Goal: Task Accomplishment & Management: Complete application form

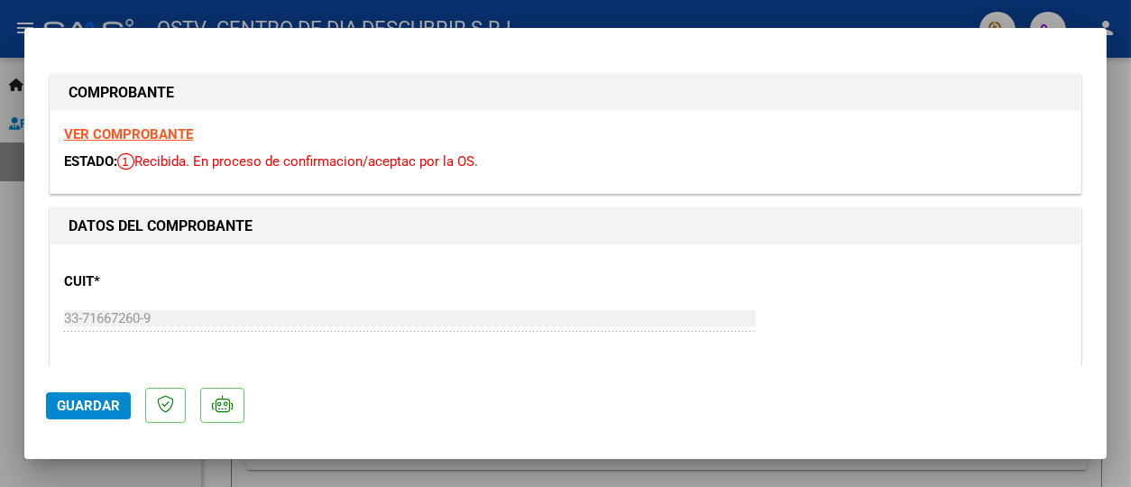
click at [133, 127] on strong "VER COMPROBANTE" at bounding box center [128, 134] width 129 height 16
click at [96, 46] on mat-dialog-container "COMPROBANTE VER COMPROBANTE ESTADO: Recibida. En proceso de confirmacion/acepta…" at bounding box center [565, 243] width 1083 height 431
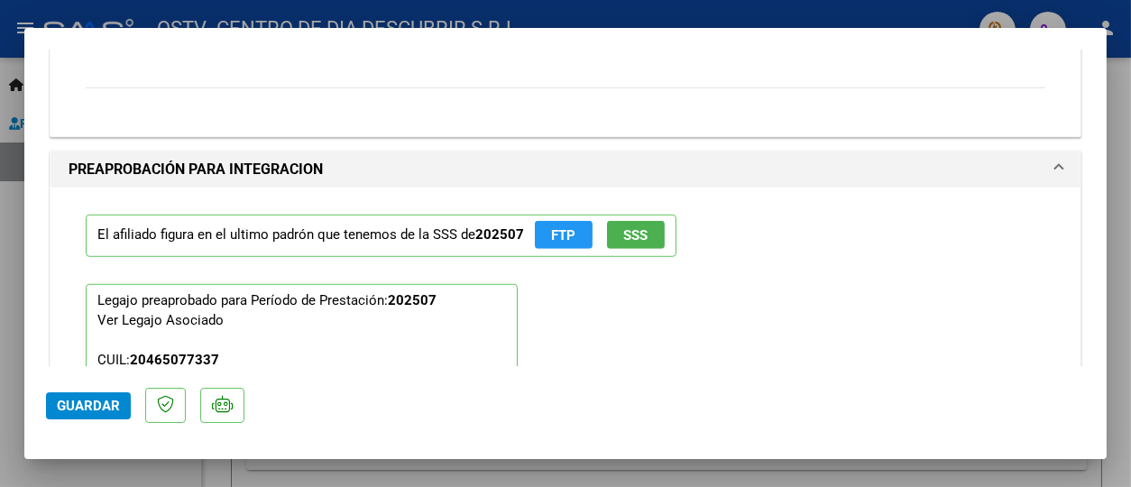
scroll to position [2428, 0]
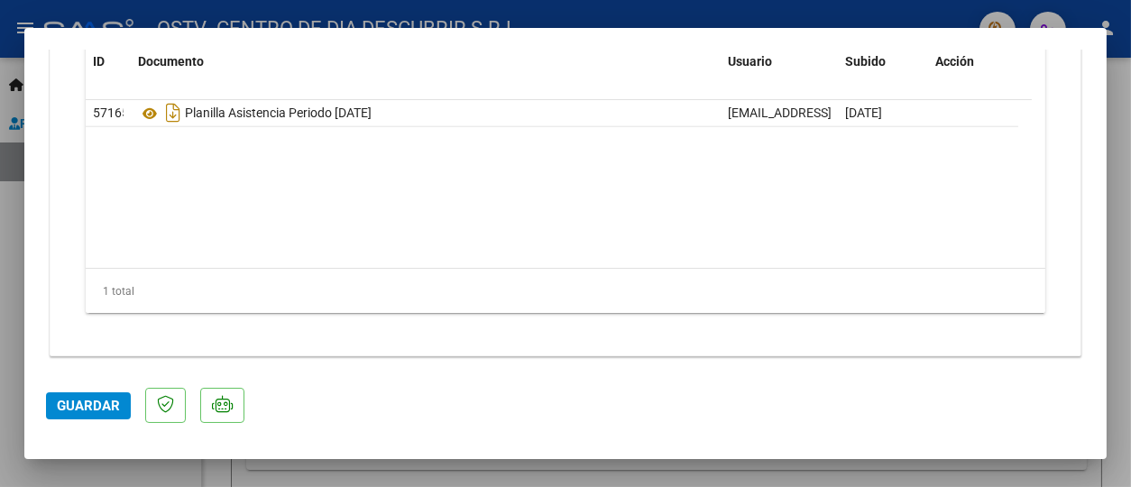
click at [3, 111] on div at bounding box center [565, 243] width 1131 height 487
type input "$ 0,00"
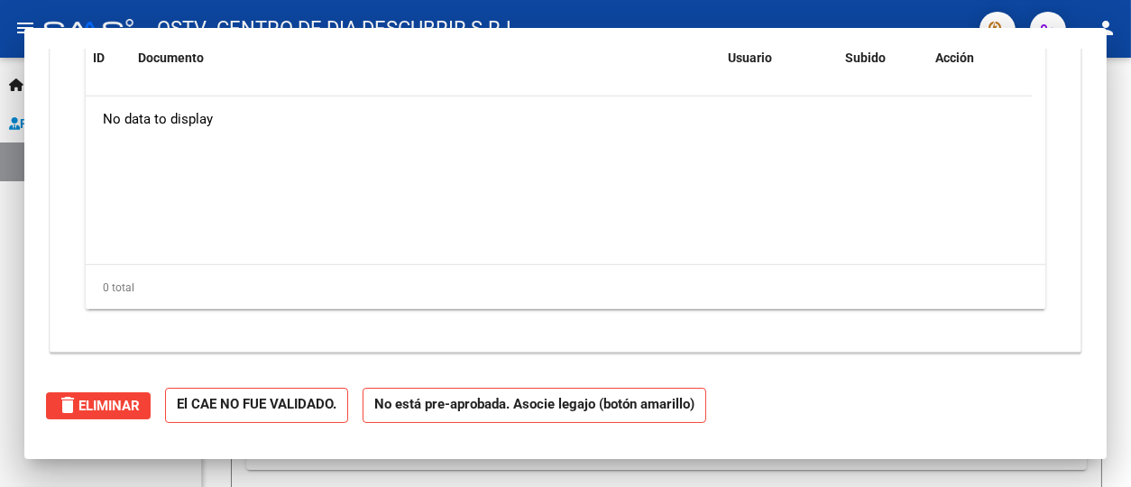
scroll to position [0, 0]
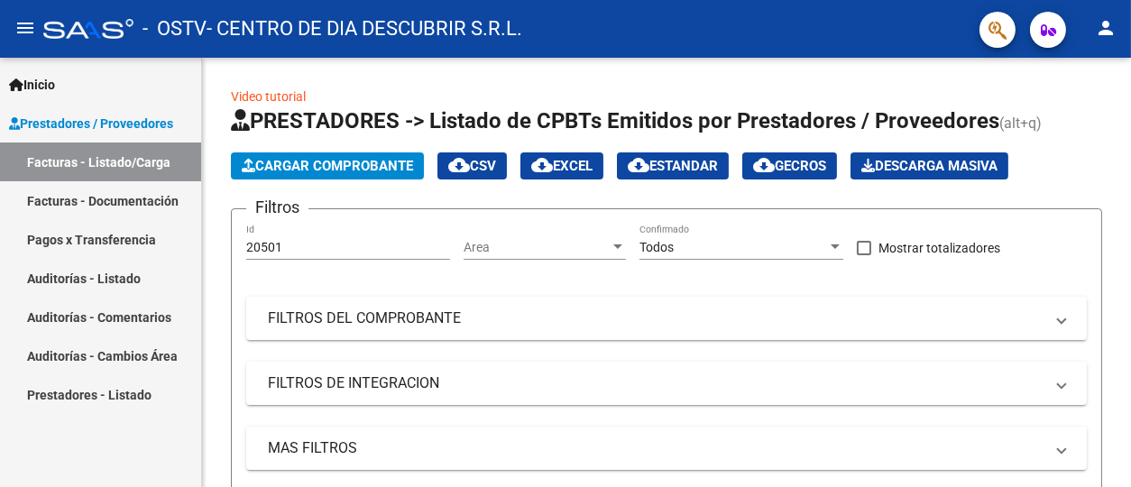
click at [95, 161] on link "Facturas - Listado/Carga" at bounding box center [100, 162] width 201 height 39
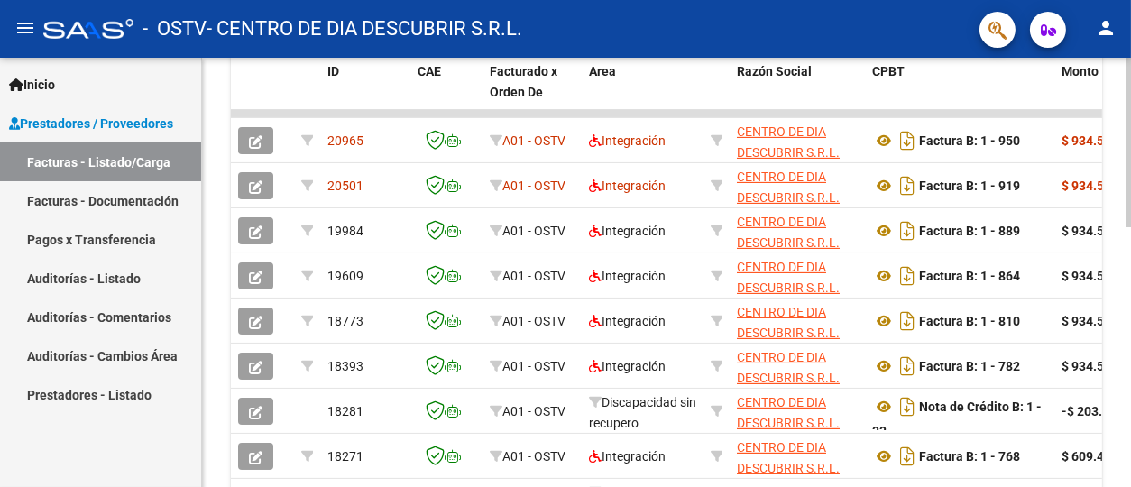
scroll to position [528, 0]
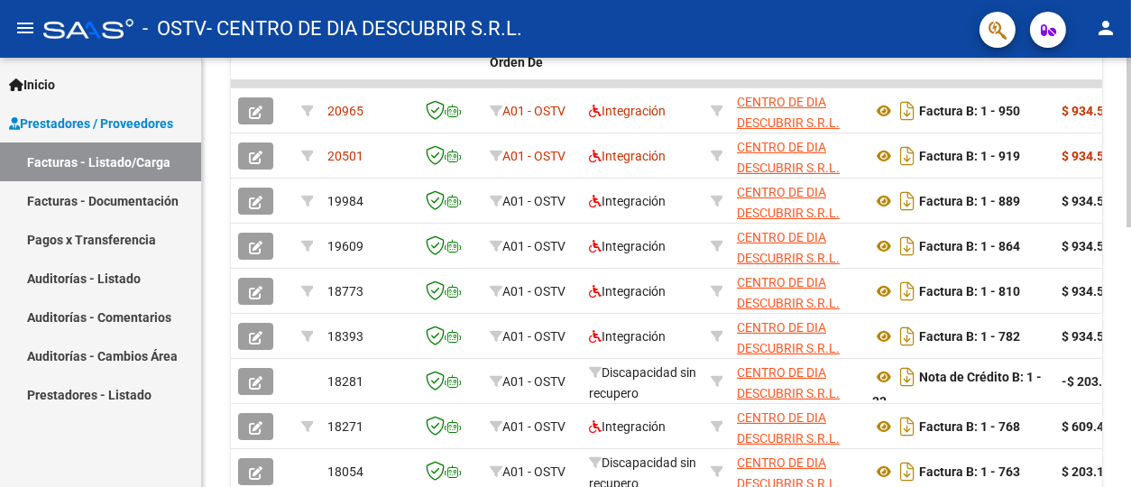
click at [1130, 327] on div at bounding box center [1129, 356] width 5 height 170
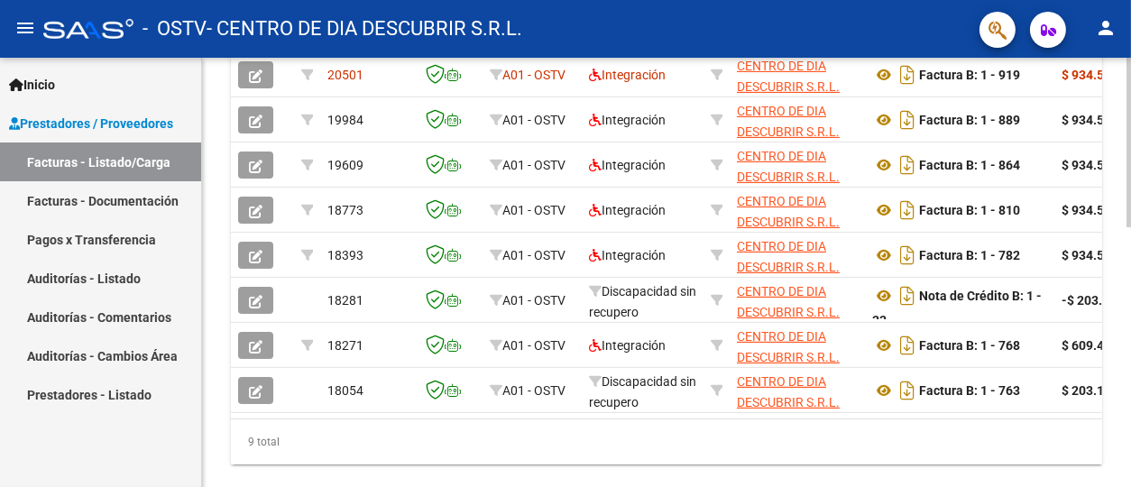
scroll to position [658, 0]
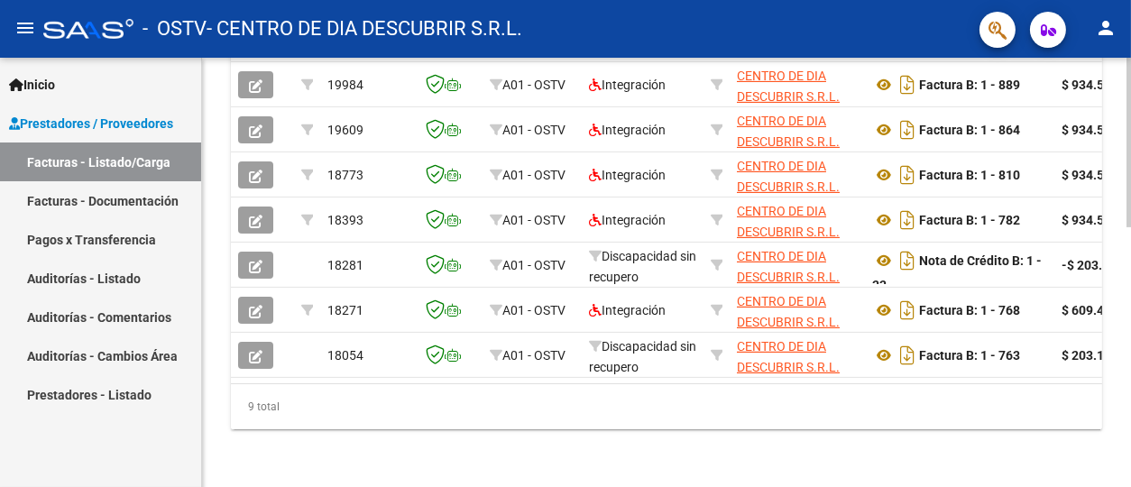
click at [1130, 417] on div at bounding box center [1129, 403] width 5 height 170
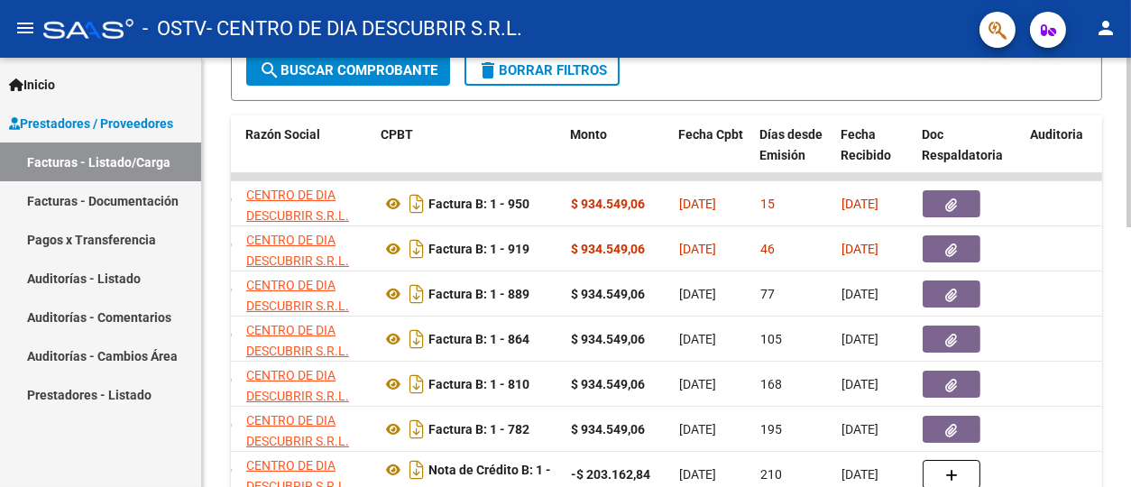
scroll to position [433, 0]
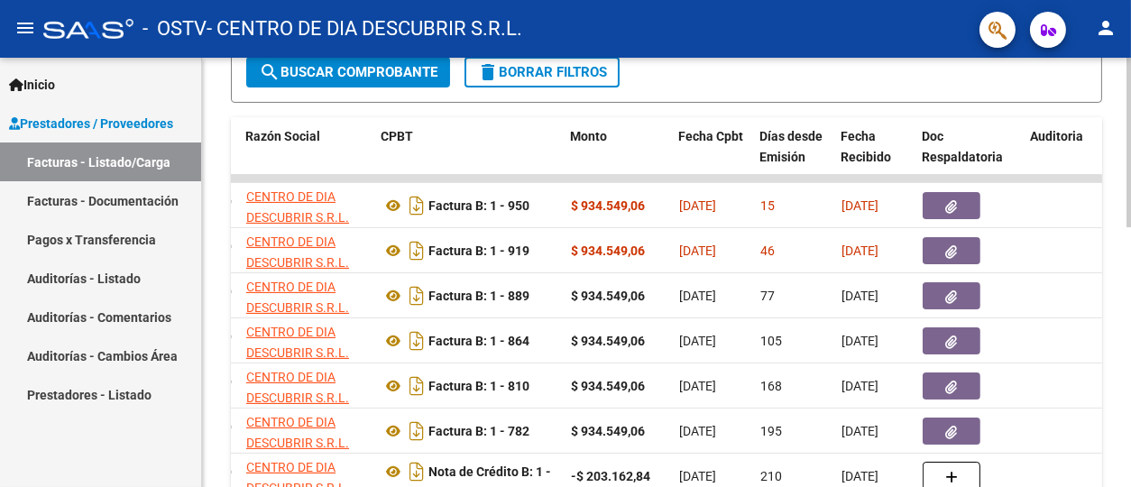
click at [1130, 314] on div at bounding box center [1129, 318] width 5 height 170
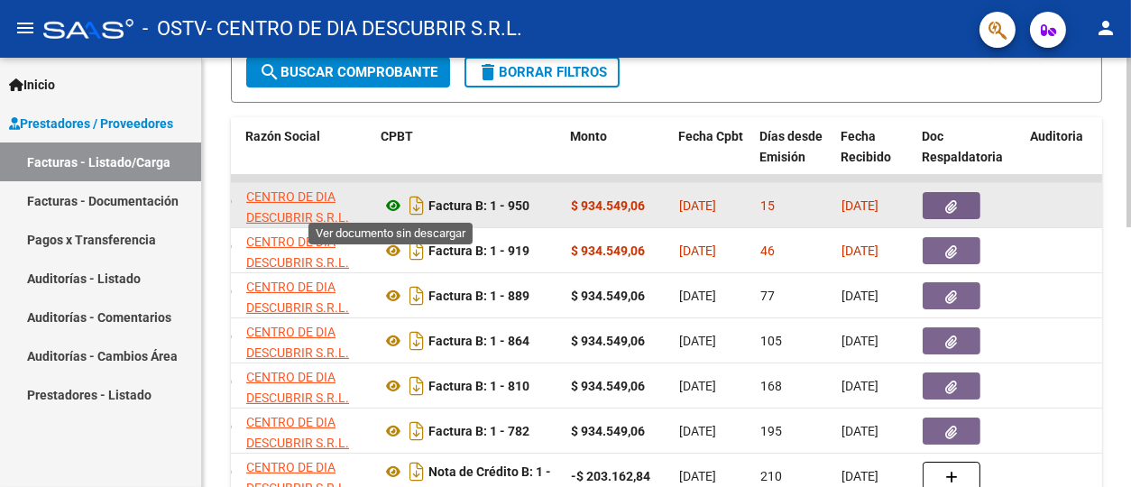
click at [394, 206] on icon at bounding box center [393, 206] width 23 height 22
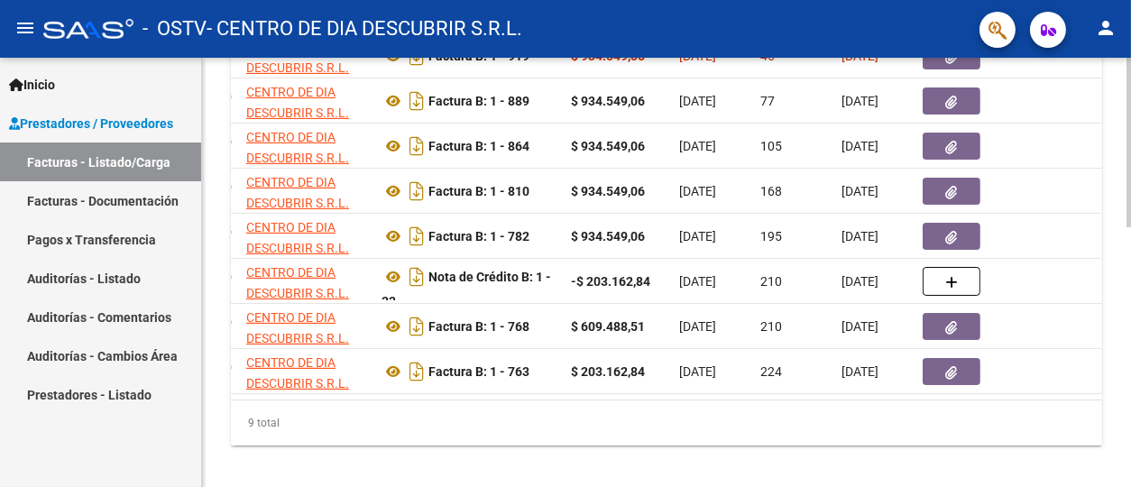
scroll to position [658, 0]
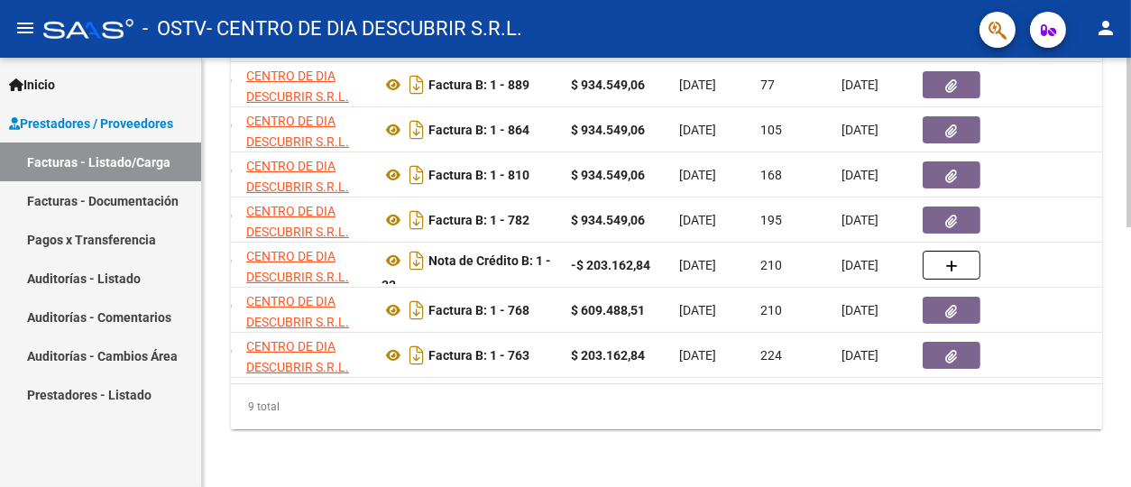
click at [1130, 339] on div at bounding box center [1129, 403] width 5 height 170
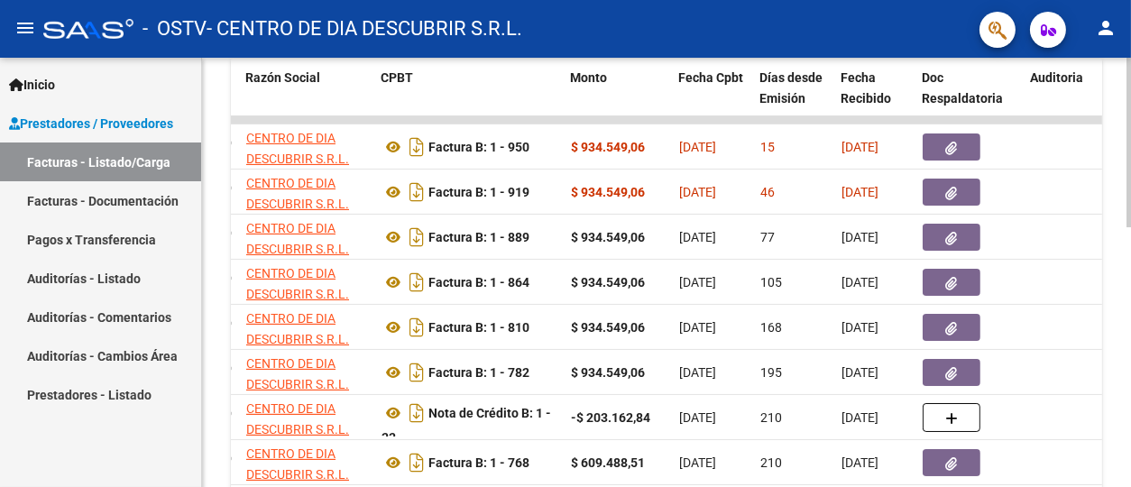
scroll to position [477, 0]
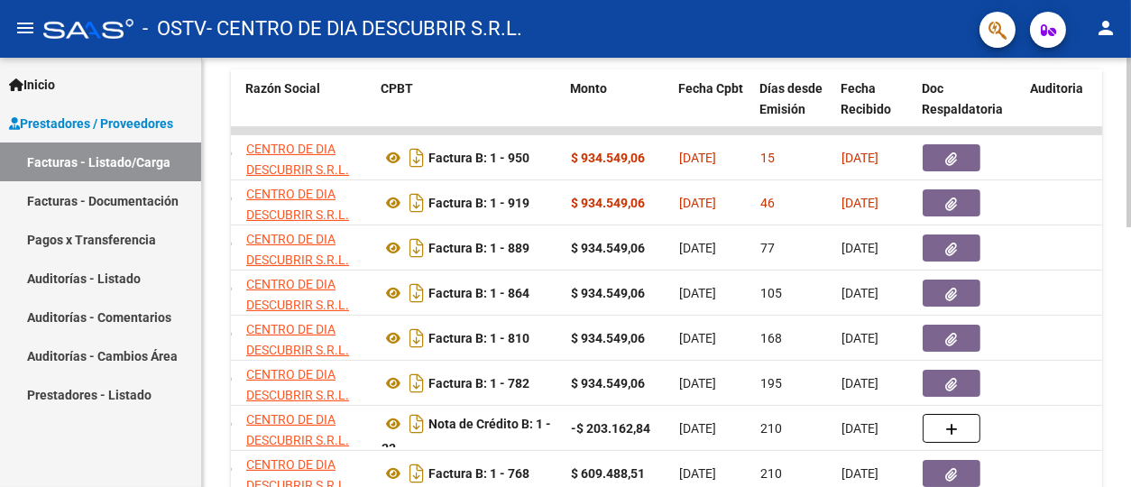
click at [1106, 278] on div "Video tutorial PRESTADORES -> Listado de CPBTs Emitidos por Prestadores / Prove…" at bounding box center [669, 114] width 934 height 1074
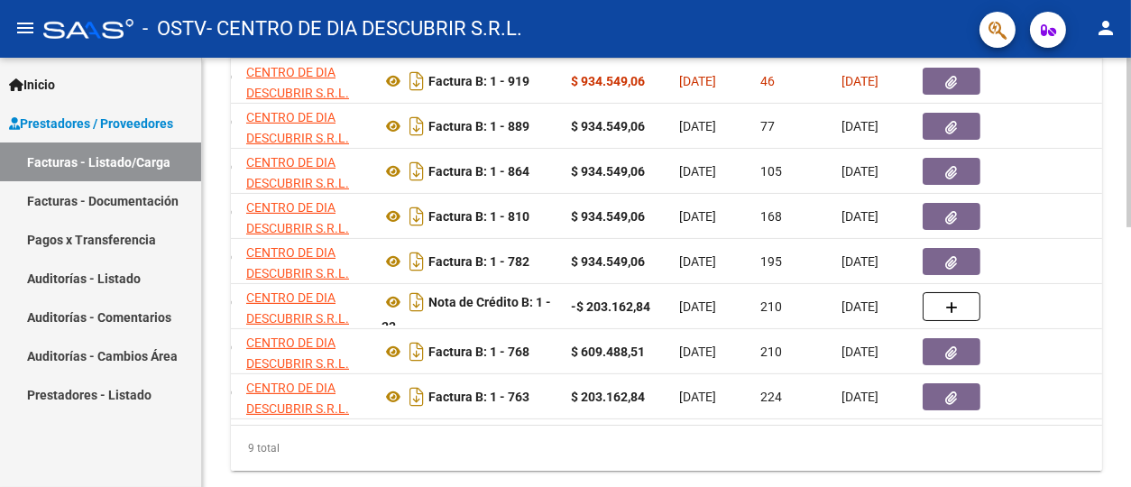
scroll to position [604, 0]
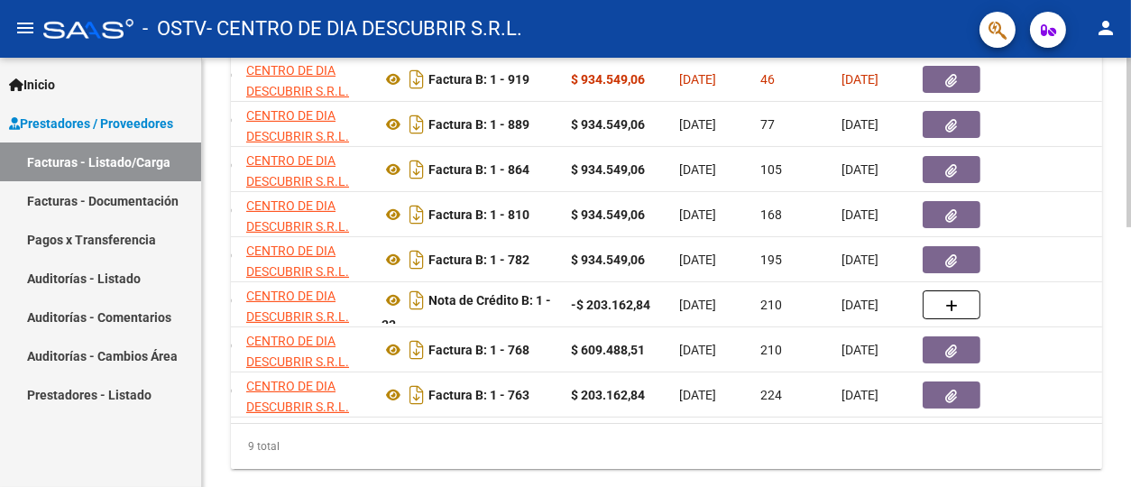
click at [1130, 333] on div at bounding box center [1129, 386] width 5 height 170
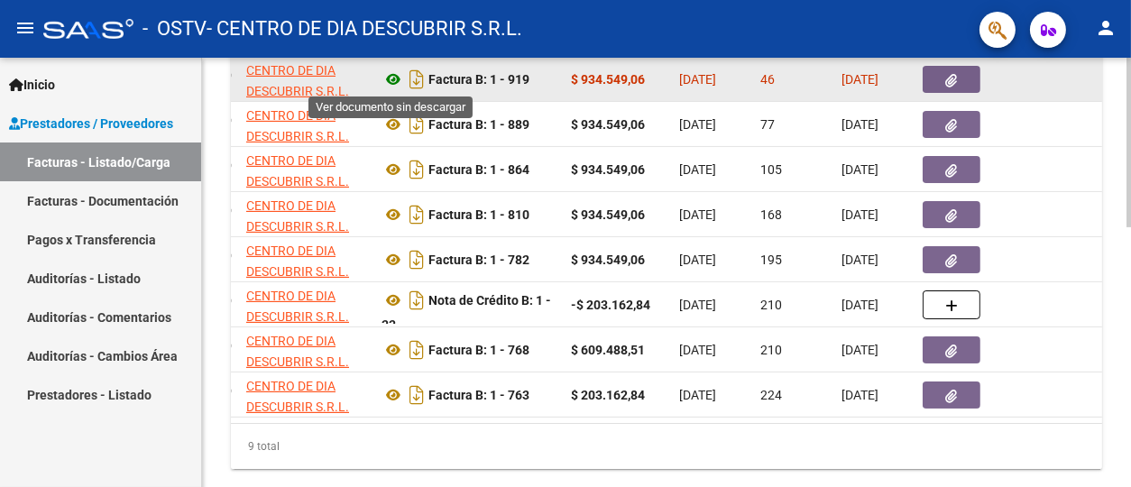
click at [389, 81] on icon at bounding box center [393, 80] width 23 height 22
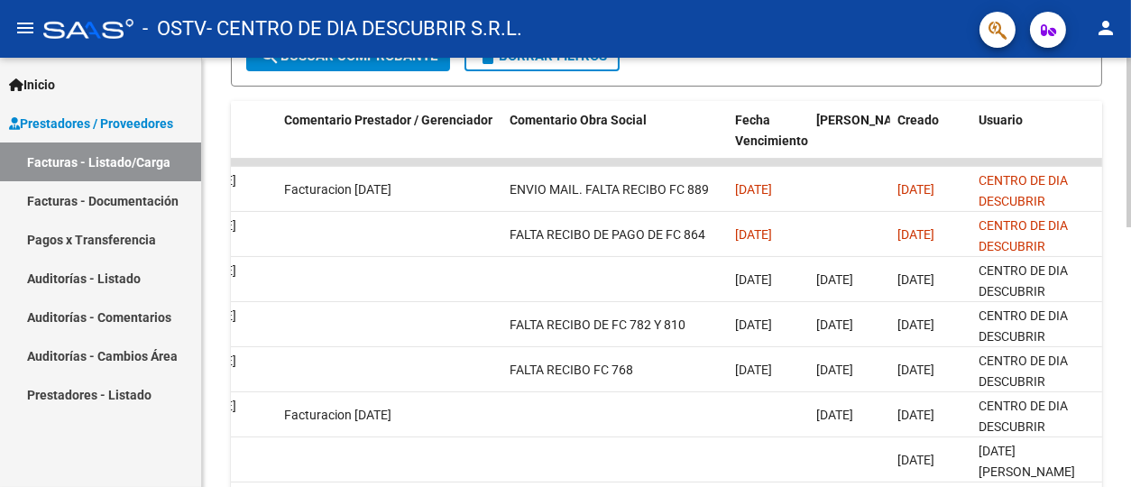
scroll to position [445, 0]
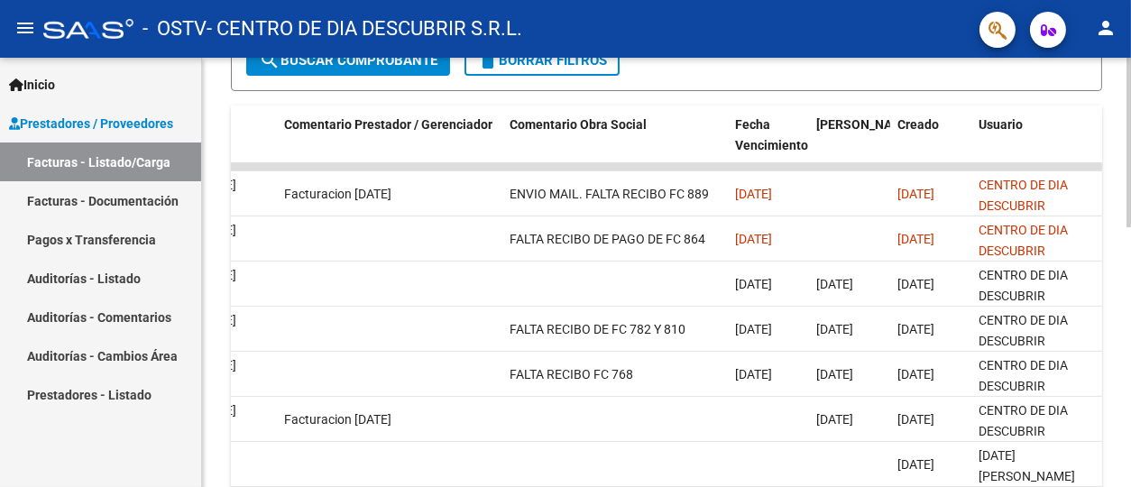
click at [1130, 352] on div at bounding box center [1129, 322] width 5 height 170
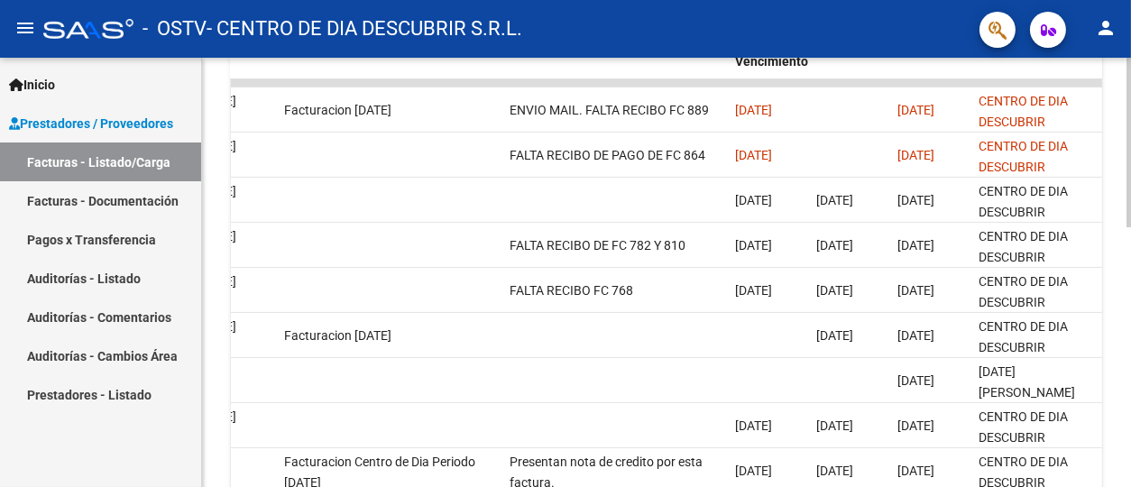
scroll to position [526, 0]
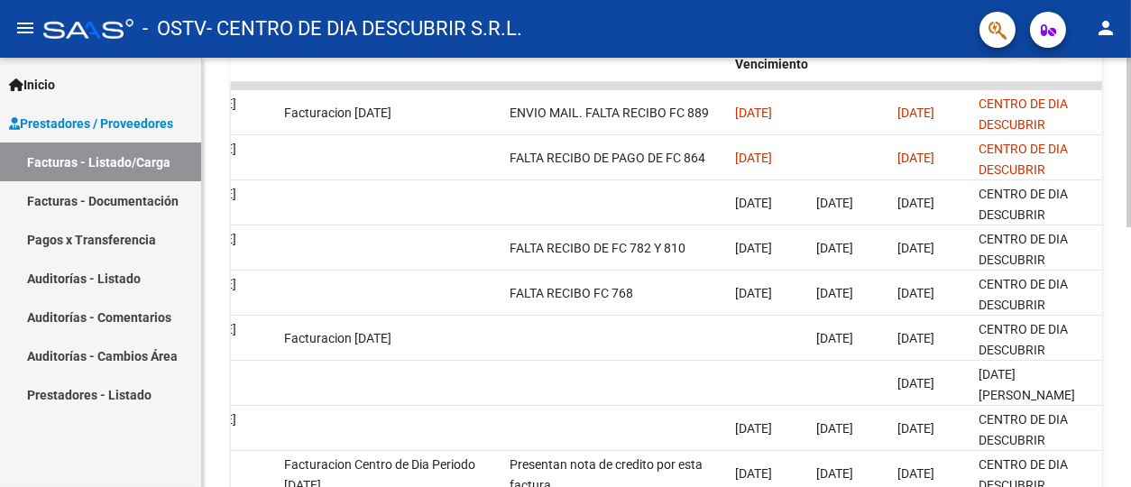
click at [1130, 281] on div at bounding box center [1129, 355] width 5 height 170
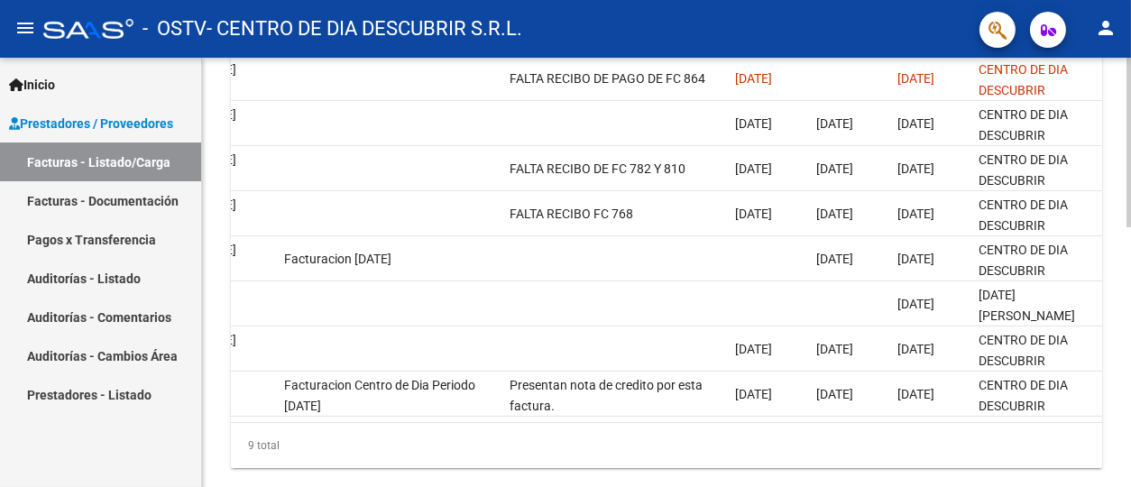
click at [1130, 330] on div at bounding box center [1129, 387] width 5 height 170
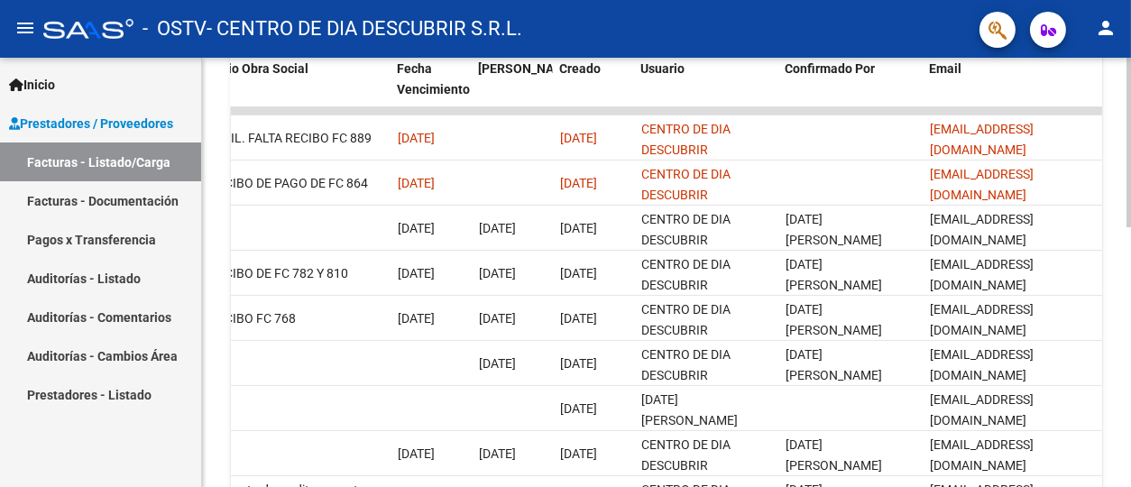
scroll to position [536, 0]
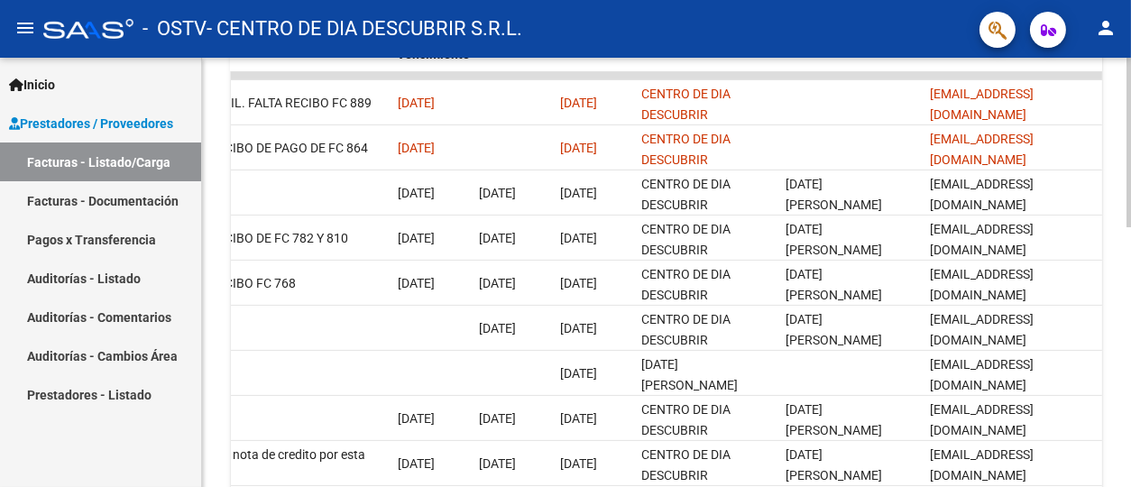
click at [1130, 325] on div at bounding box center [1129, 359] width 5 height 170
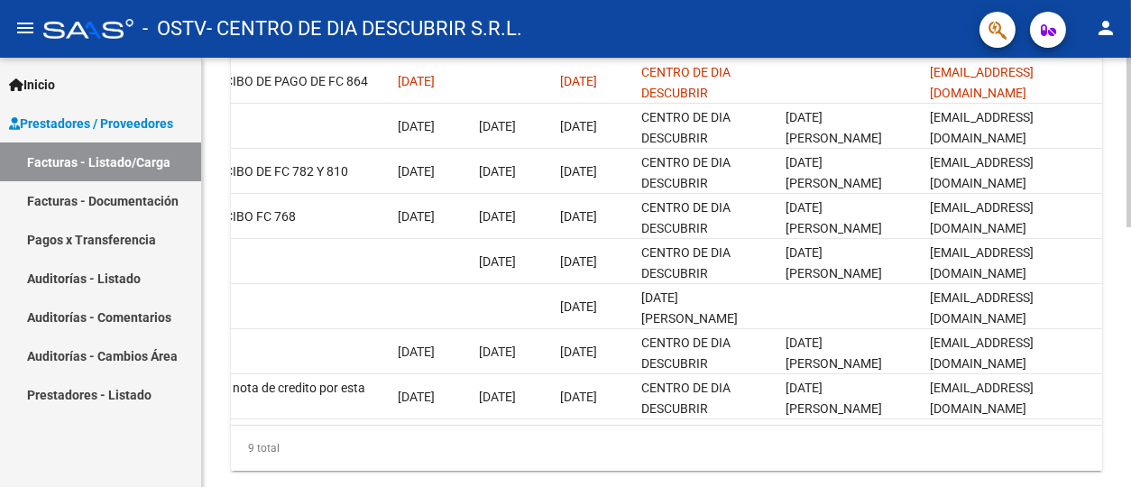
scroll to position [636, 0]
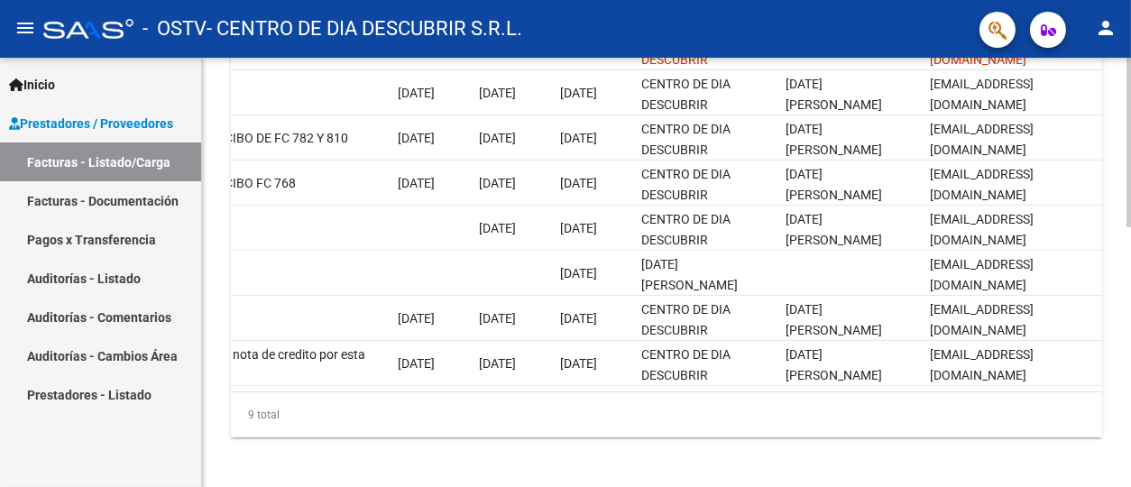
click at [1130, 332] on div at bounding box center [1129, 399] width 5 height 170
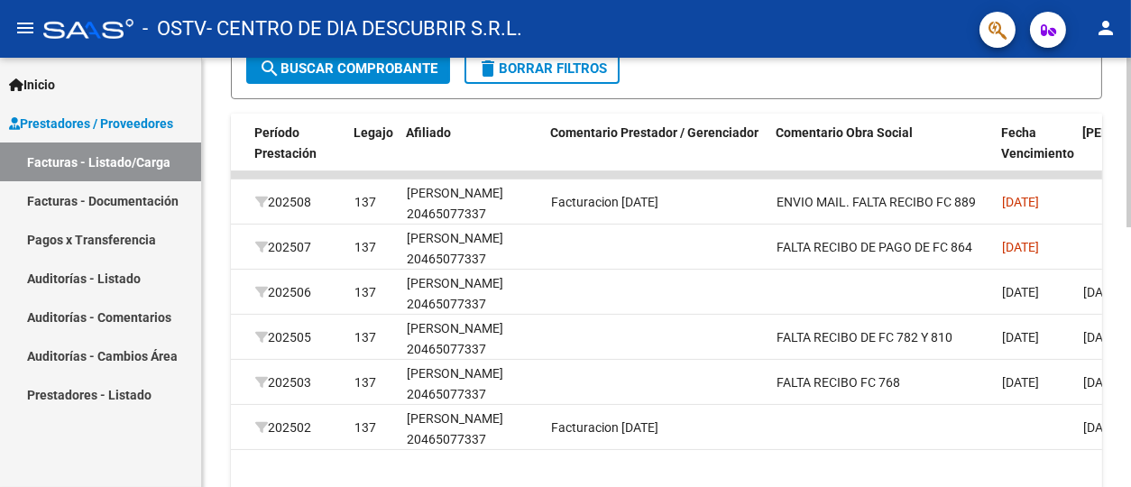
scroll to position [456, 0]
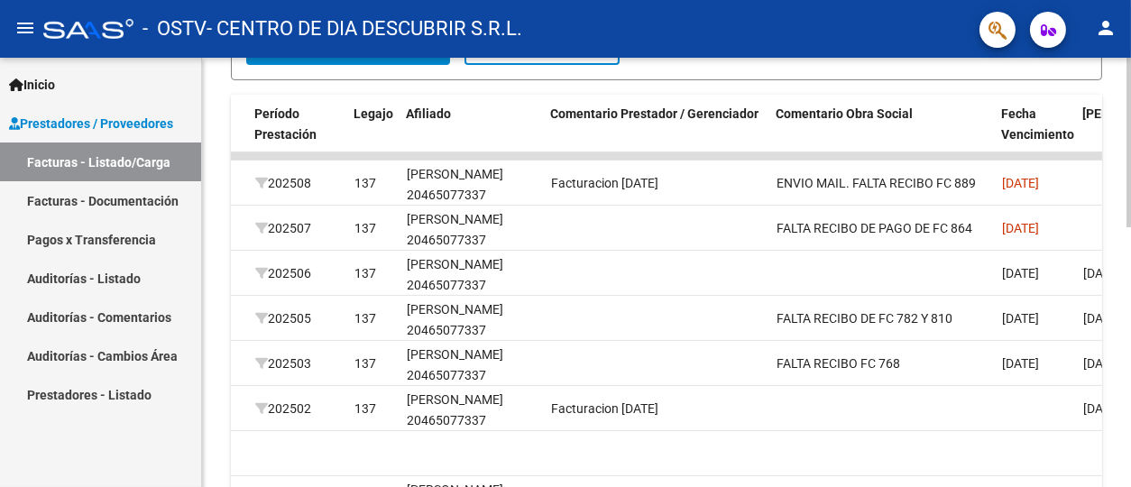
click at [1130, 301] on div at bounding box center [1129, 327] width 5 height 170
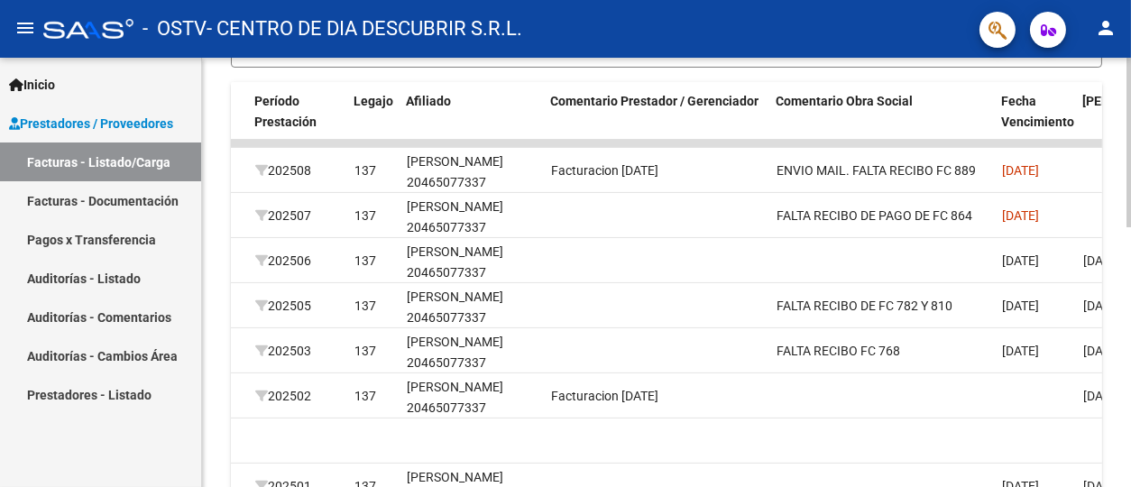
scroll to position [457, 0]
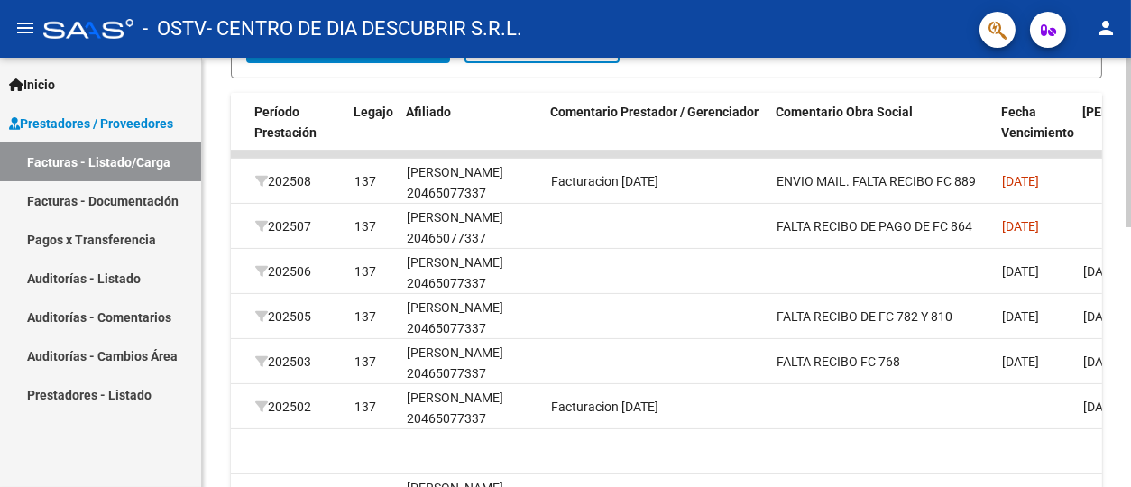
click at [1117, 289] on div "Video tutorial PRESTADORES -> Listado de CPBTs Emitidos por Prestadores / Prove…" at bounding box center [669, 137] width 934 height 1074
drag, startPoint x: 448, startPoint y: 153, endPoint x: 437, endPoint y: 151, distance: 12.0
click at [437, 151] on datatable-body-cell at bounding box center [472, 154] width 144 height 7
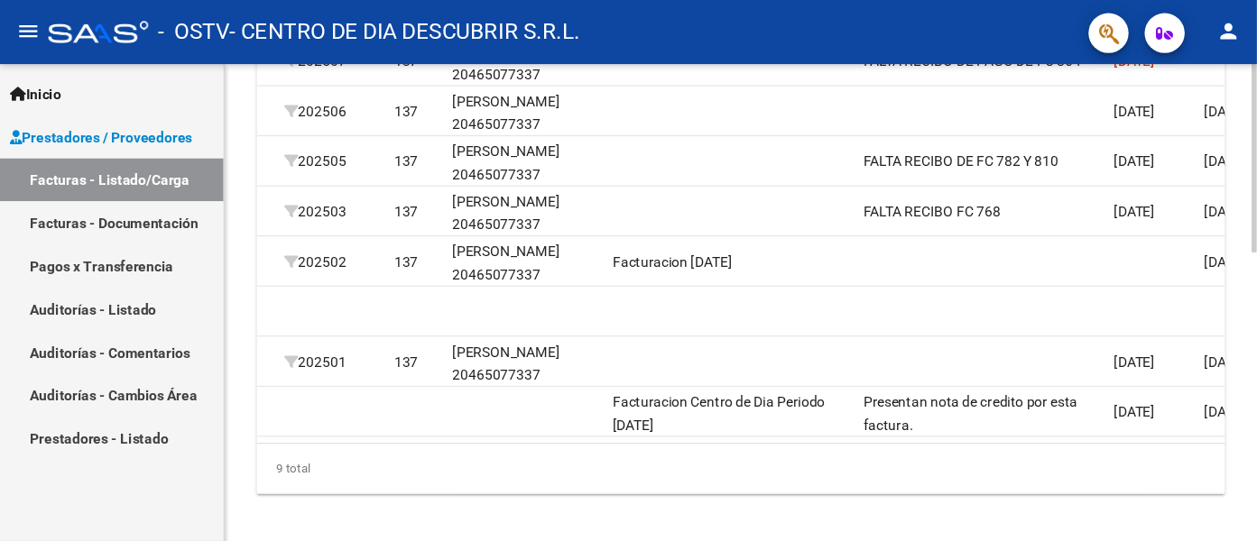
scroll to position [632, 0]
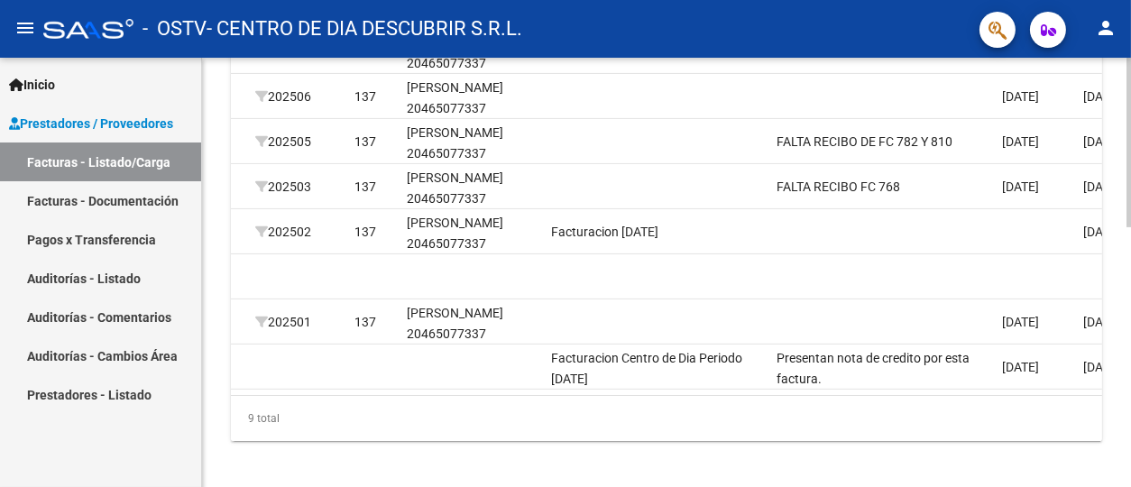
click at [1130, 348] on div at bounding box center [1129, 398] width 5 height 170
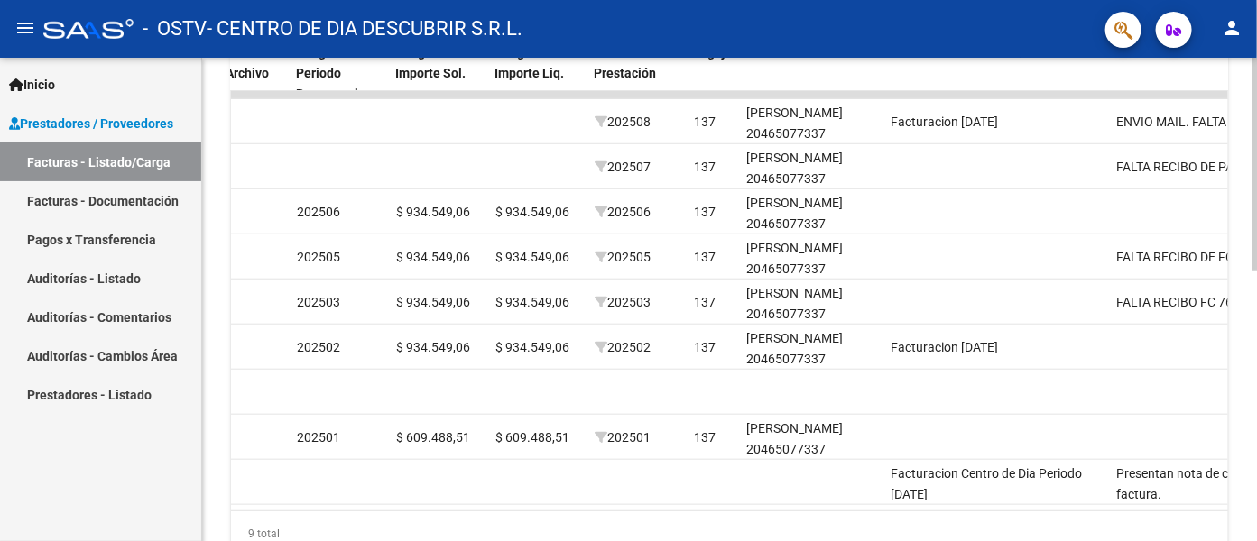
scroll to position [526, 0]
click at [1130, 340] on div at bounding box center [1254, 401] width 5 height 213
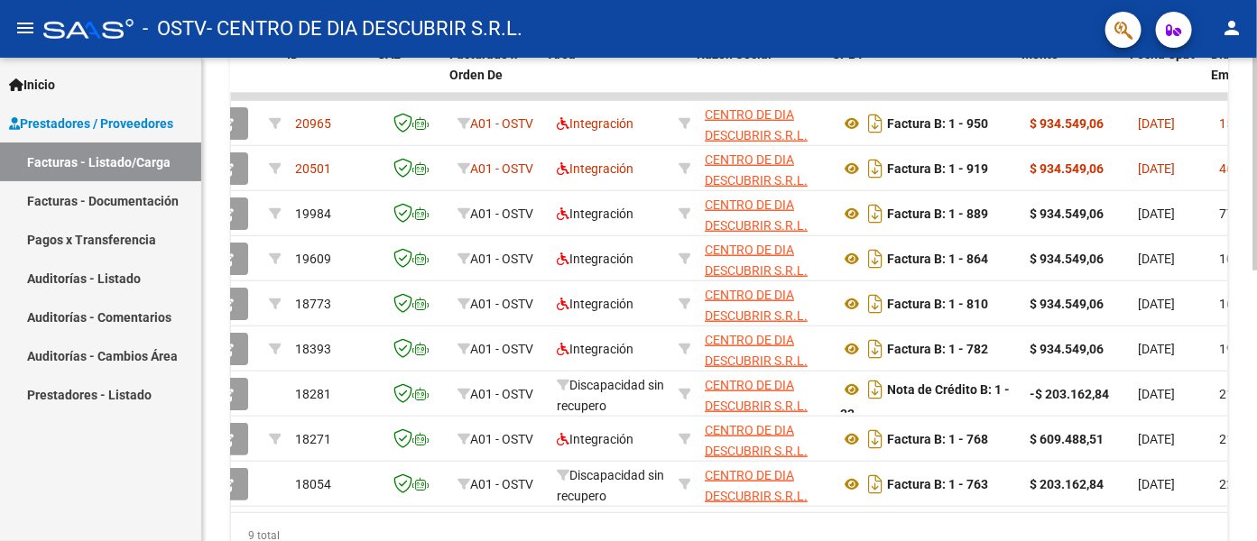
scroll to position [0, 79]
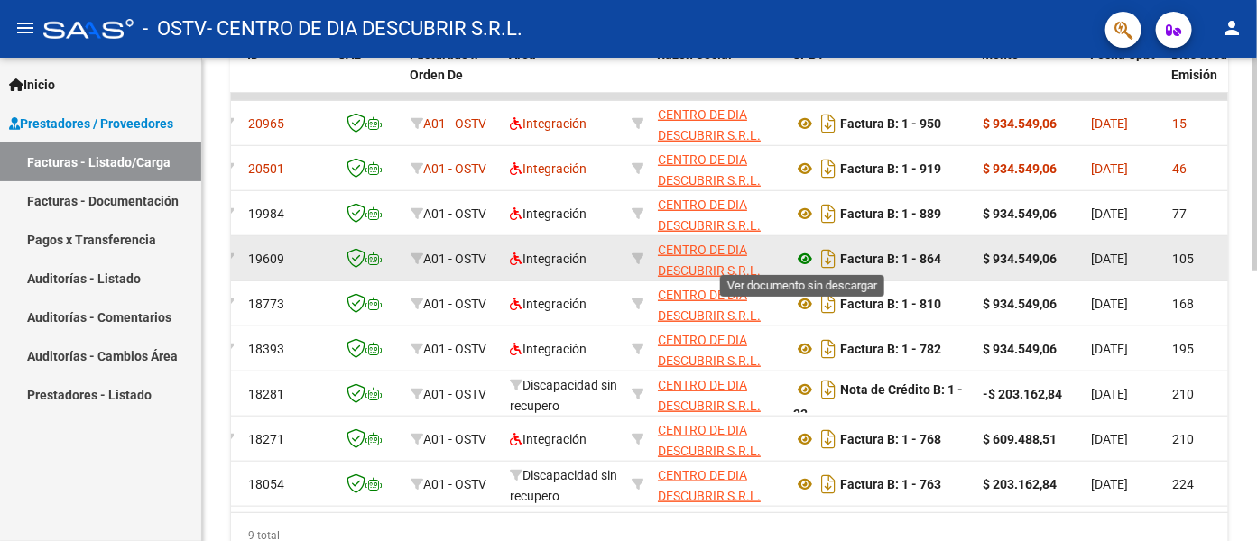
click at [802, 254] on icon at bounding box center [804, 259] width 23 height 22
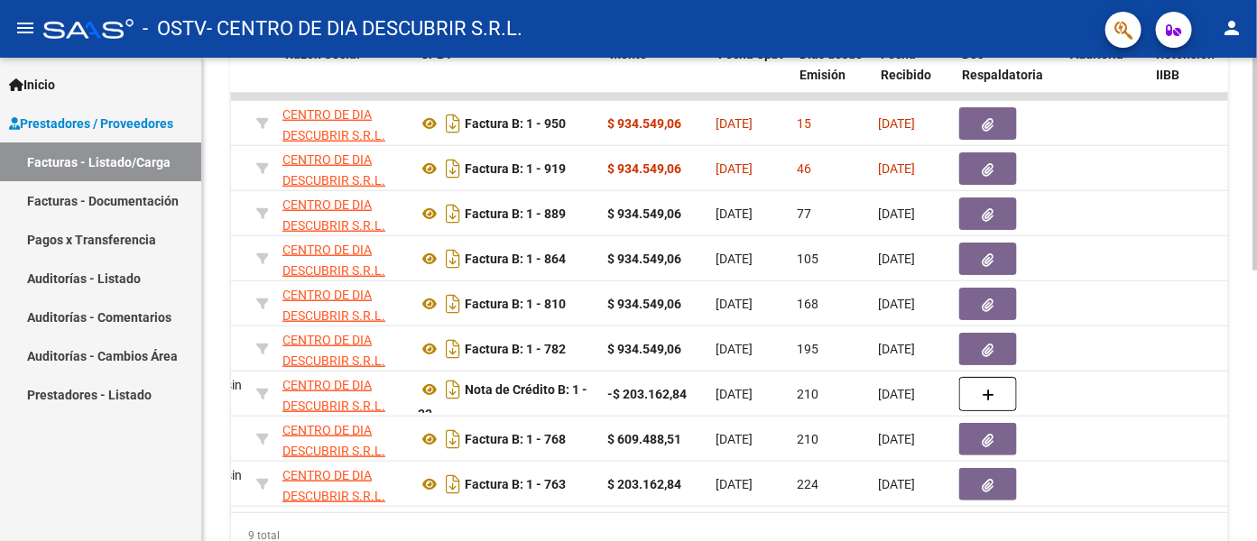
scroll to position [0, 451]
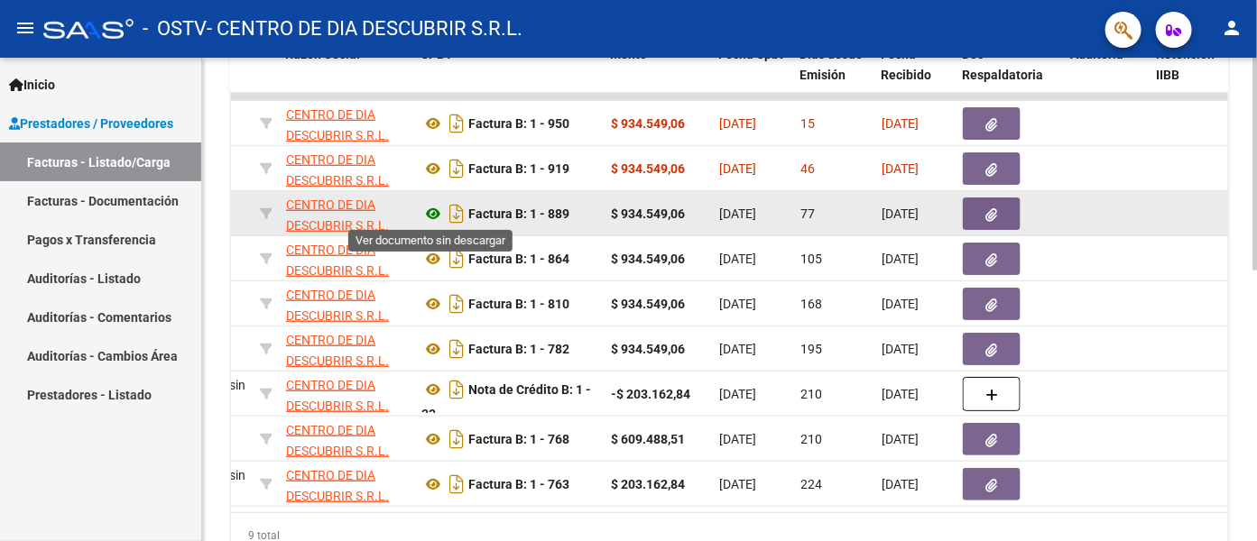
click at [433, 217] on icon at bounding box center [432, 214] width 23 height 22
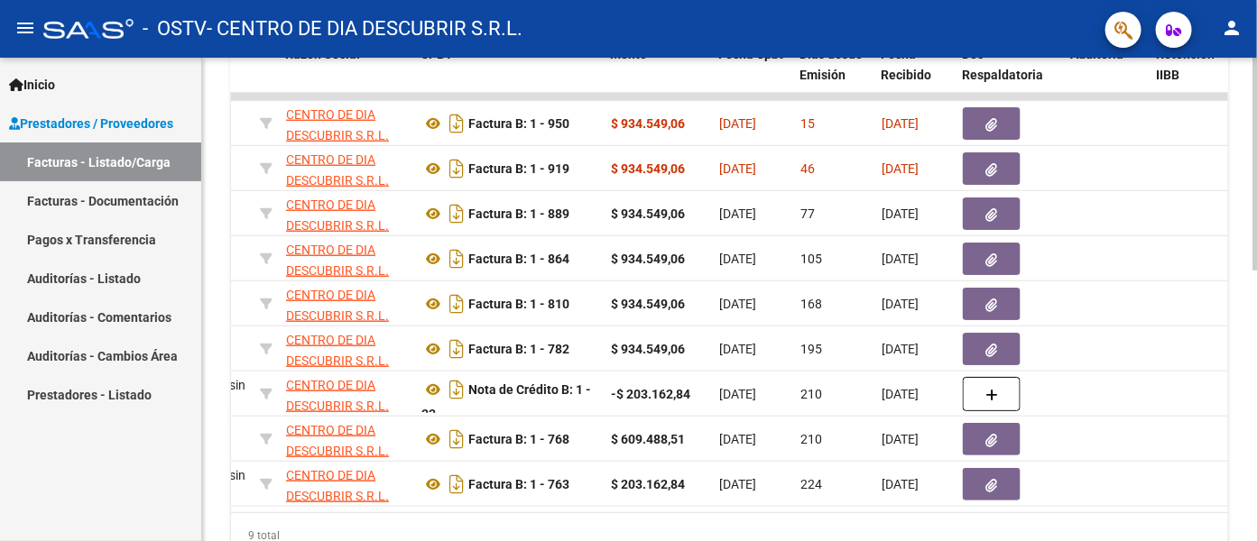
scroll to position [42, 0]
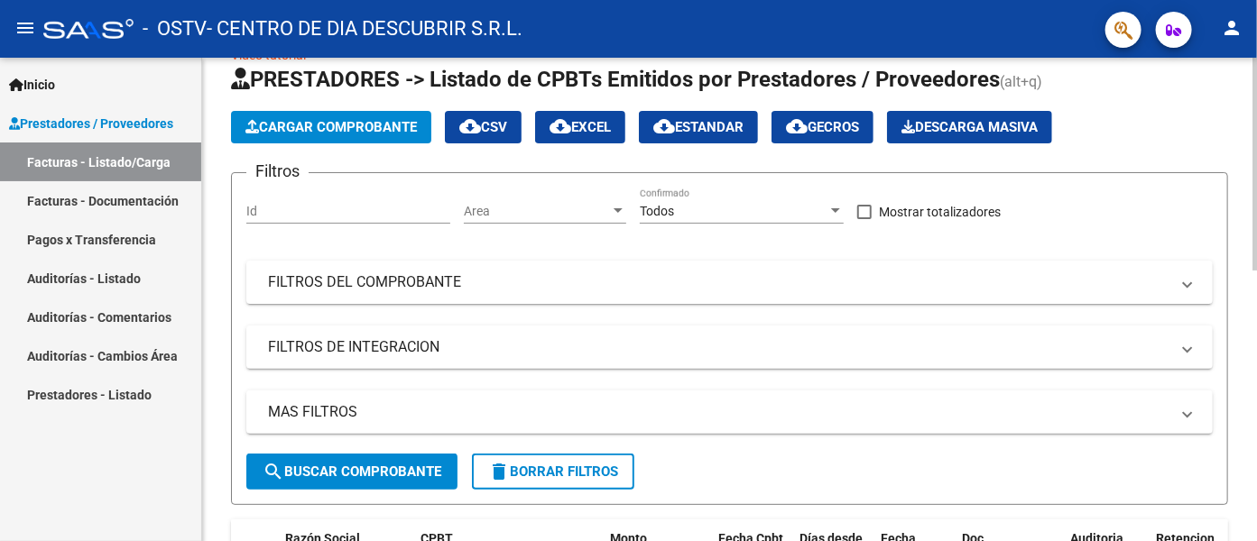
click at [1130, 264] on div at bounding box center [1254, 300] width 5 height 484
drag, startPoint x: 1250, startPoint y: 260, endPoint x: 1255, endPoint y: 339, distance: 79.5
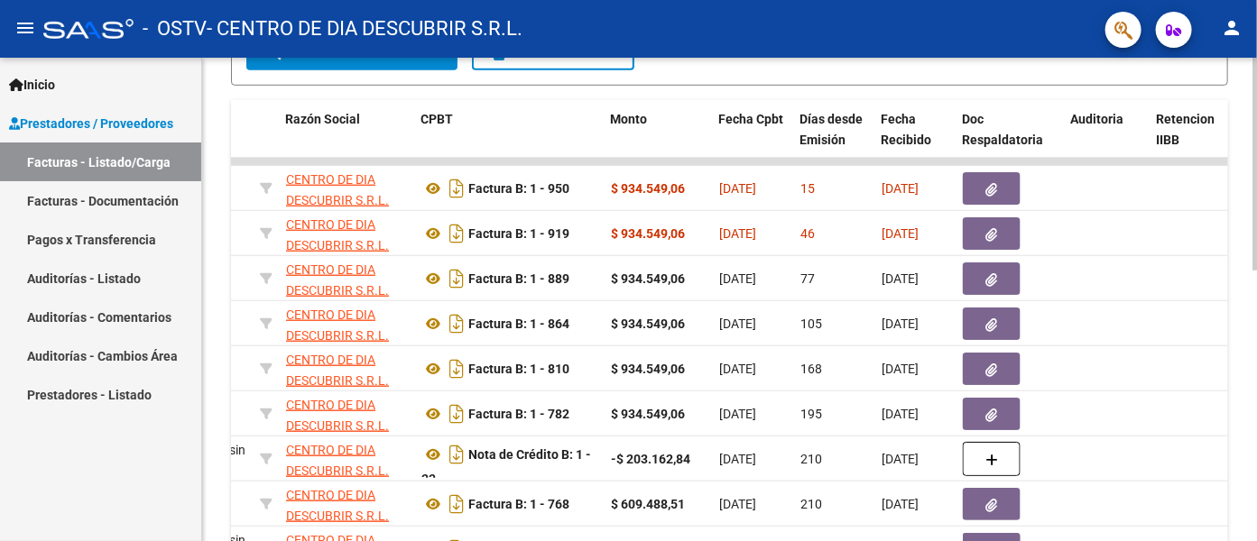
scroll to position [472, 0]
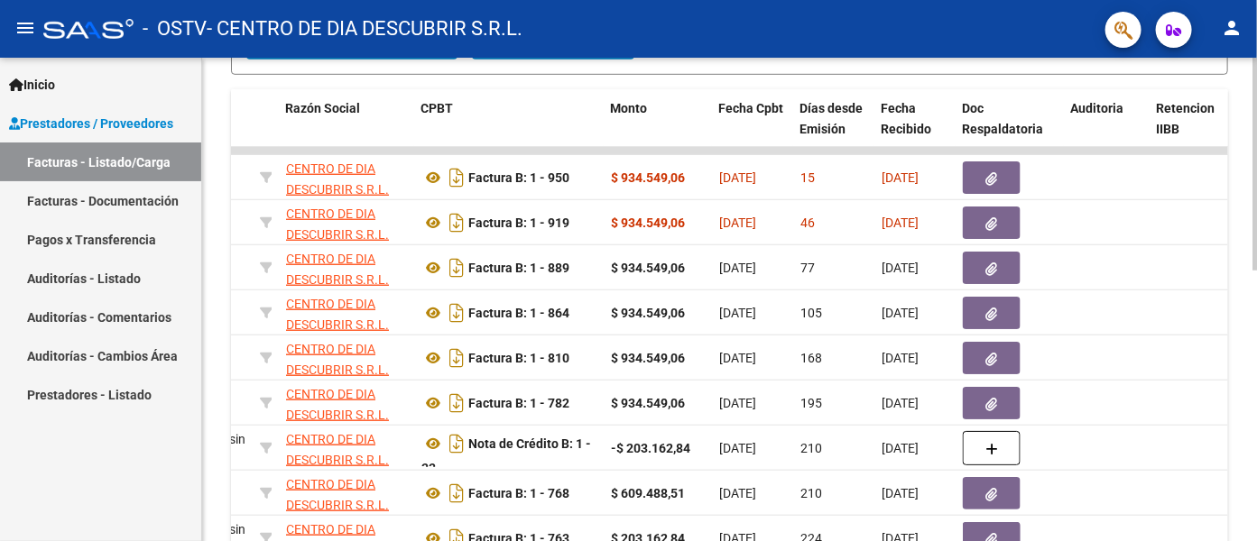
click at [1130, 402] on div at bounding box center [1254, 377] width 5 height 213
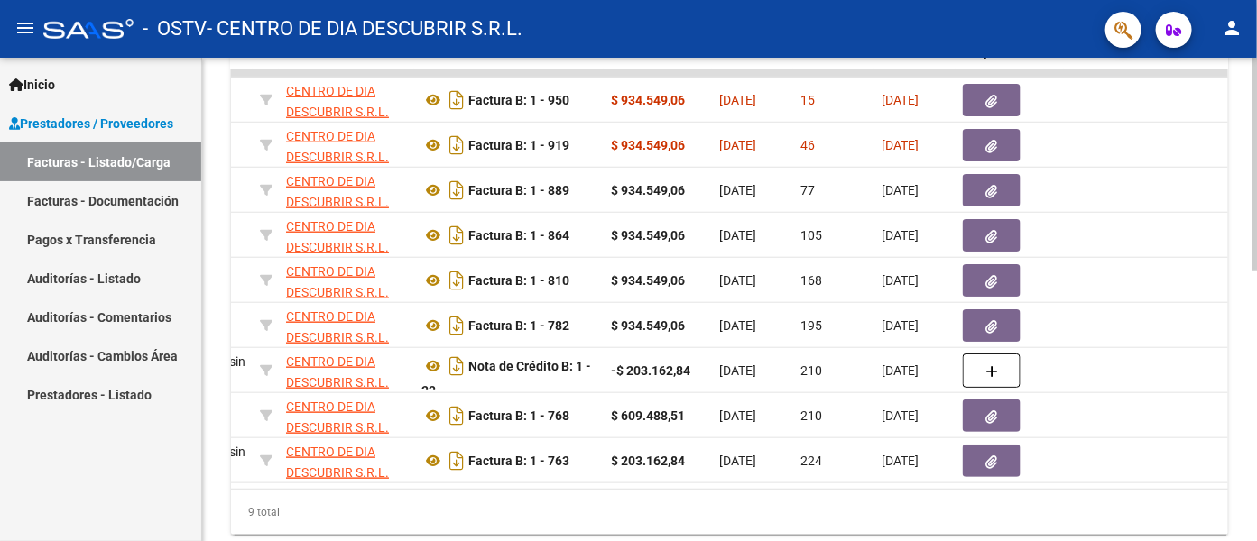
scroll to position [556, 0]
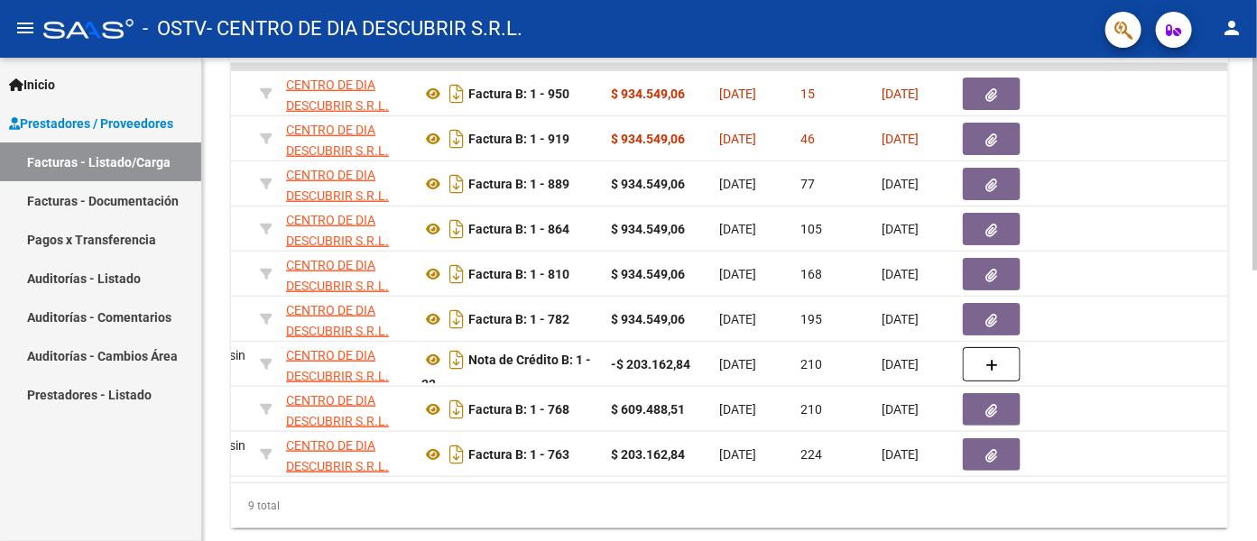
click at [1130, 340] on div at bounding box center [1254, 414] width 5 height 213
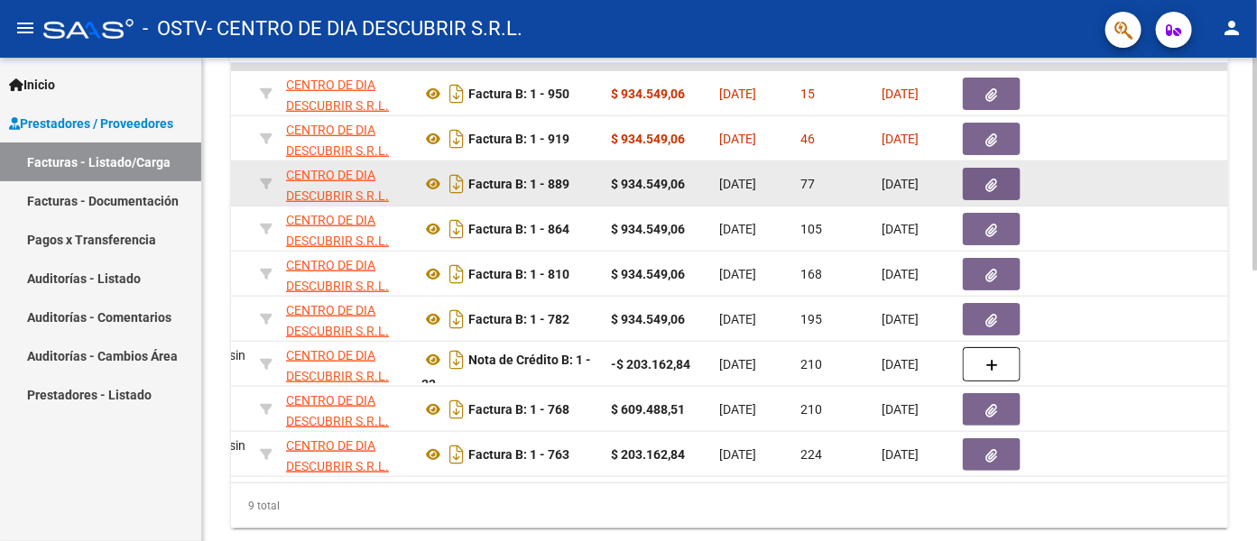
click at [1130, 188] on datatable-body-cell at bounding box center [1107, 183] width 86 height 44
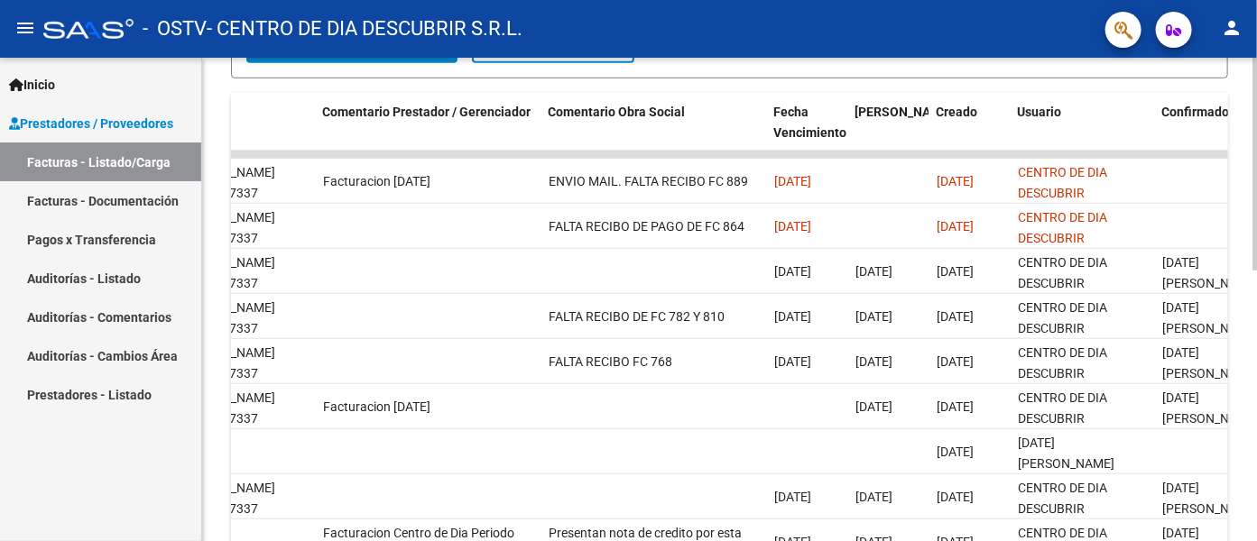
scroll to position [474, 0]
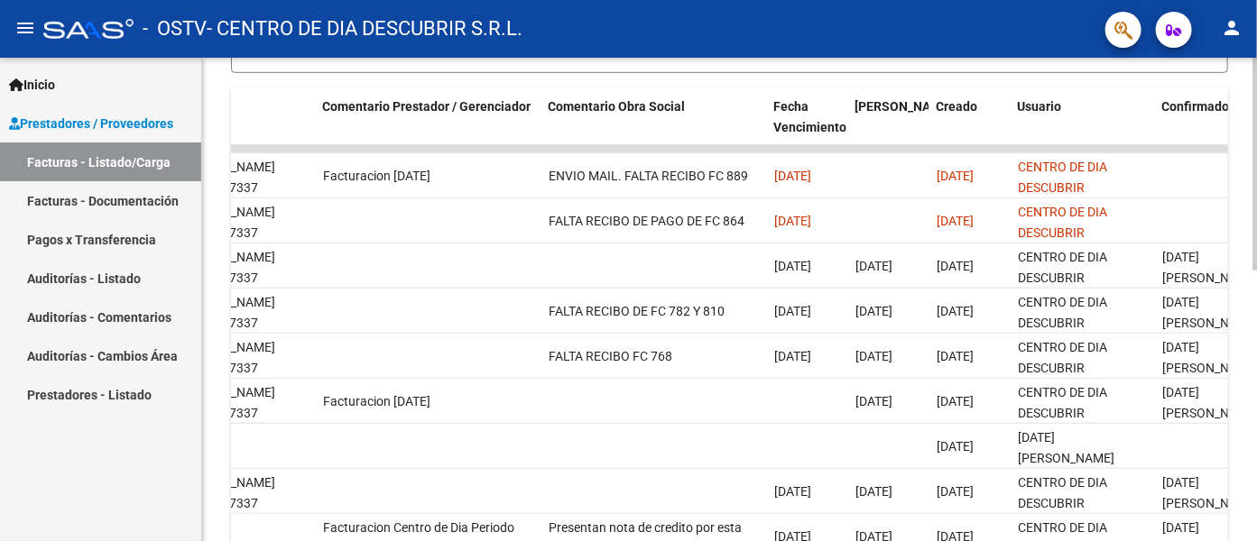
click at [1130, 411] on div at bounding box center [1254, 377] width 5 height 213
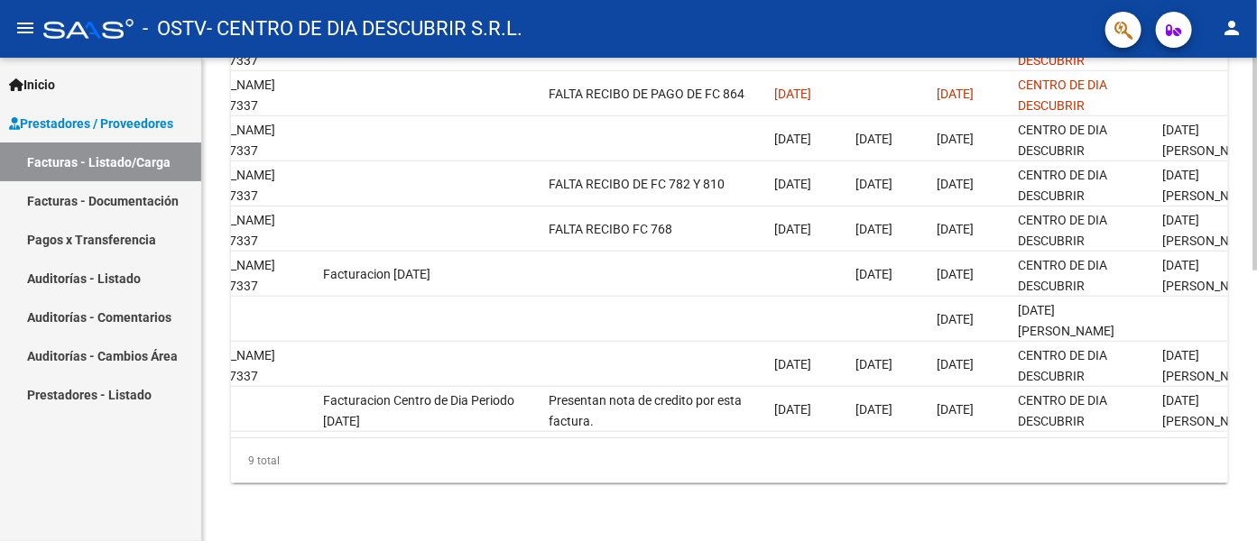
click at [1130, 430] on div at bounding box center [1254, 434] width 5 height 213
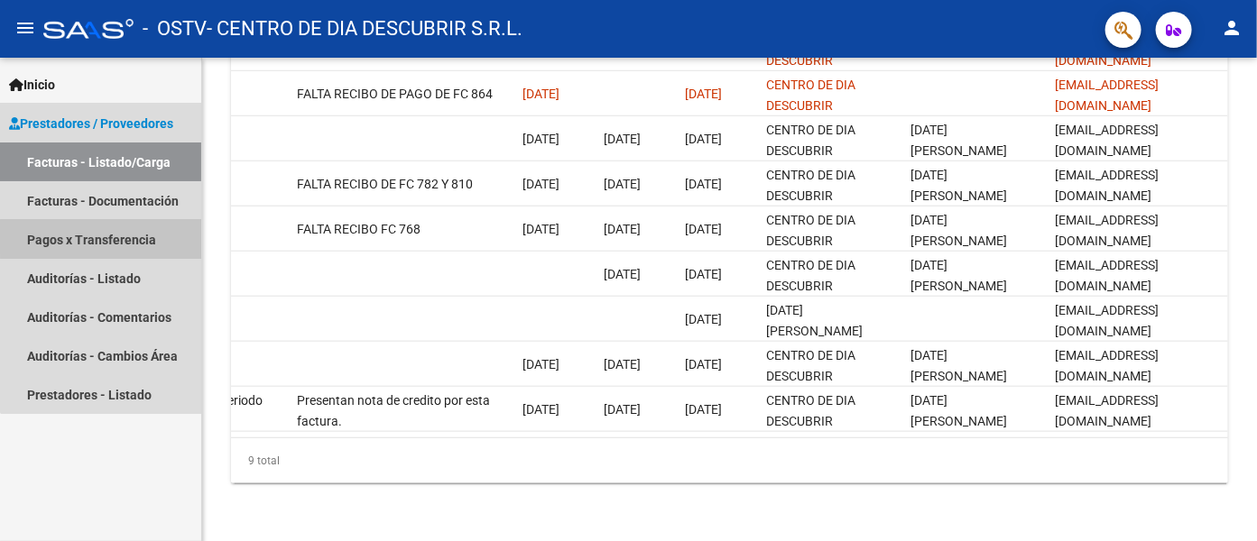
click at [167, 237] on link "Pagos x Transferencia" at bounding box center [100, 239] width 201 height 39
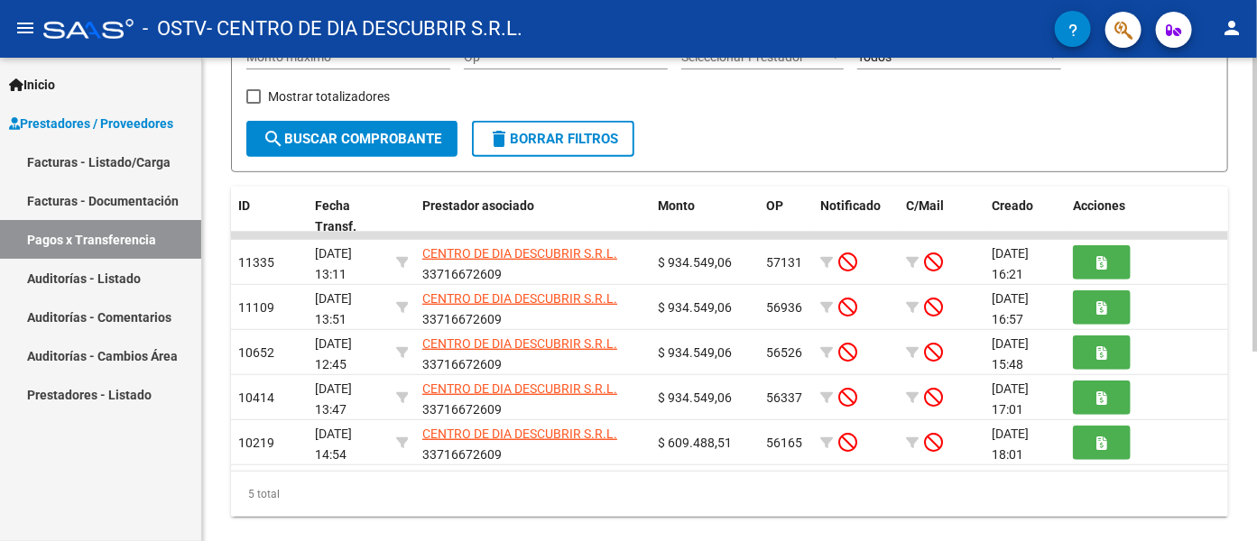
scroll to position [291, 0]
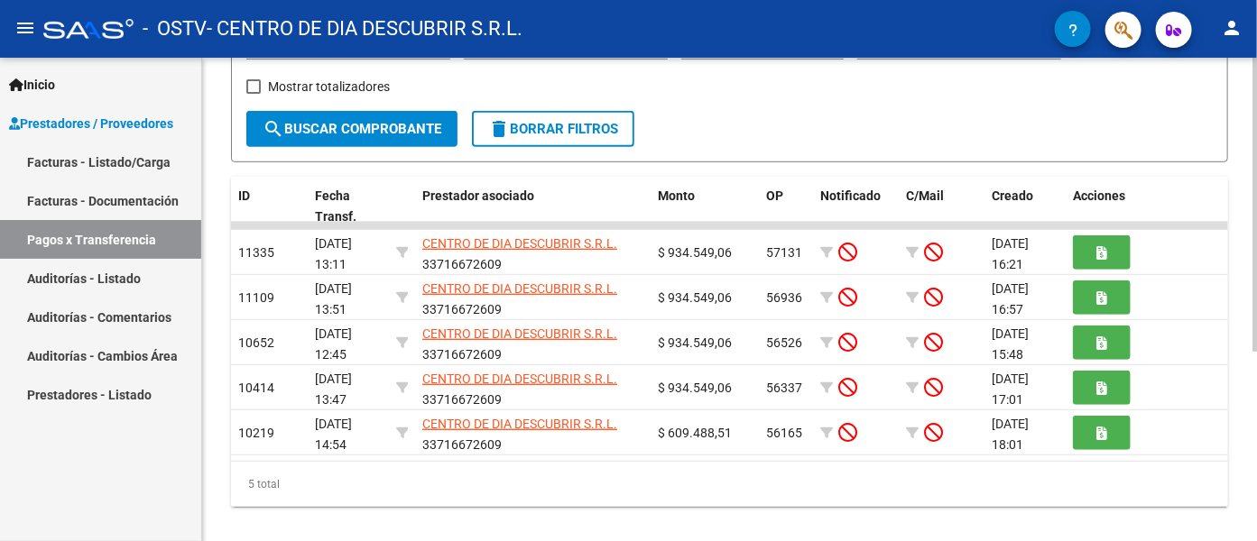
click at [1130, 426] on div at bounding box center [1254, 381] width 5 height 294
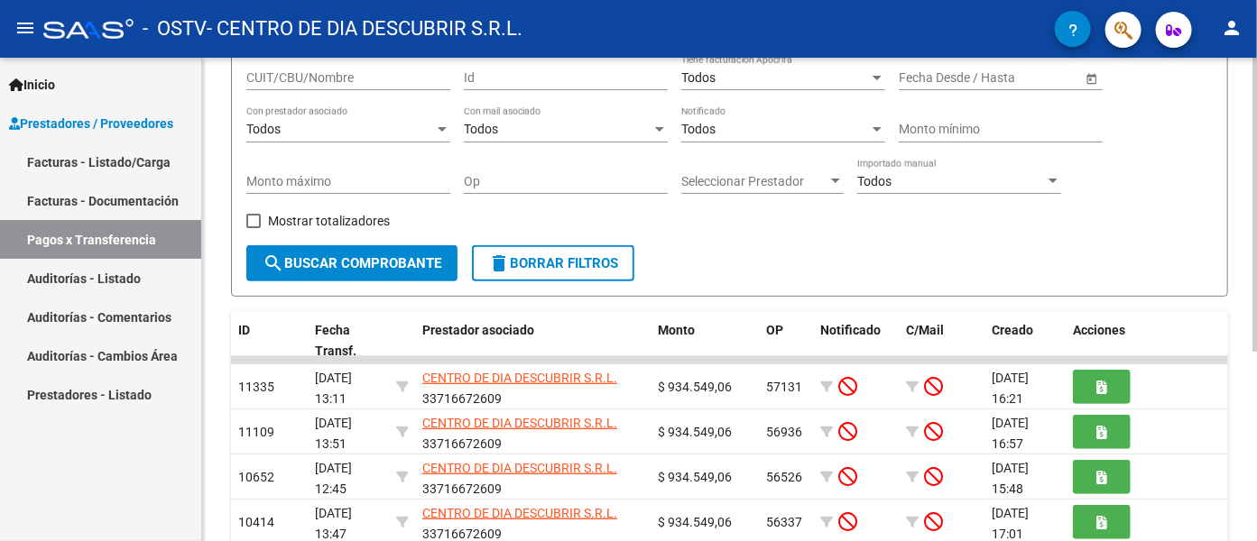
scroll to position [159, 0]
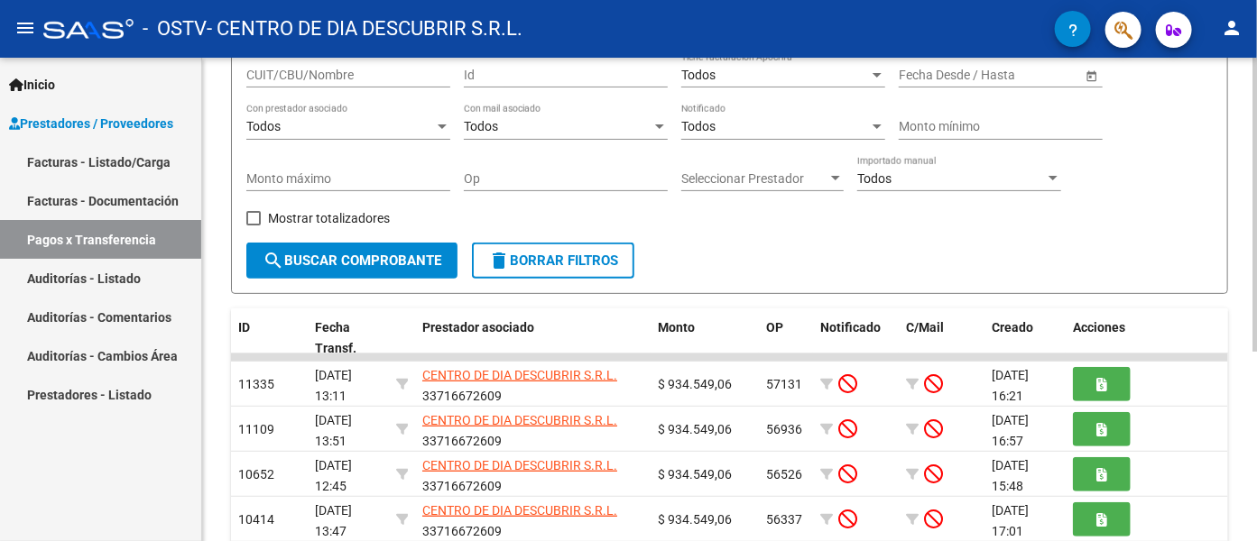
click at [1130, 243] on div at bounding box center [1254, 300] width 5 height 294
click at [825, 183] on span "Seleccionar Prestador" at bounding box center [754, 178] width 146 height 15
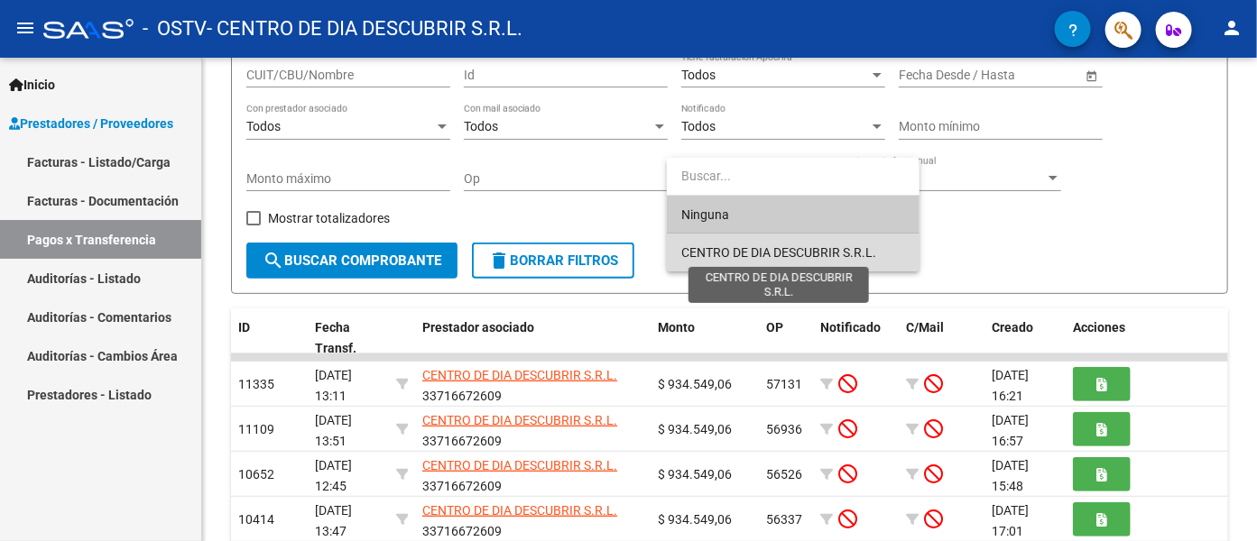
click at [806, 251] on span "CENTRO DE DIA DESCUBRIR S.R.L." at bounding box center [778, 252] width 195 height 14
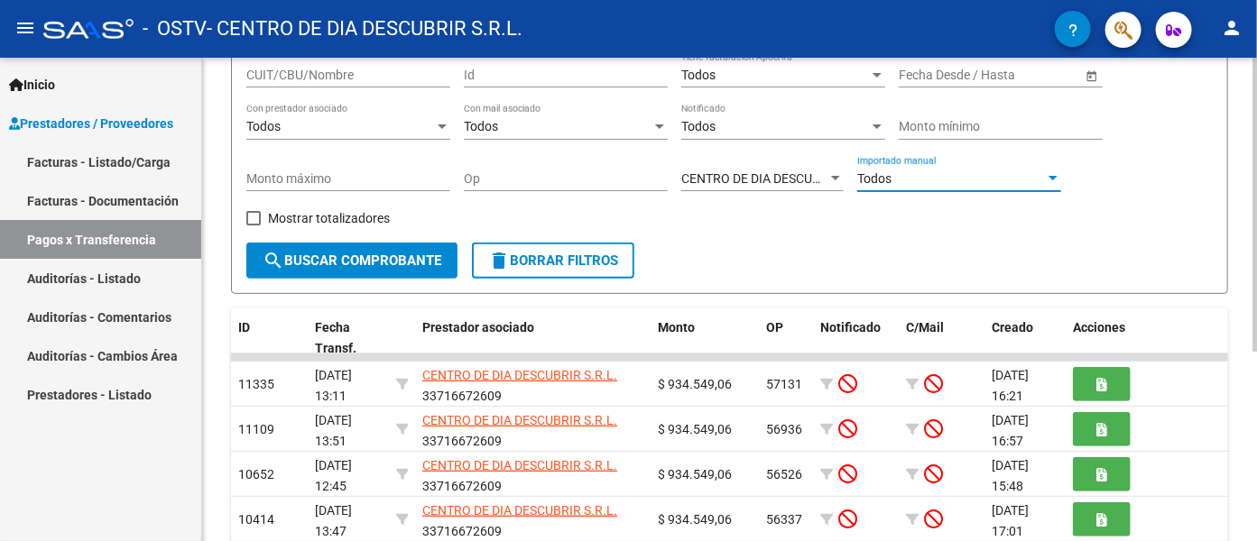
click at [906, 174] on div "Todos" at bounding box center [951, 178] width 188 height 15
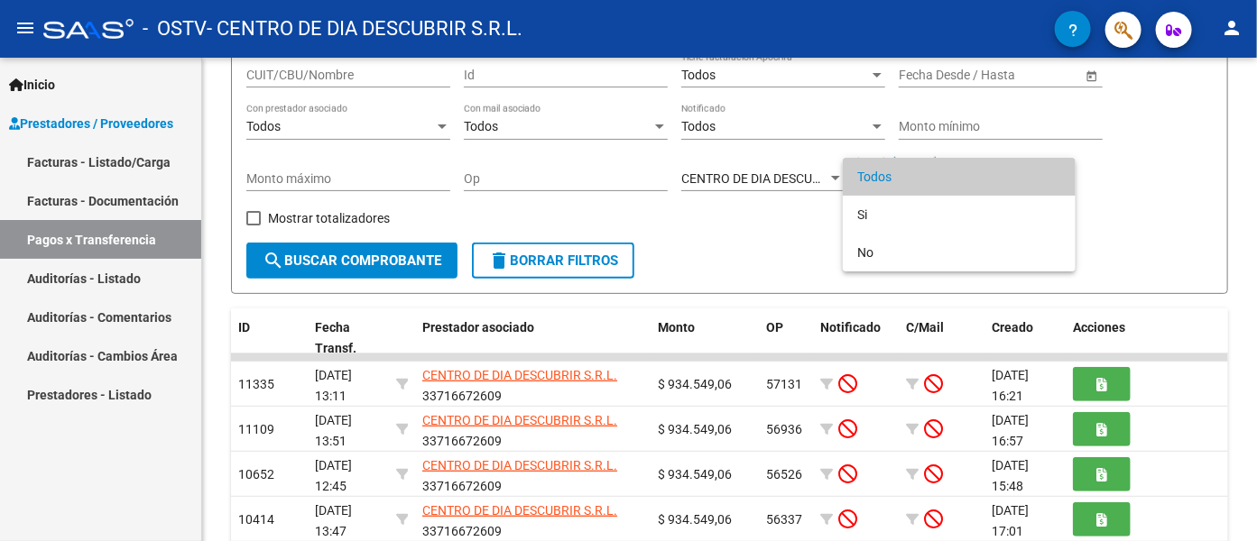
click at [765, 211] on div at bounding box center [628, 270] width 1257 height 541
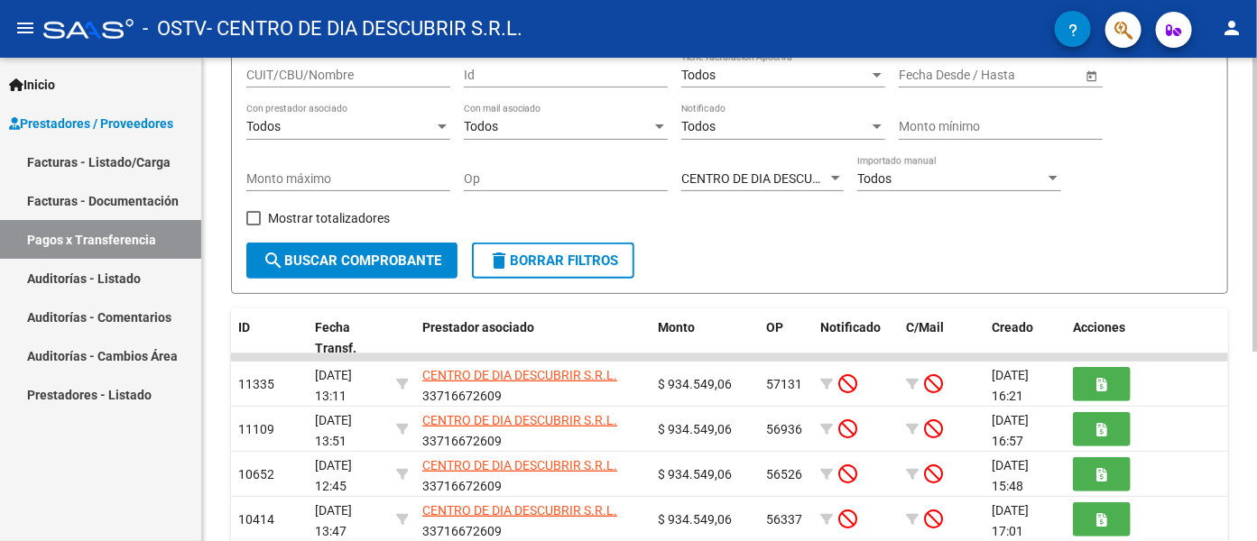
click at [775, 80] on div "Todos" at bounding box center [775, 75] width 188 height 15
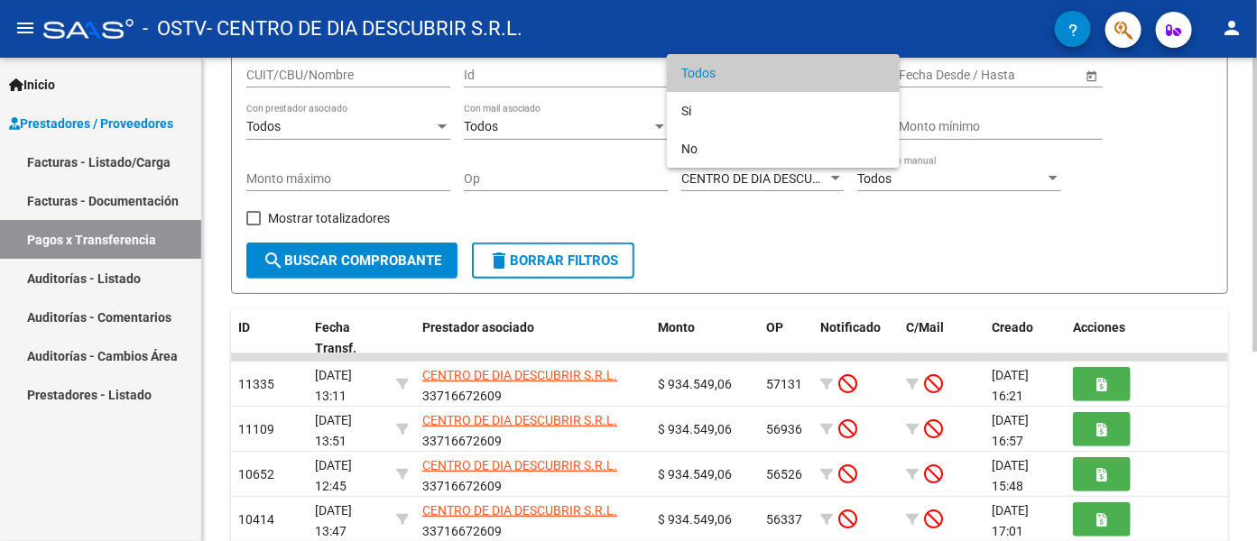
click at [774, 81] on span "Todos" at bounding box center [783, 73] width 204 height 38
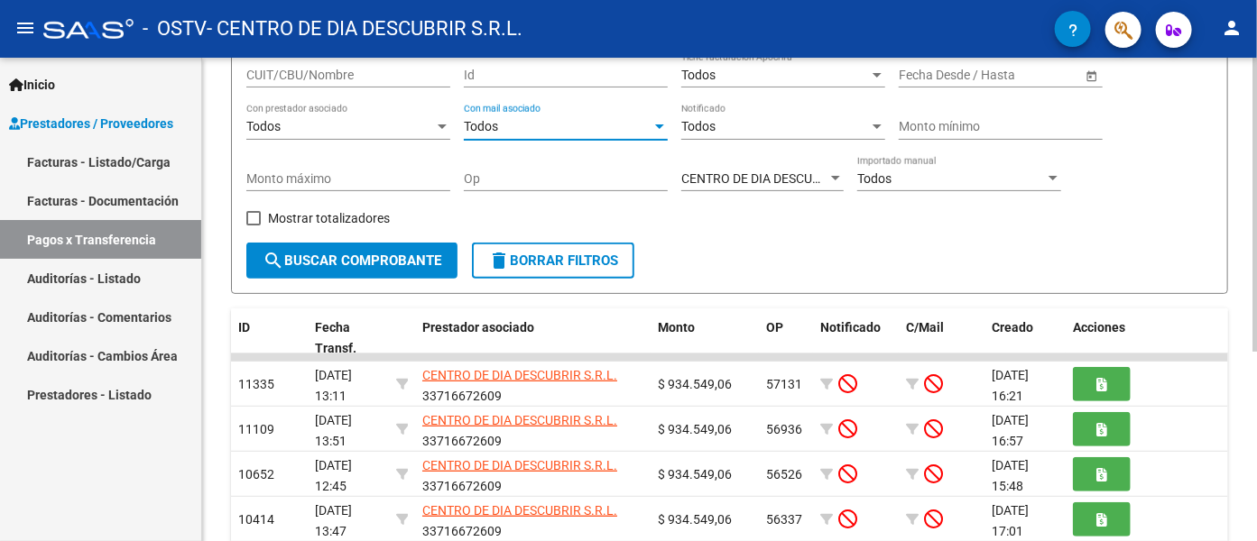
click at [585, 127] on div "Todos" at bounding box center [558, 126] width 188 height 15
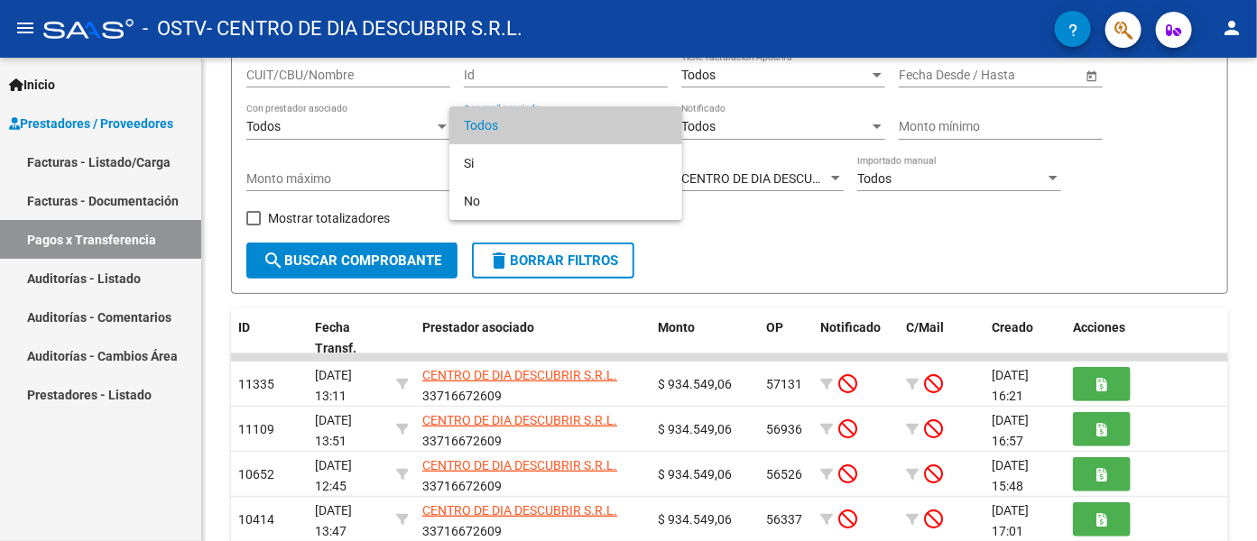
click at [263, 130] on div at bounding box center [628, 270] width 1257 height 541
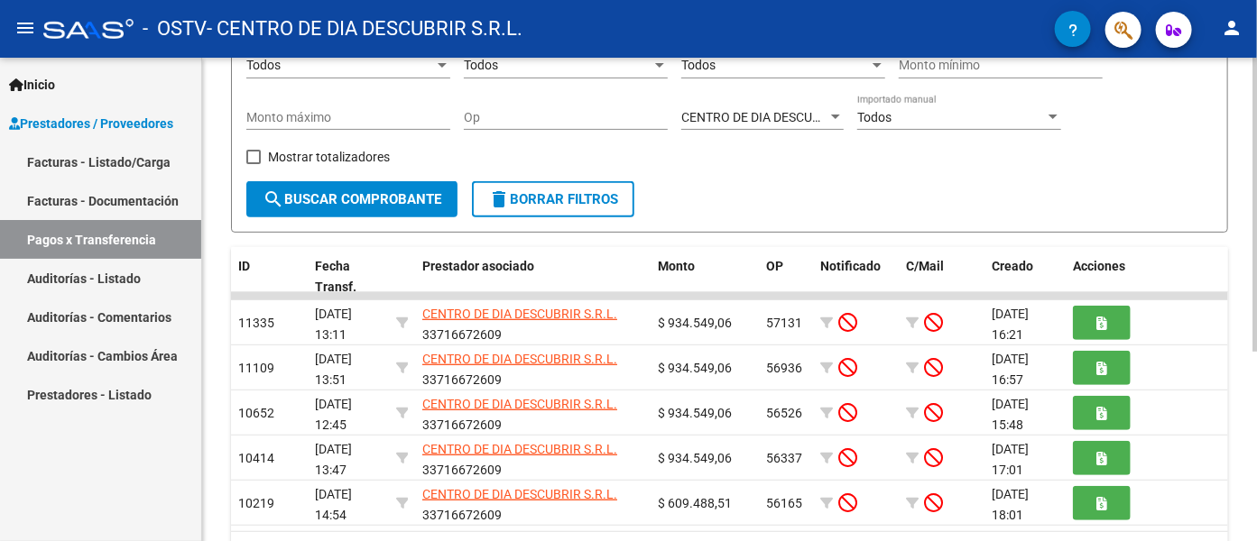
scroll to position [222, 0]
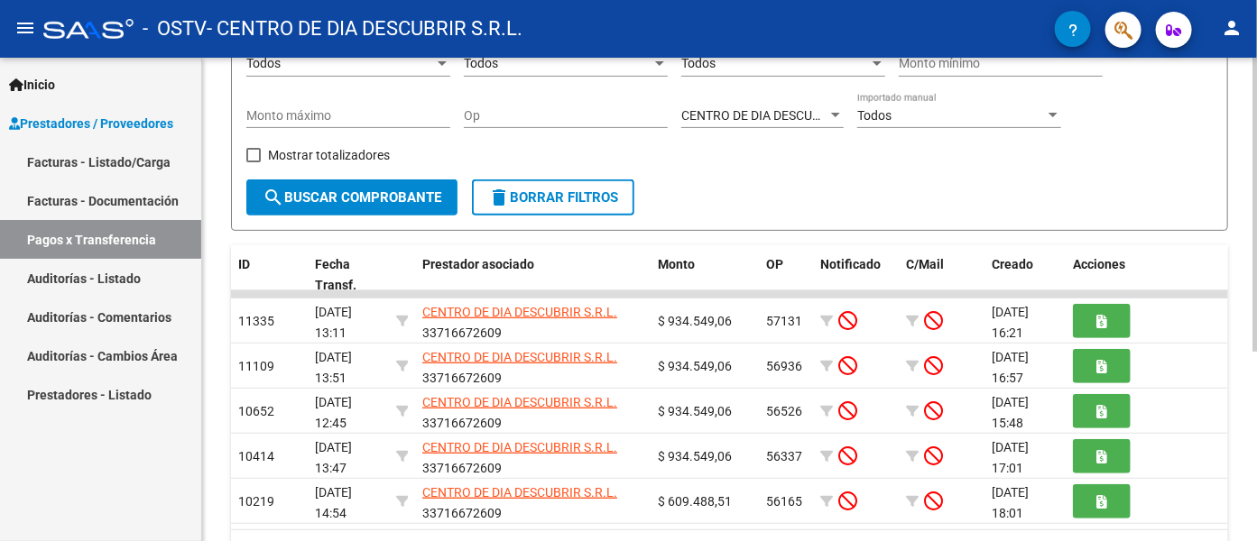
click at [1130, 214] on div at bounding box center [1254, 339] width 5 height 294
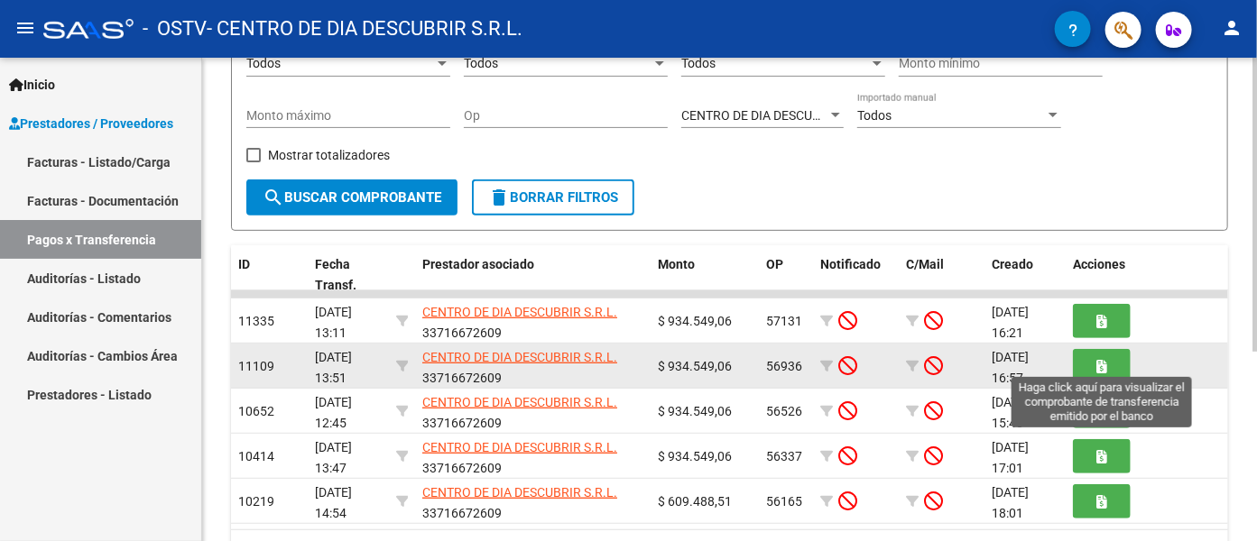
click at [1115, 364] on button "button" at bounding box center [1102, 365] width 58 height 33
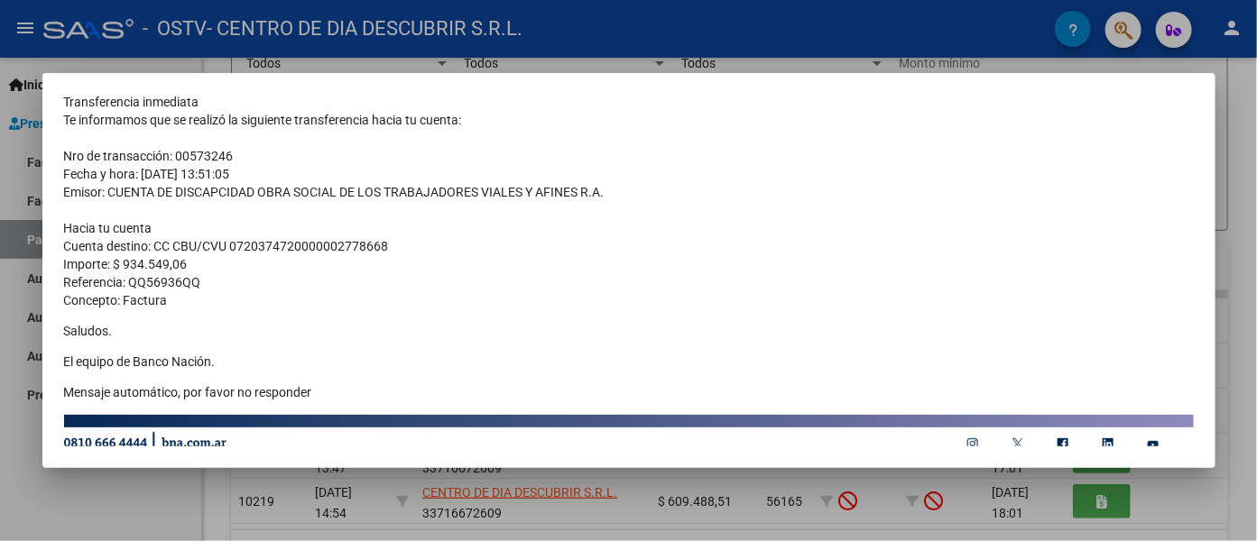
scroll to position [169, 0]
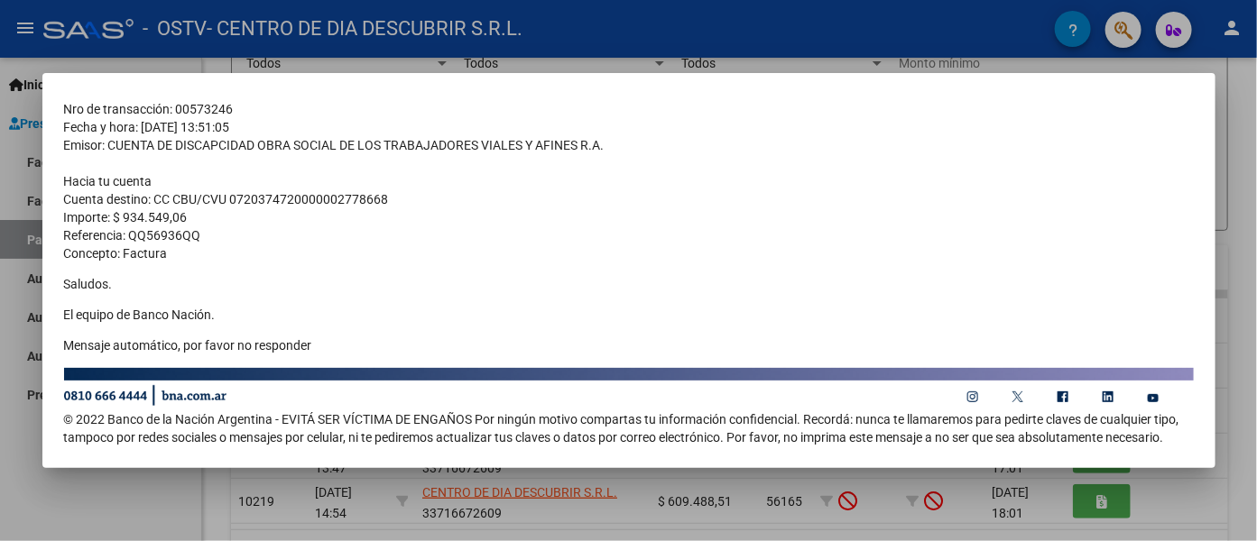
click at [1130, 283] on div at bounding box center [628, 270] width 1257 height 541
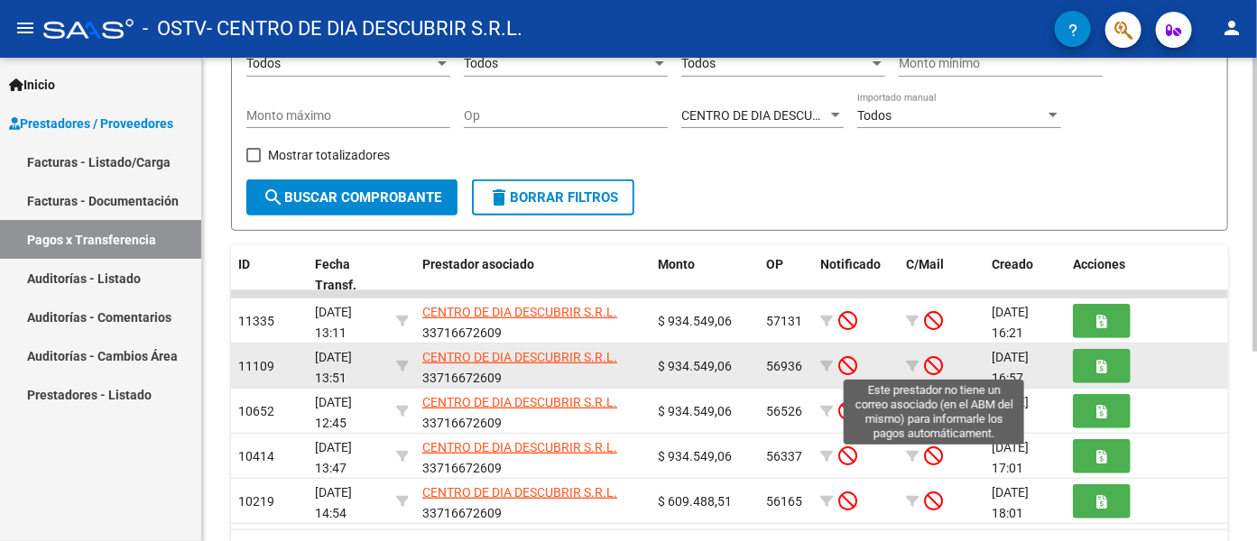
click at [937, 360] on icon at bounding box center [933, 365] width 19 height 20
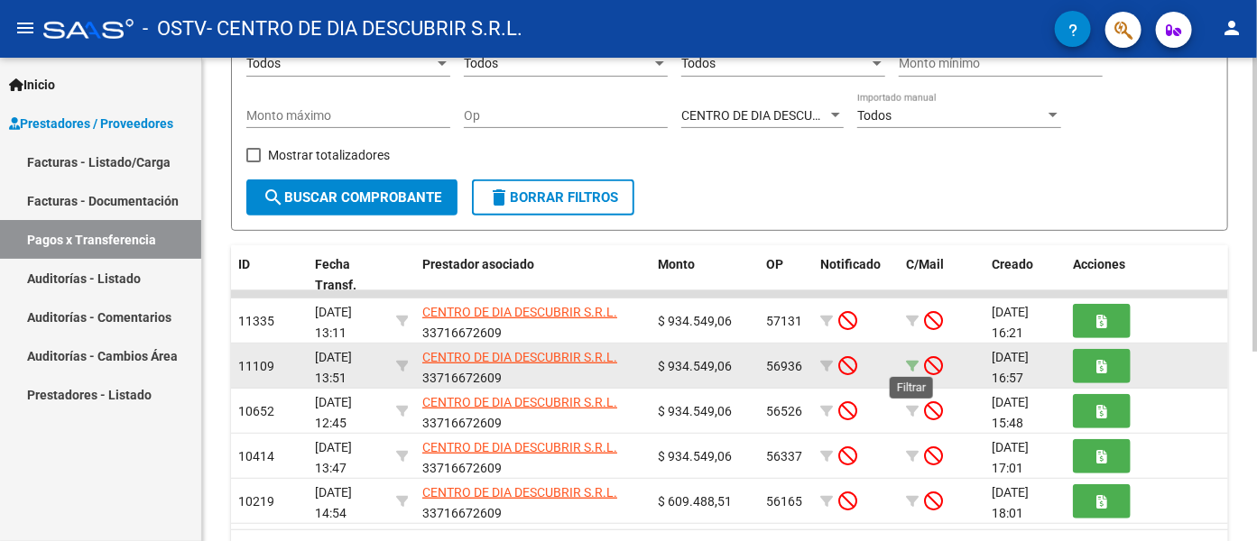
click at [913, 361] on icon at bounding box center [912, 366] width 13 height 13
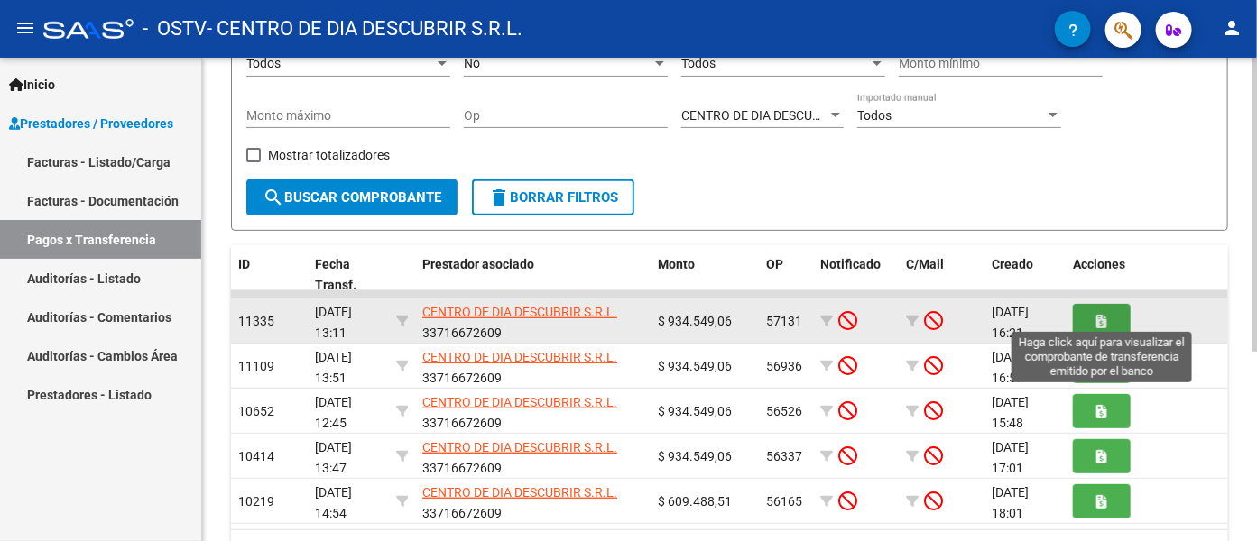
click at [1120, 318] on button "button" at bounding box center [1102, 320] width 58 height 33
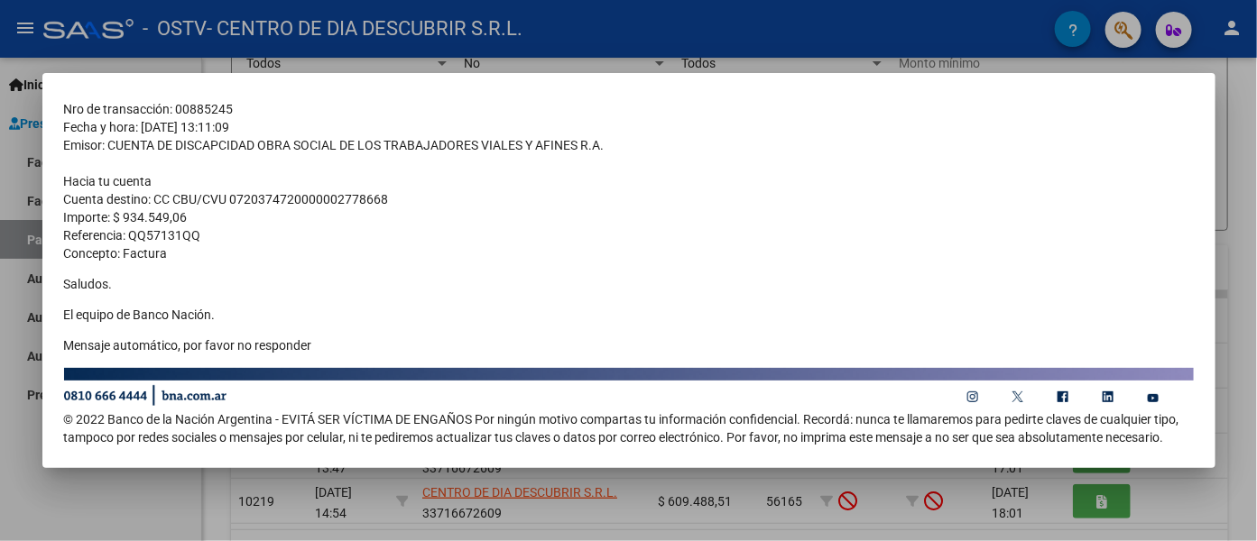
scroll to position [0, 0]
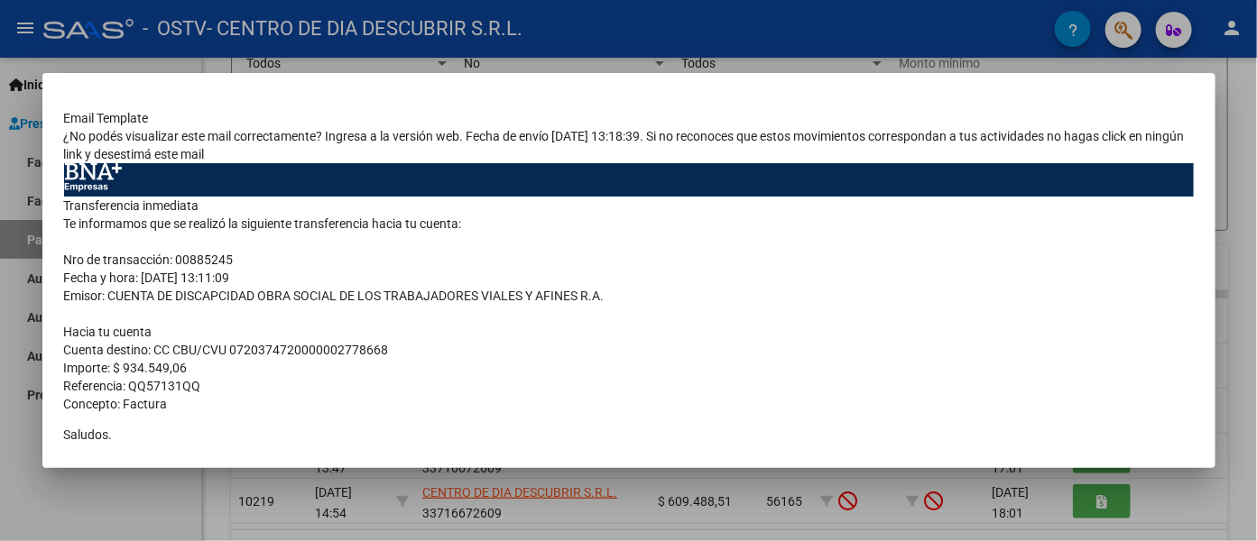
click at [1130, 115] on div at bounding box center [628, 270] width 1257 height 541
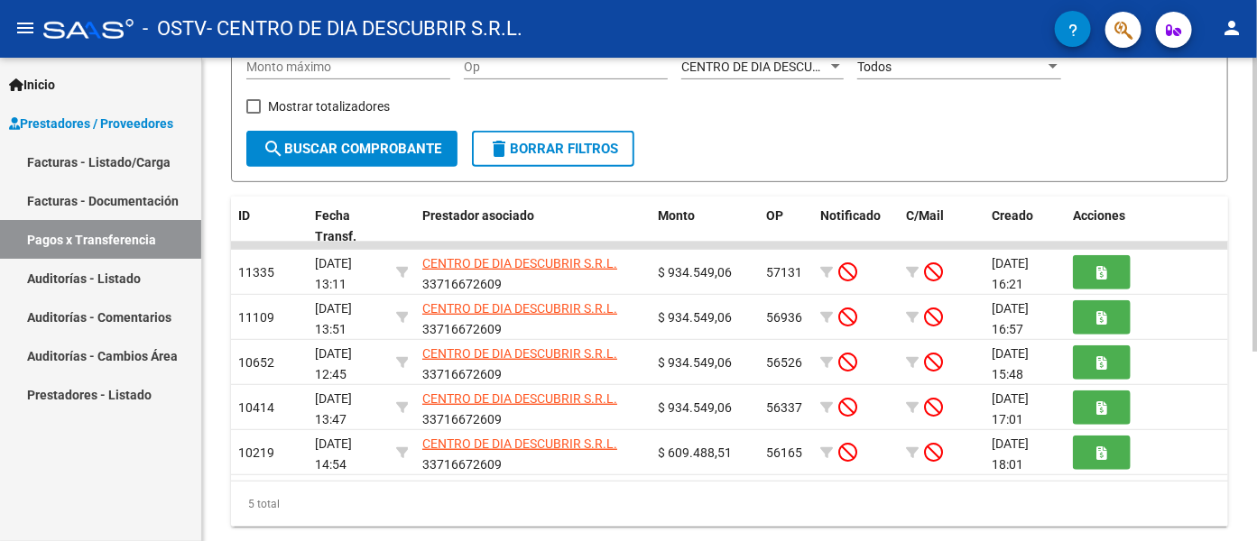
scroll to position [311, 0]
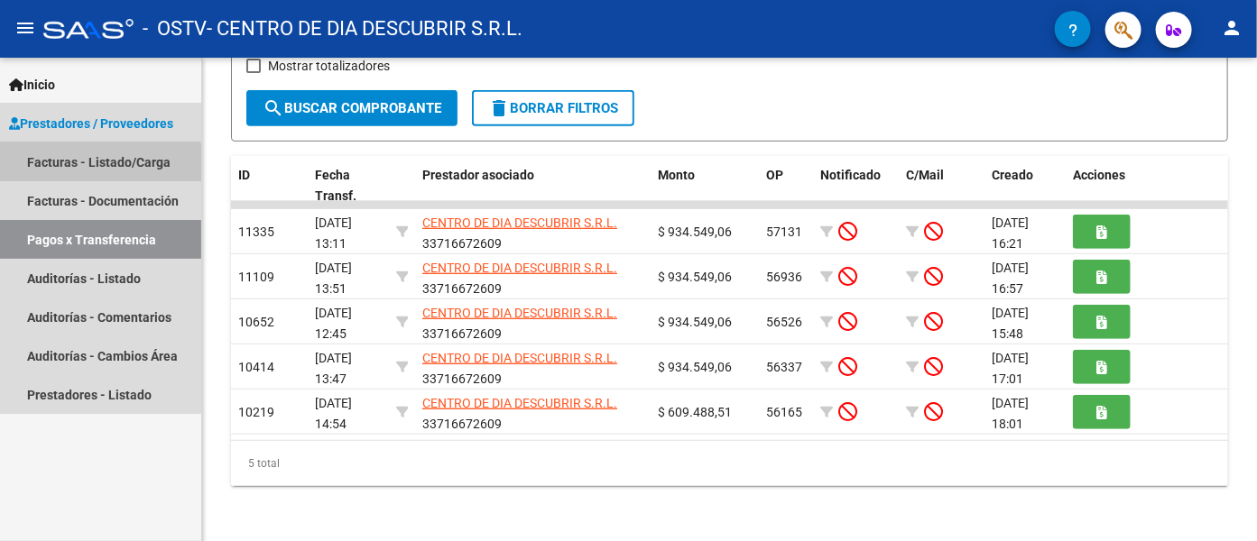
click at [51, 168] on link "Facturas - Listado/Carga" at bounding box center [100, 162] width 201 height 39
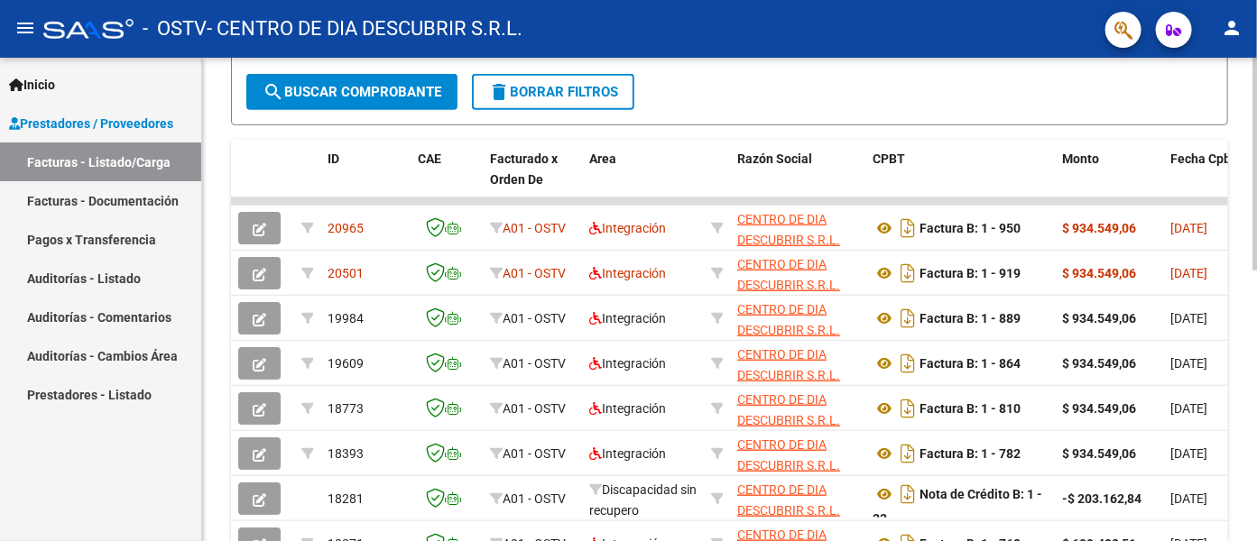
scroll to position [423, 0]
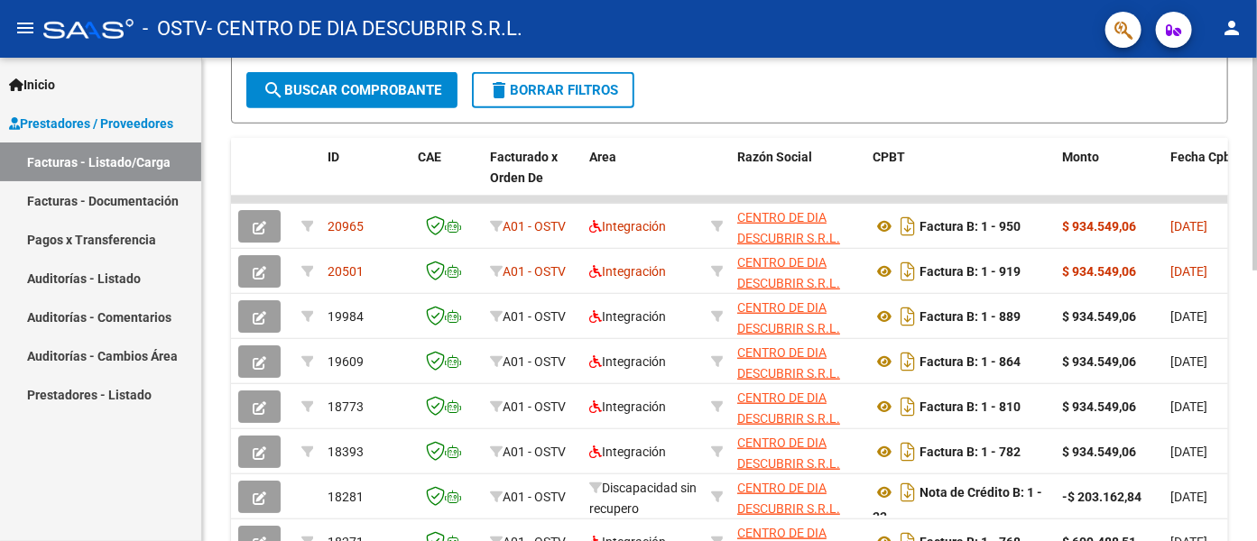
click at [1130, 323] on div at bounding box center [1254, 354] width 5 height 213
click at [120, 243] on link "Pagos x Transferencia" at bounding box center [100, 239] width 201 height 39
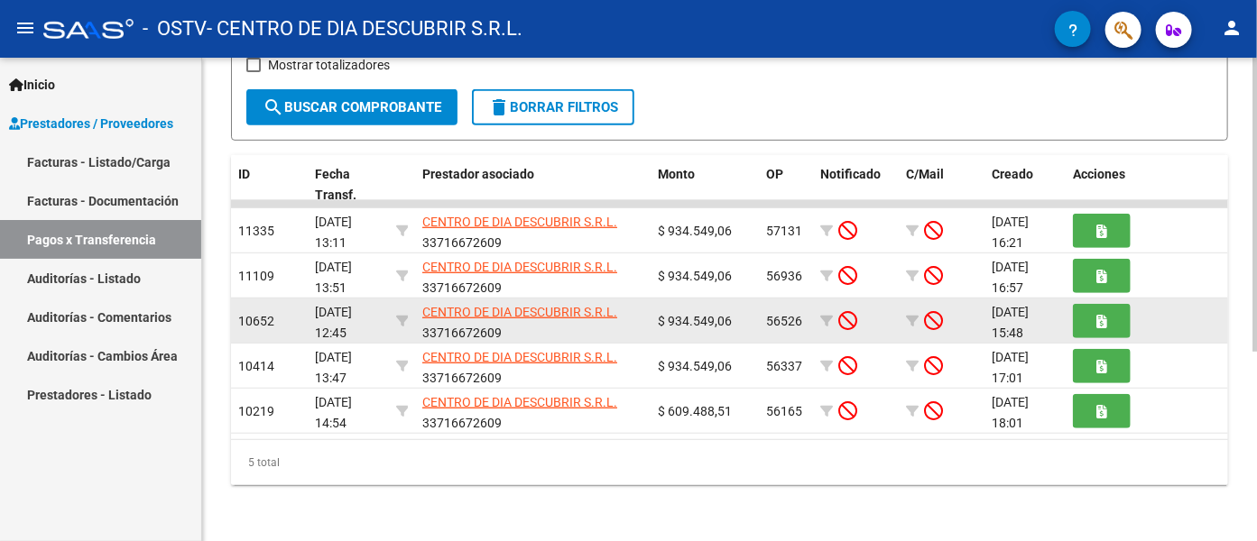
scroll to position [3, 0]
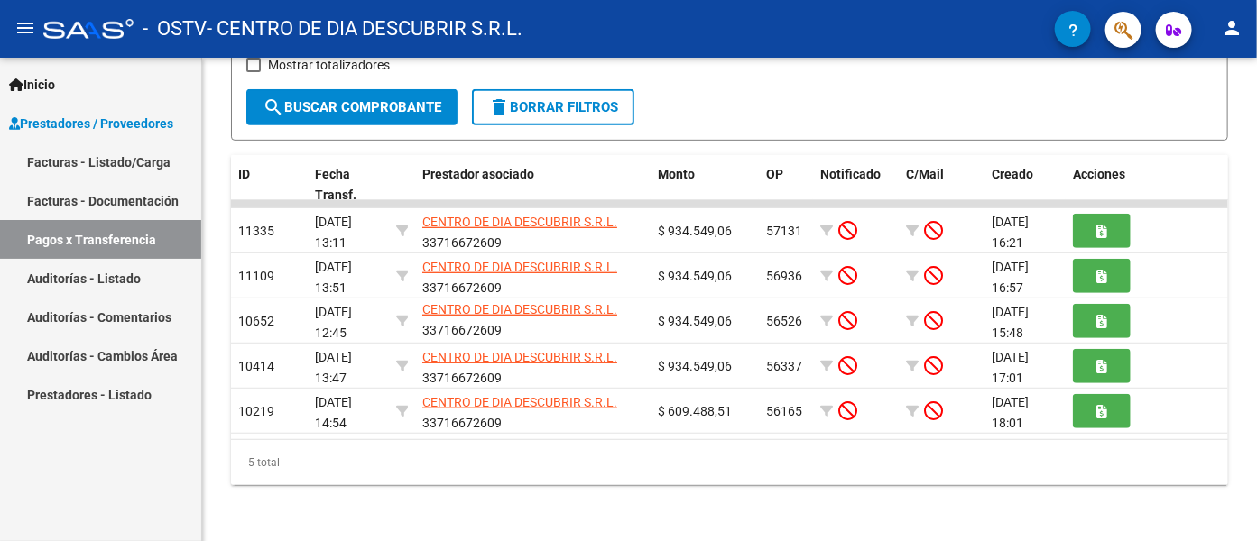
click at [94, 151] on link "Facturas - Listado/Carga" at bounding box center [100, 162] width 201 height 39
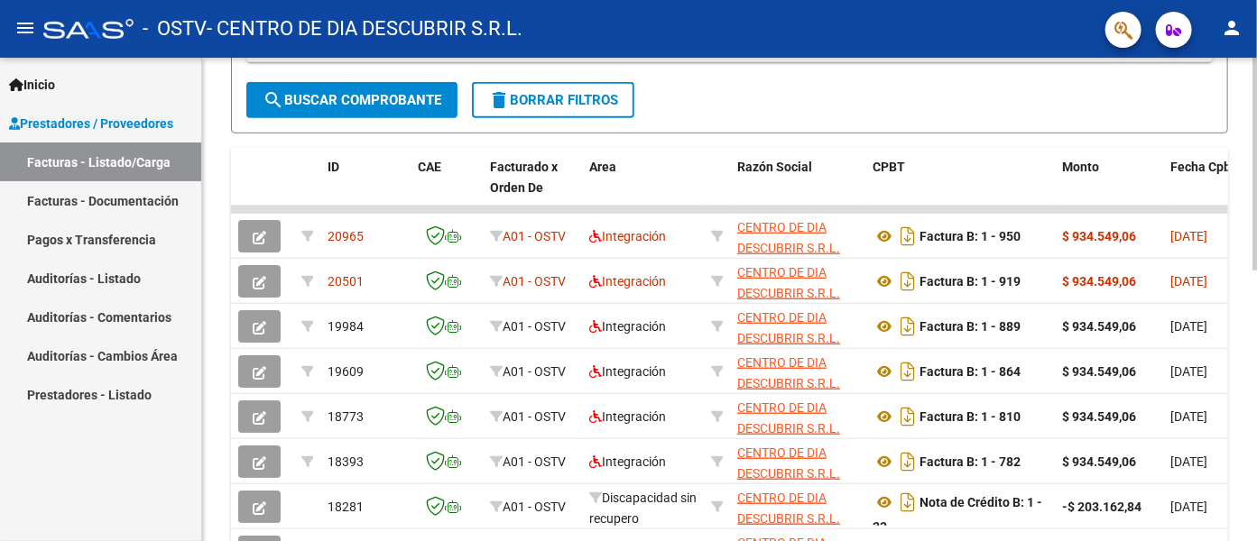
scroll to position [313, 0]
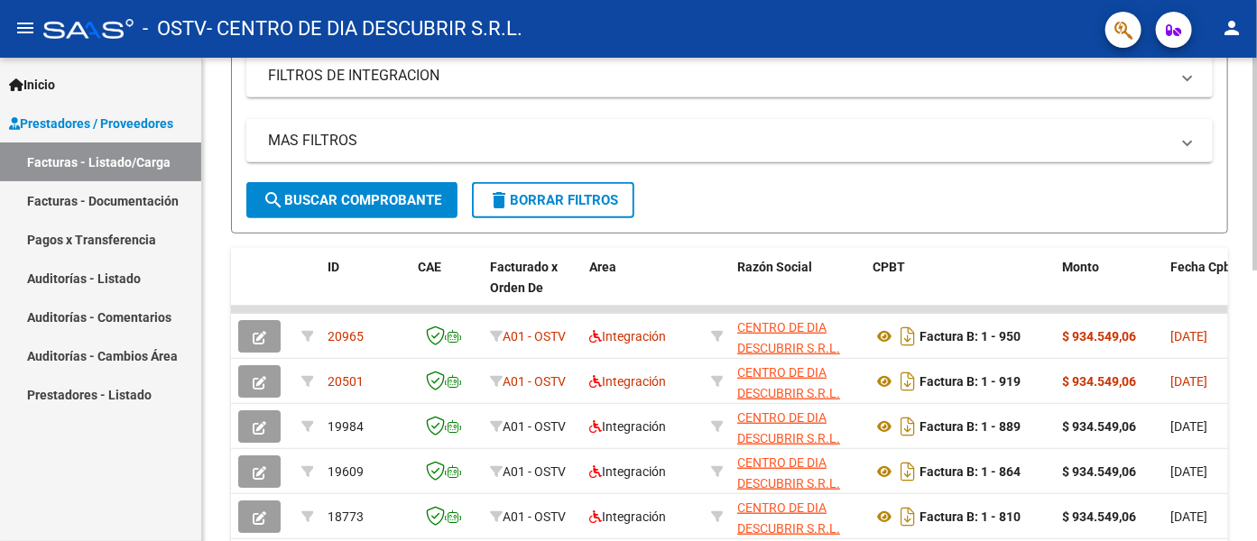
click at [1130, 318] on div at bounding box center [1254, 304] width 5 height 213
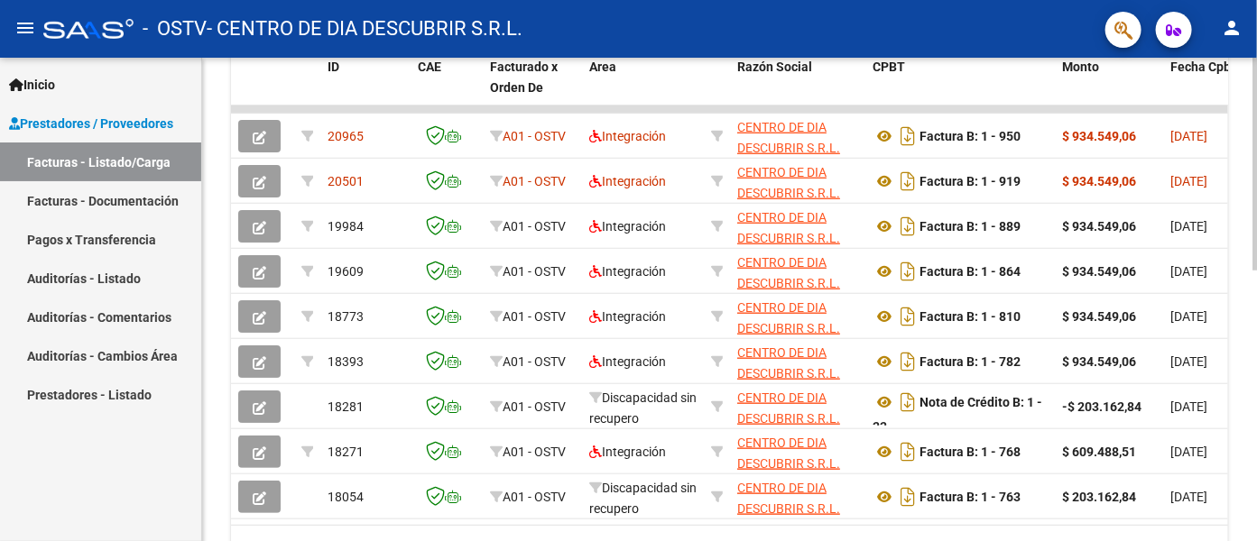
scroll to position [524, 0]
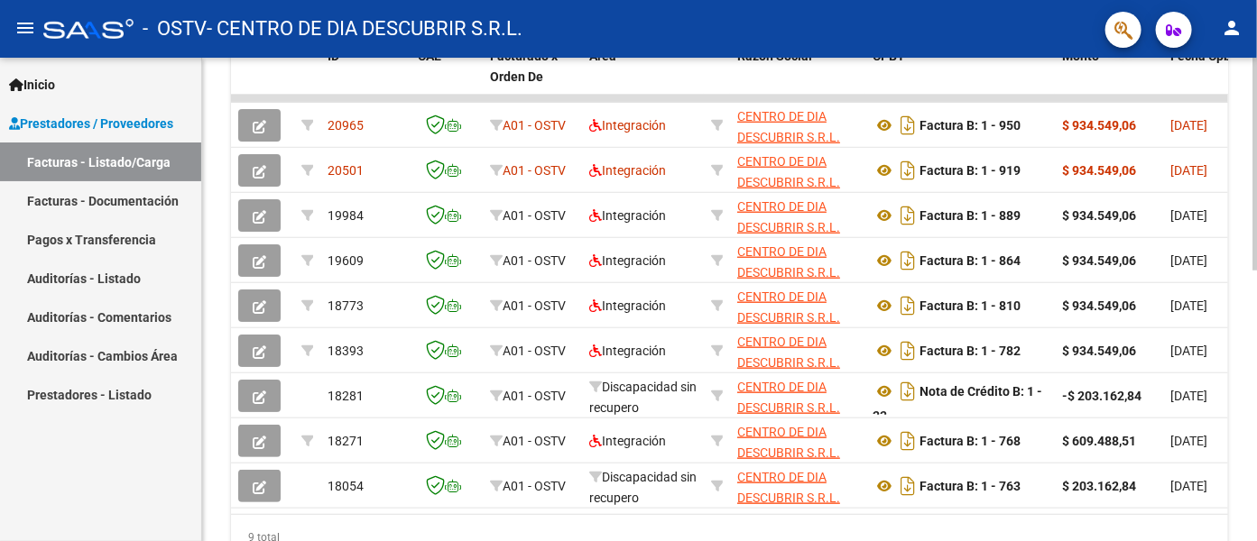
click at [1130, 360] on div at bounding box center [1254, 400] width 5 height 213
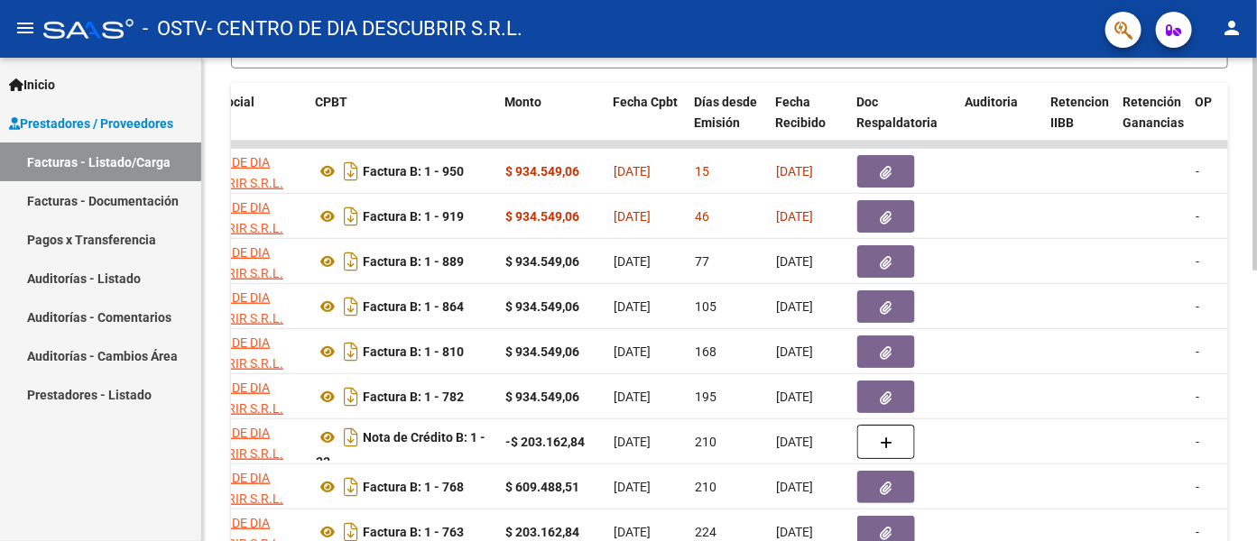
scroll to position [480, 0]
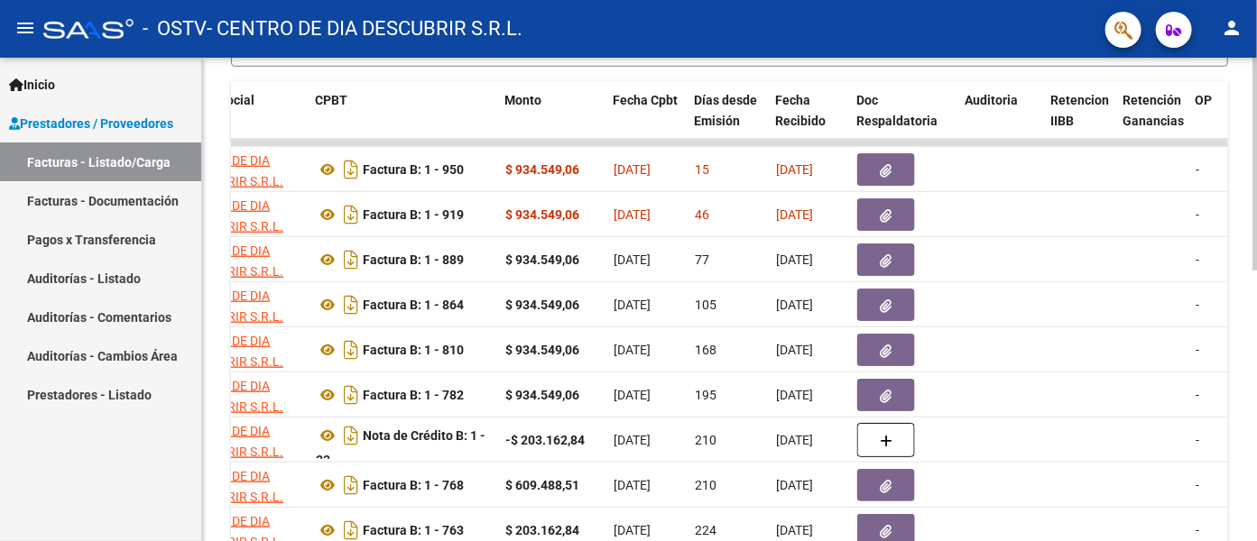
click at [1130, 373] on div at bounding box center [1254, 380] width 5 height 213
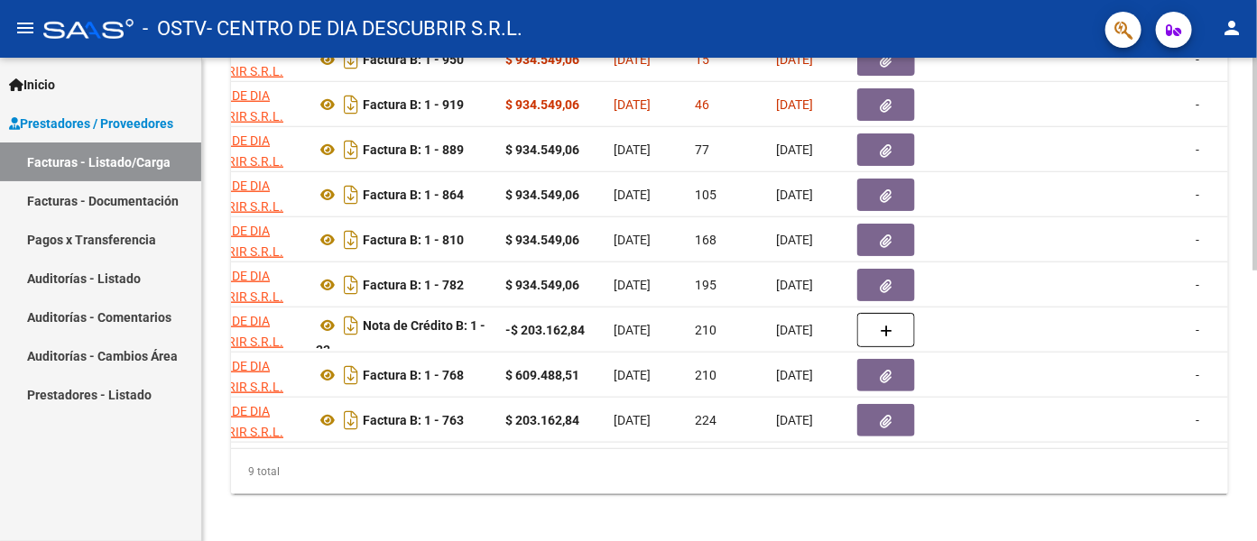
click at [1130, 453] on div at bounding box center [1254, 430] width 5 height 213
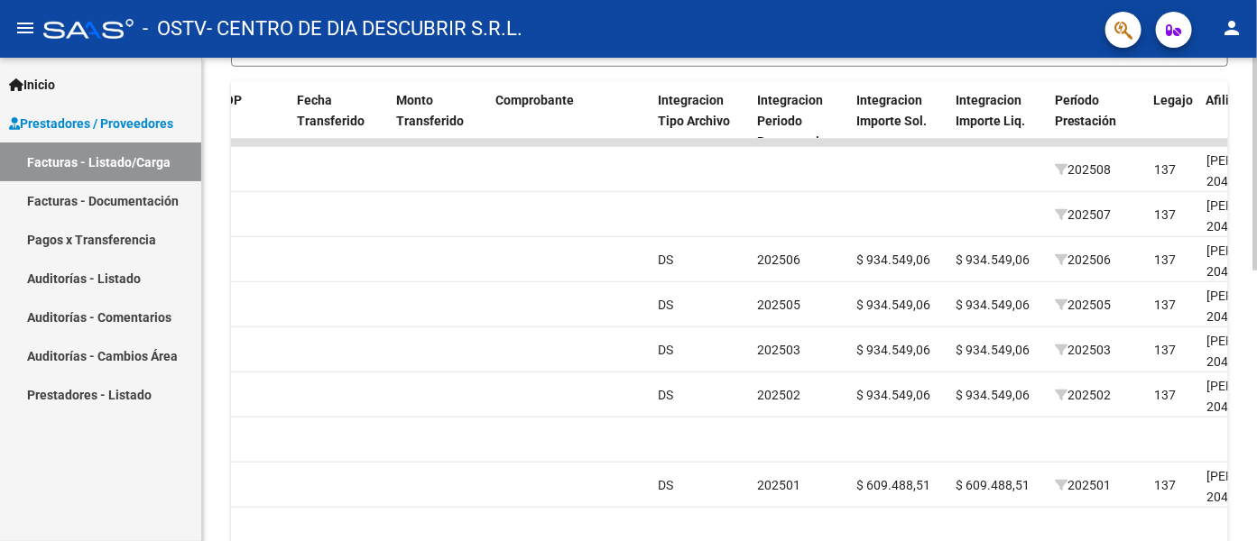
scroll to position [484, 0]
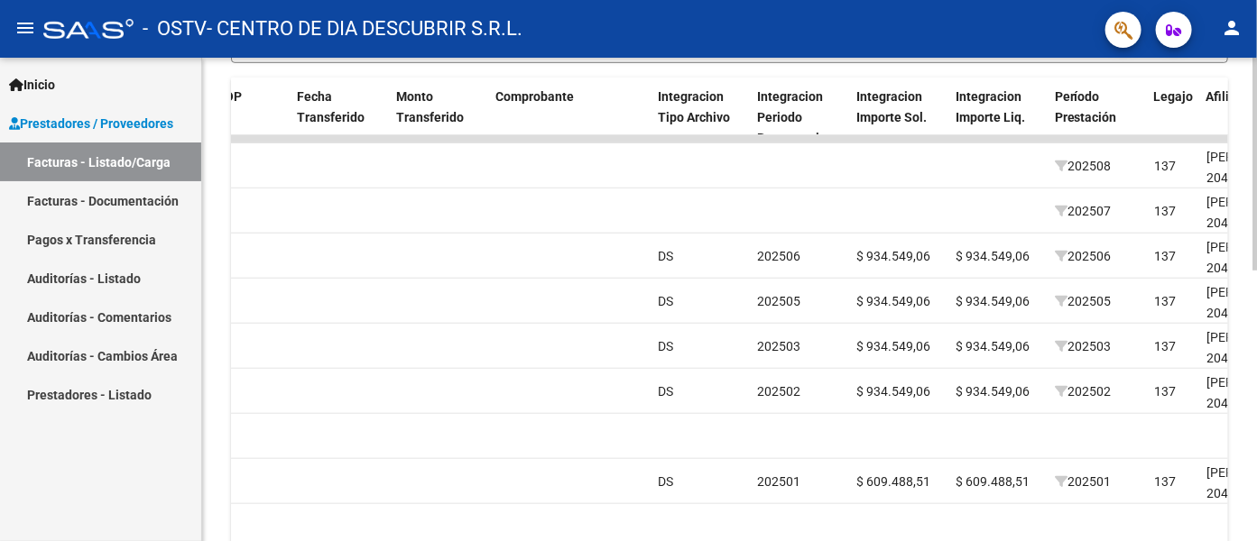
click at [1130, 398] on div at bounding box center [1254, 381] width 5 height 213
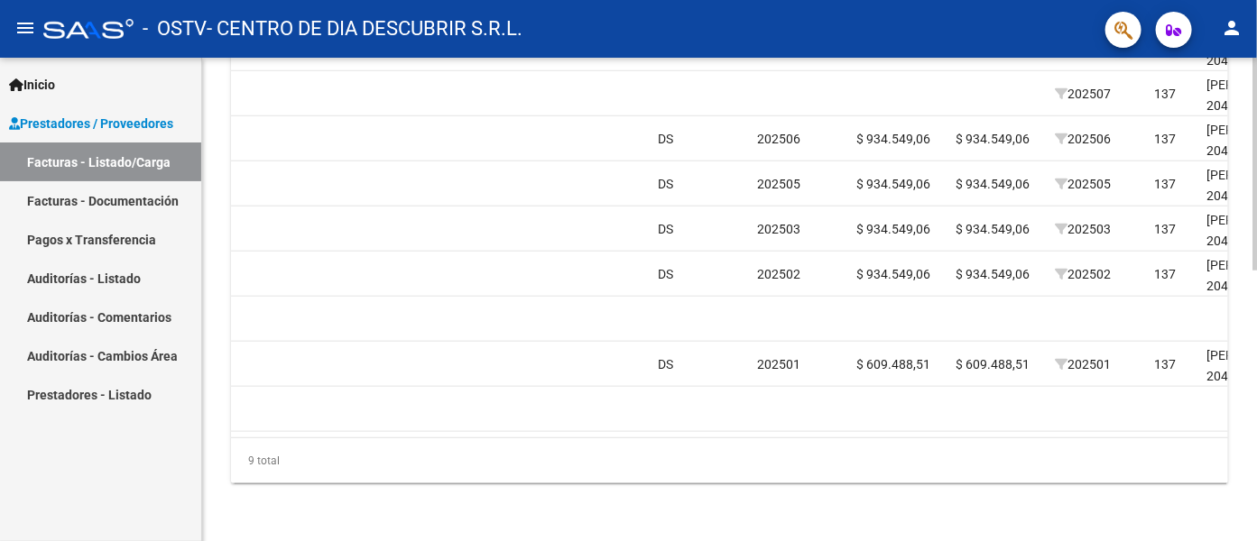
click at [1130, 418] on div at bounding box center [1254, 434] width 5 height 213
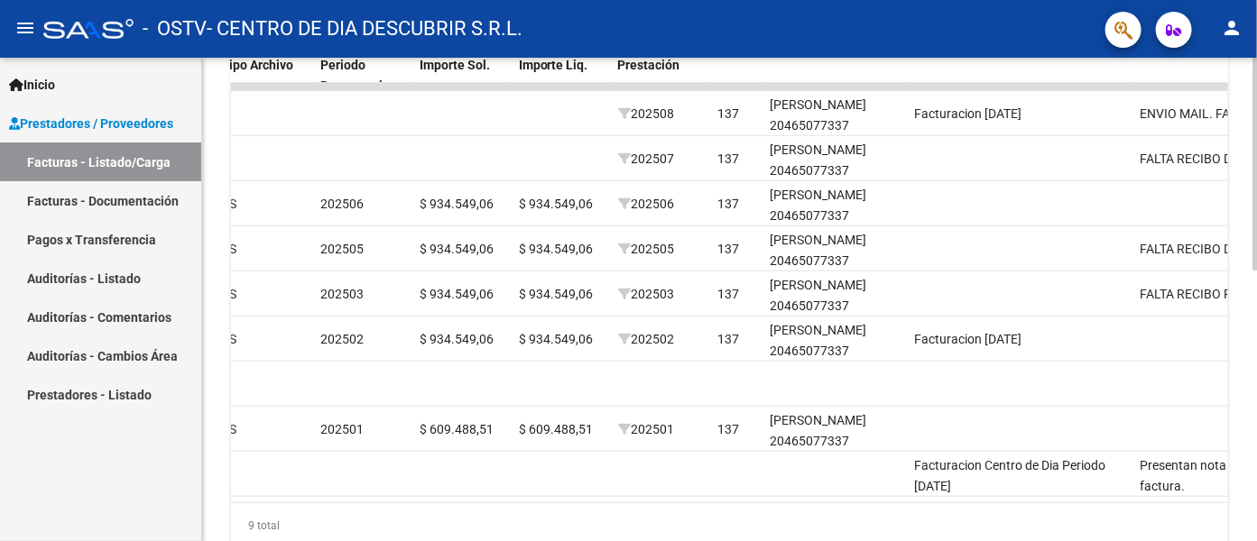
scroll to position [547, 0]
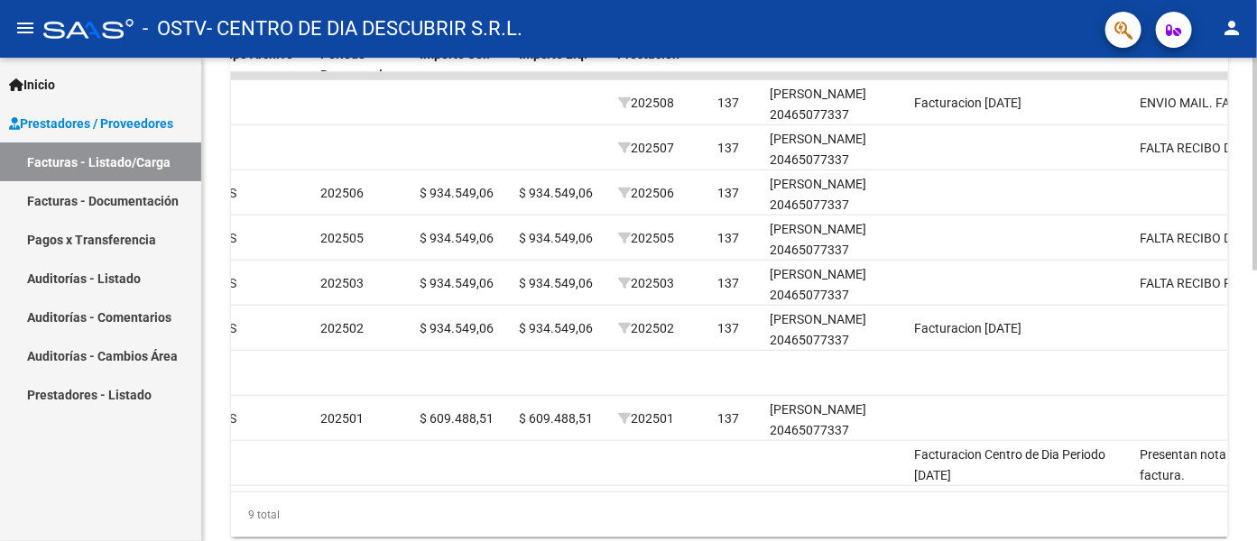
click at [1130, 341] on div at bounding box center [1254, 410] width 5 height 213
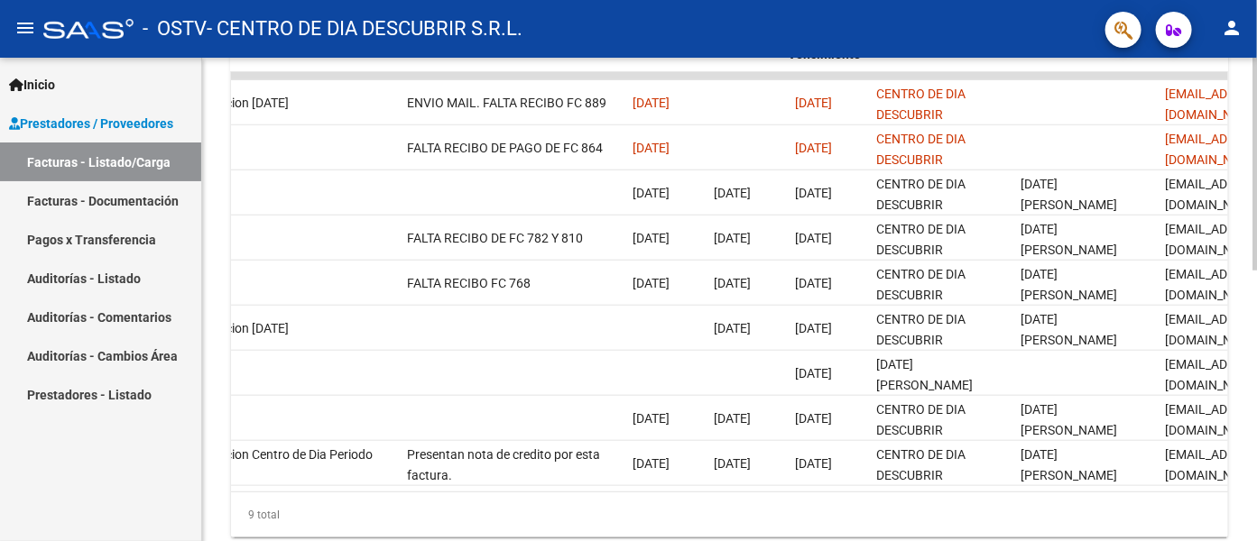
scroll to position [0, 2526]
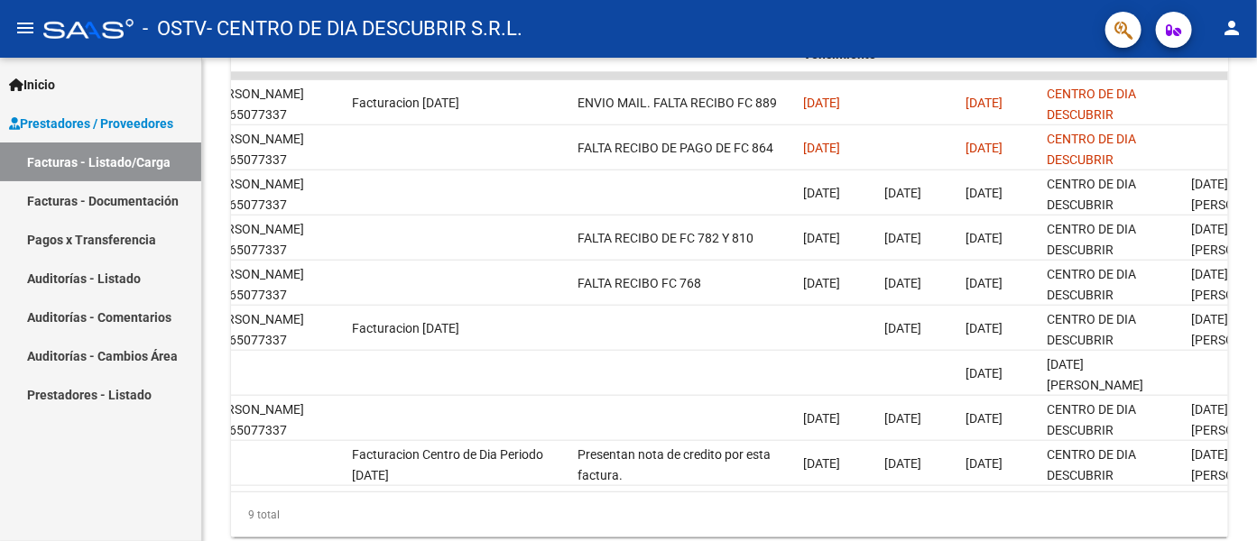
click at [127, 255] on link "Pagos x Transferencia" at bounding box center [100, 239] width 201 height 39
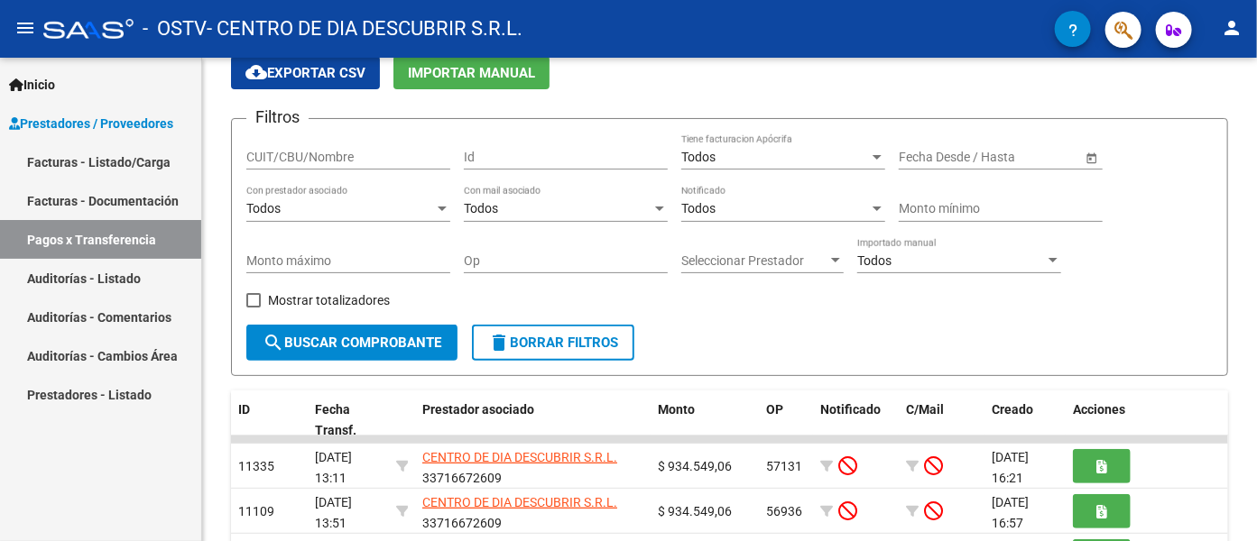
scroll to position [312, 0]
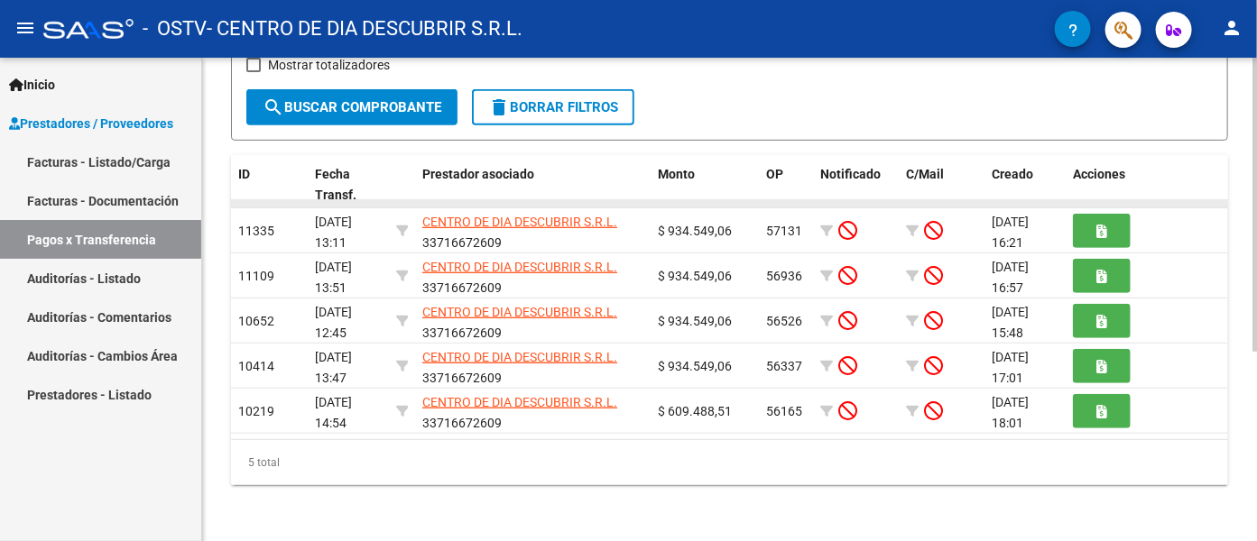
drag, startPoint x: 458, startPoint y: 199, endPoint x: 821, endPoint y: 199, distance: 362.7
click at [821, 200] on div at bounding box center [729, 204] width 997 height 8
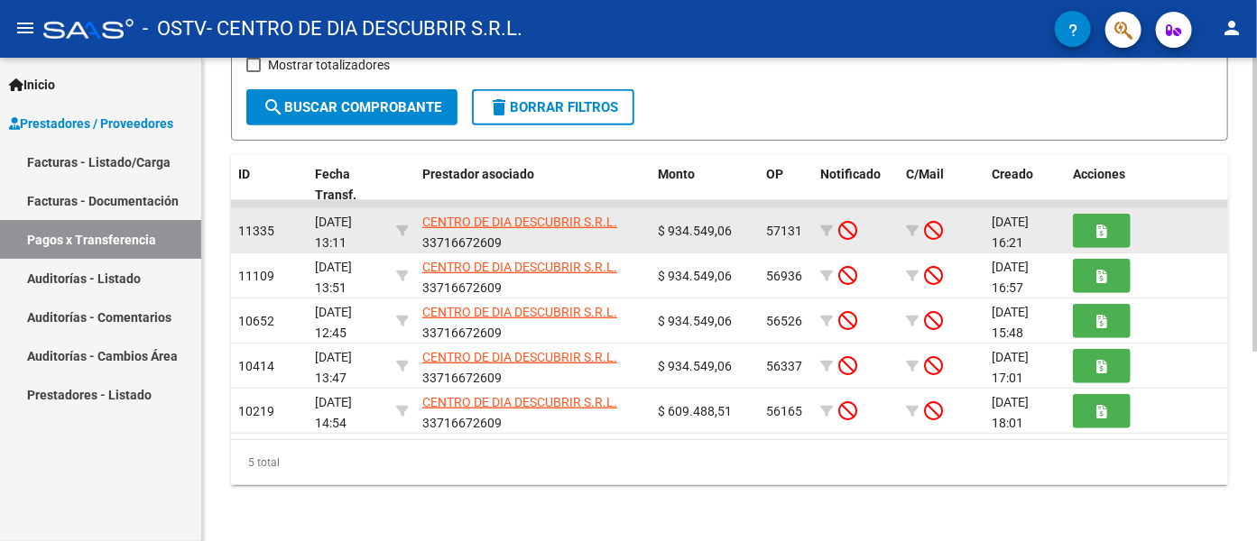
drag, startPoint x: 825, startPoint y: 203, endPoint x: 771, endPoint y: 210, distance: 53.7
click at [771, 210] on datatable-scroller "11335 [DATE] 13:11 CENTRO DE DIA DESCUBRIR S.R.L. 33716672609 $ 934.549,06 5713…" at bounding box center [729, 317] width 997 height 234
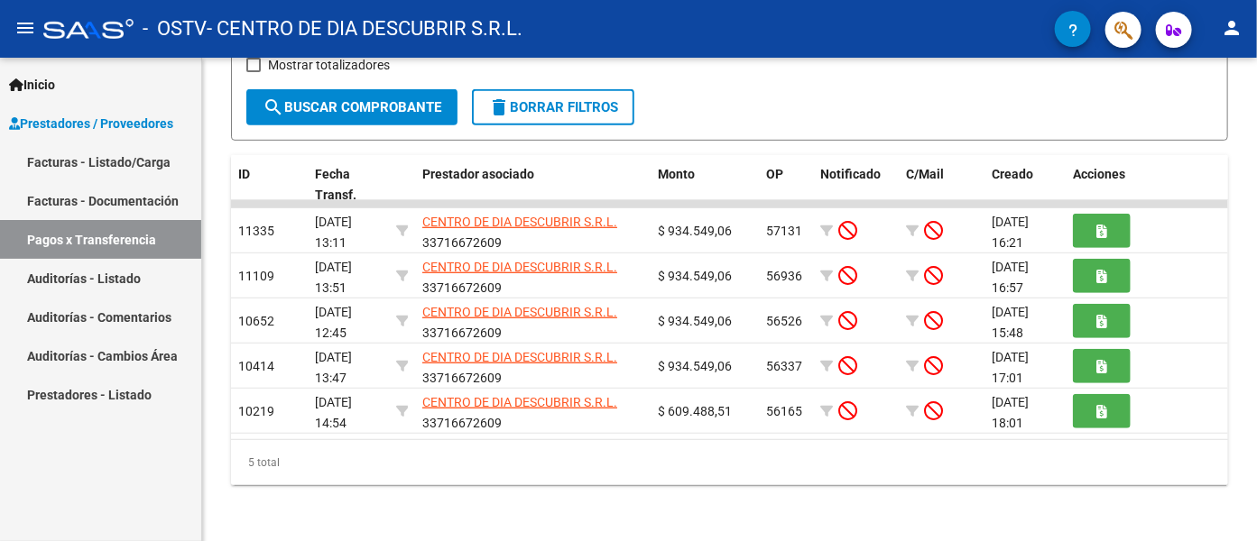
click at [85, 122] on span "Prestadores / Proveedores" at bounding box center [91, 124] width 164 height 20
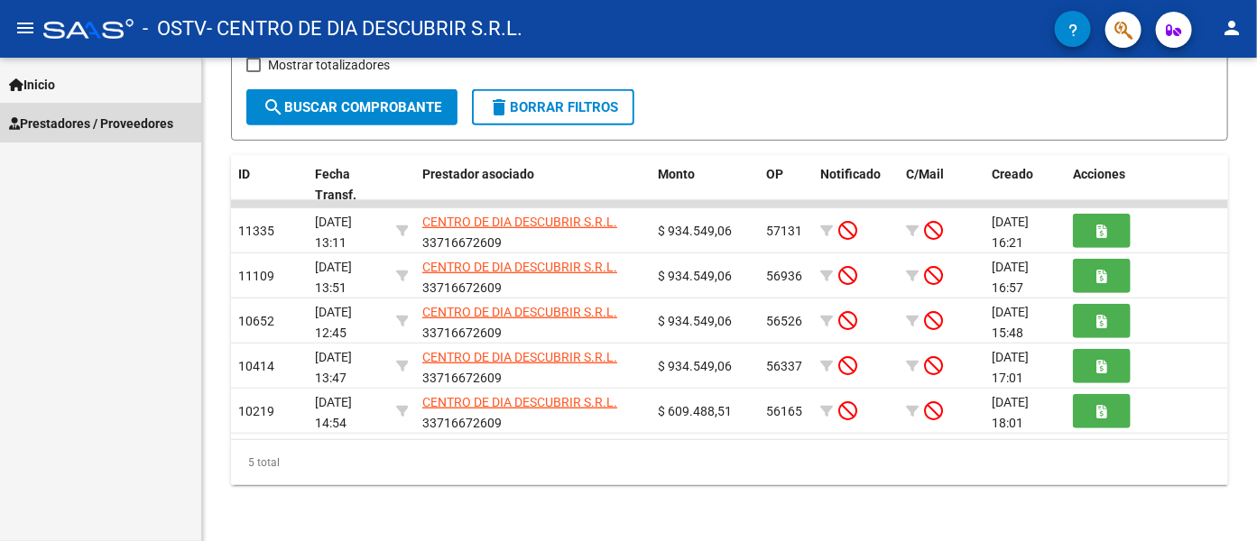
click at [96, 120] on span "Prestadores / Proveedores" at bounding box center [91, 124] width 164 height 20
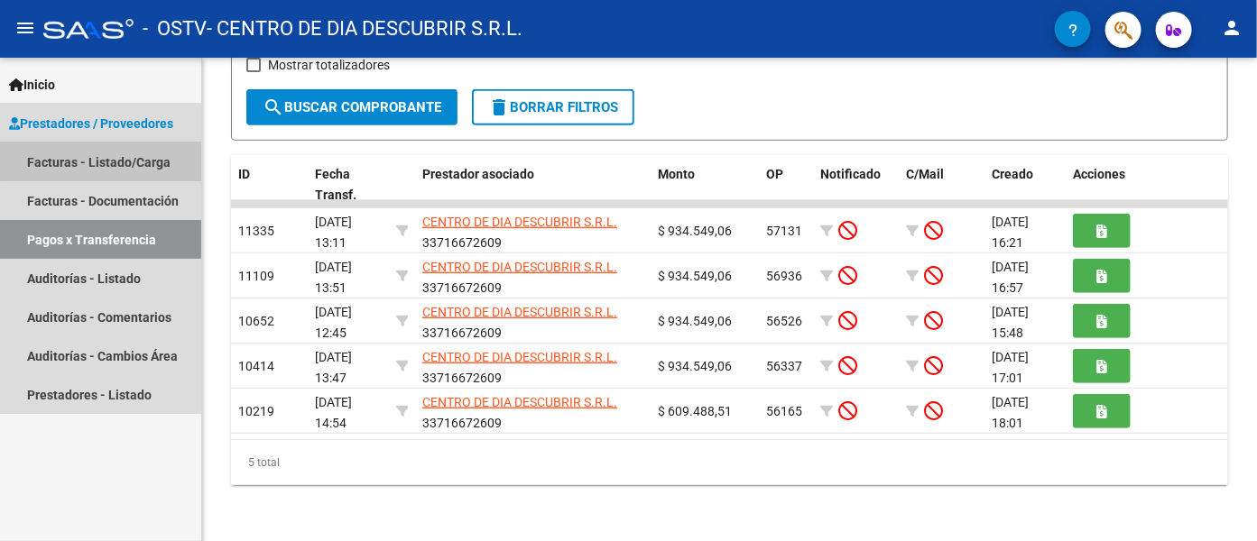
click at [102, 158] on link "Facturas - Listado/Carga" at bounding box center [100, 162] width 201 height 39
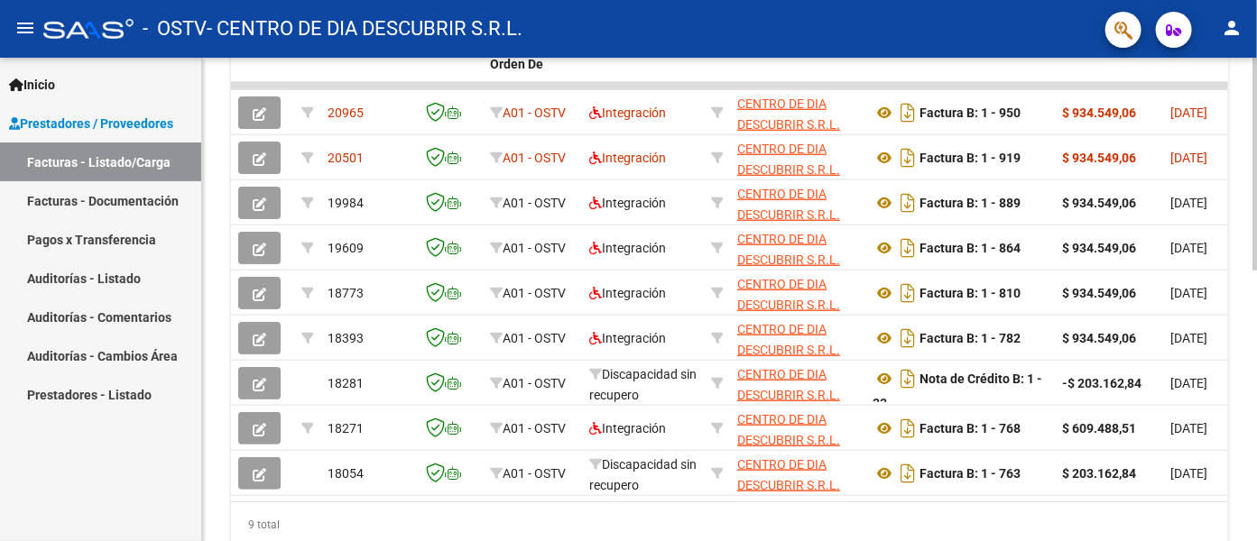
scroll to position [539, 0]
click at [1130, 442] on div at bounding box center [1254, 406] width 5 height 213
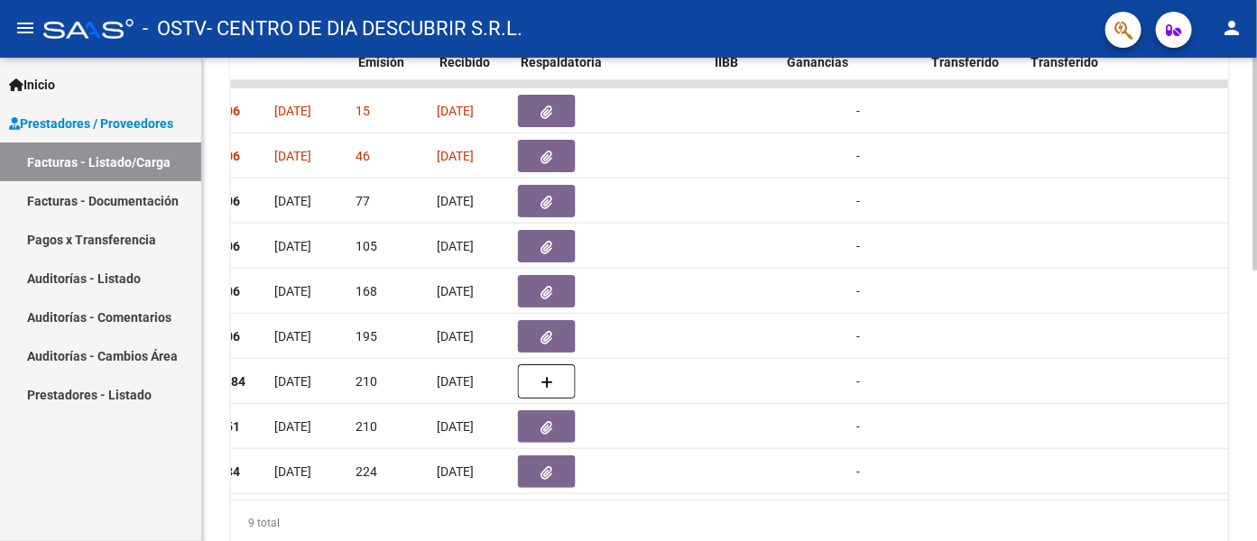
scroll to position [0, 779]
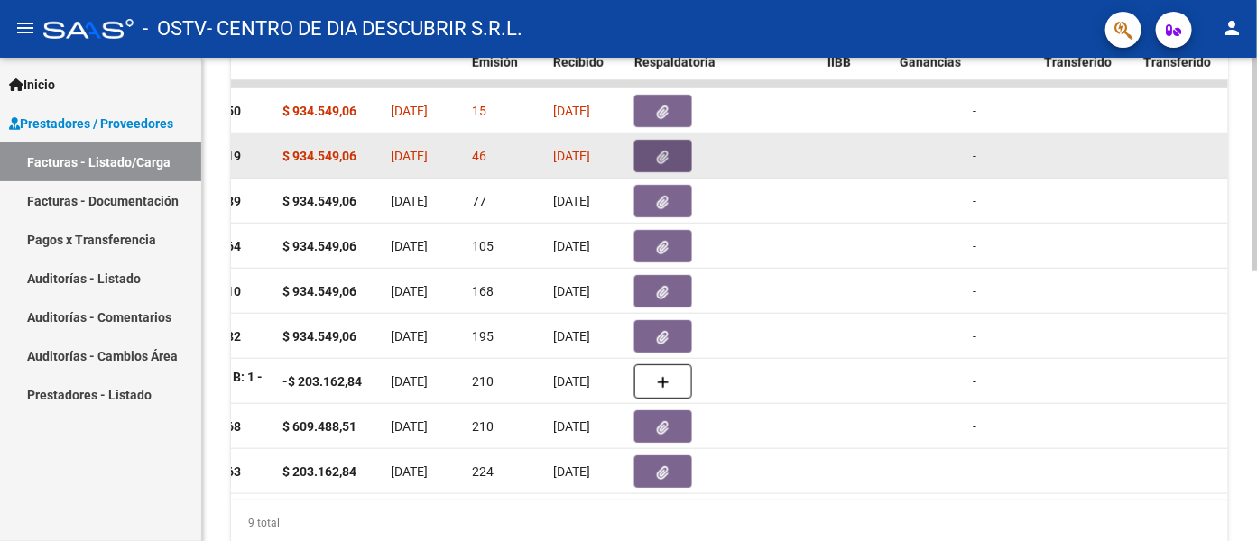
click at [650, 155] on button "button" at bounding box center [663, 156] width 58 height 32
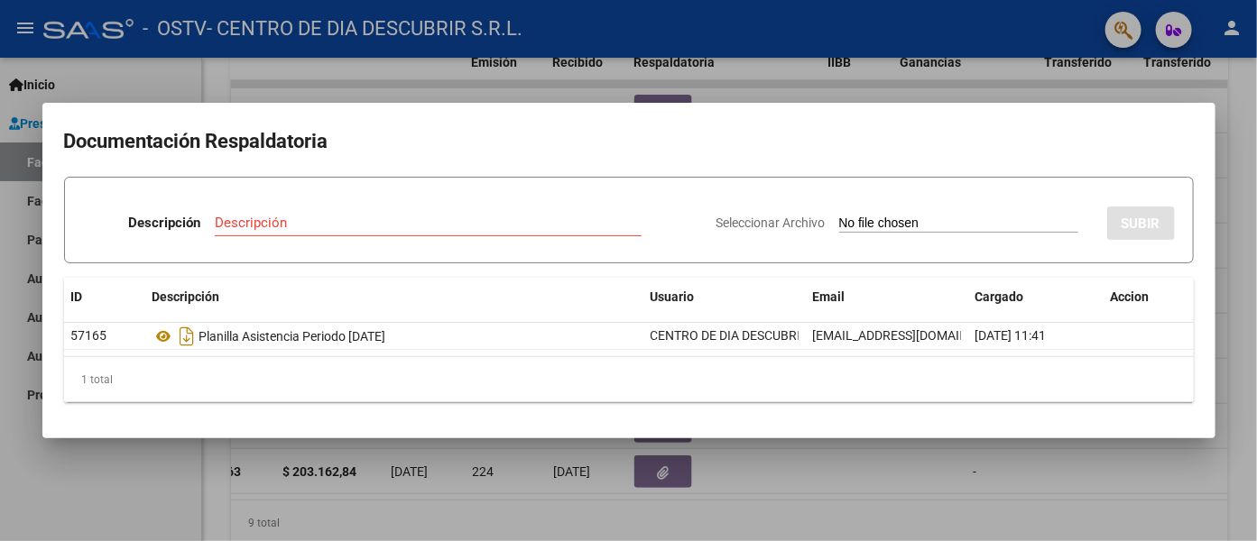
click at [1130, 143] on div at bounding box center [628, 270] width 1257 height 541
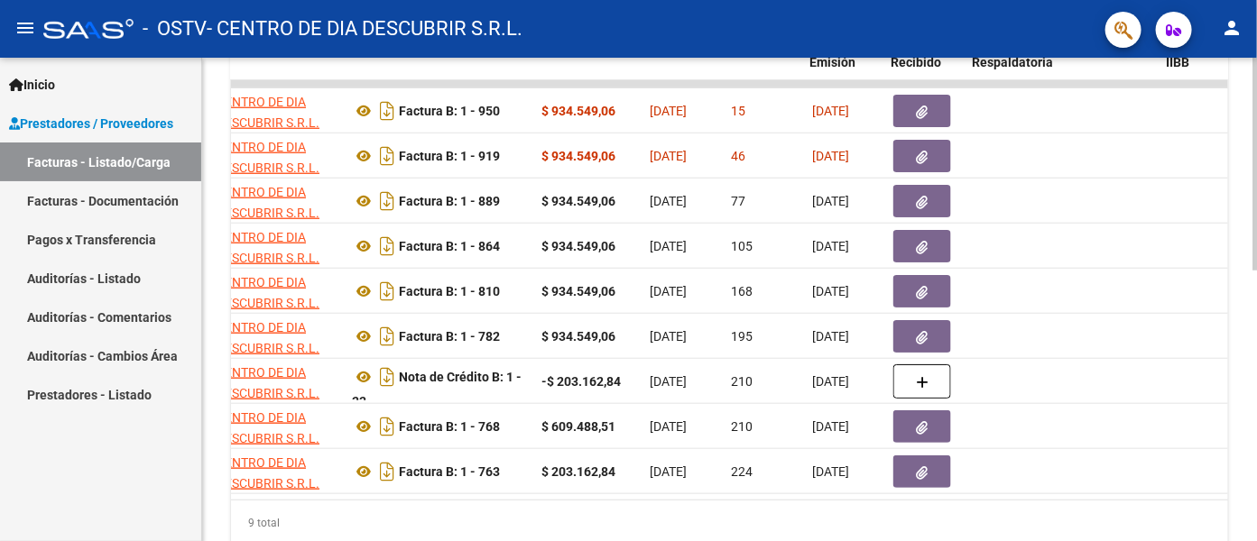
scroll to position [0, 404]
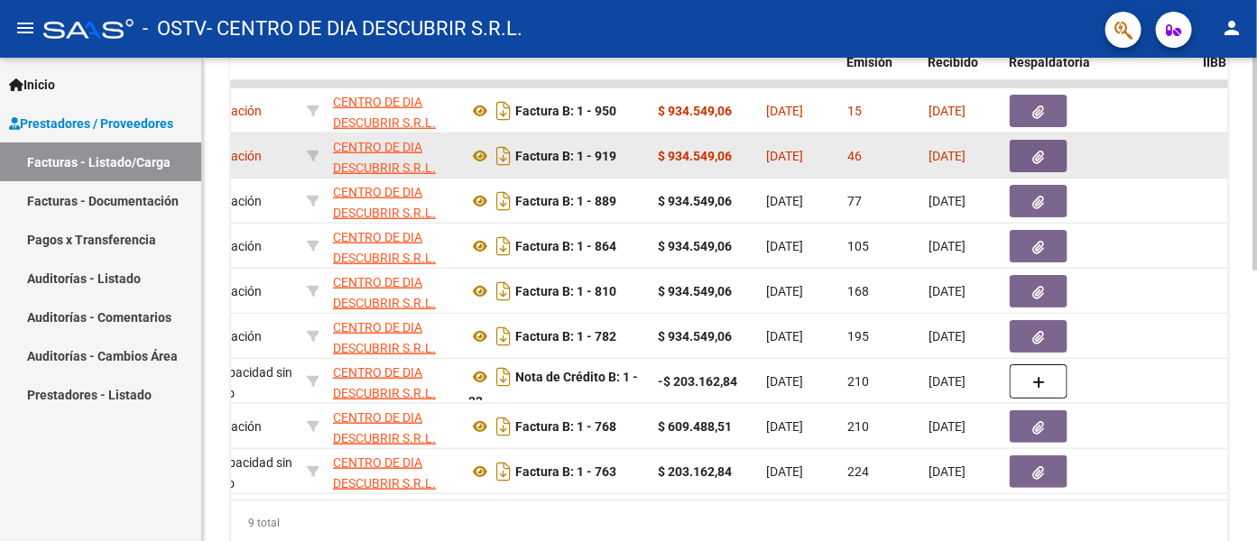
click at [1019, 153] on button "button" at bounding box center [1039, 156] width 58 height 32
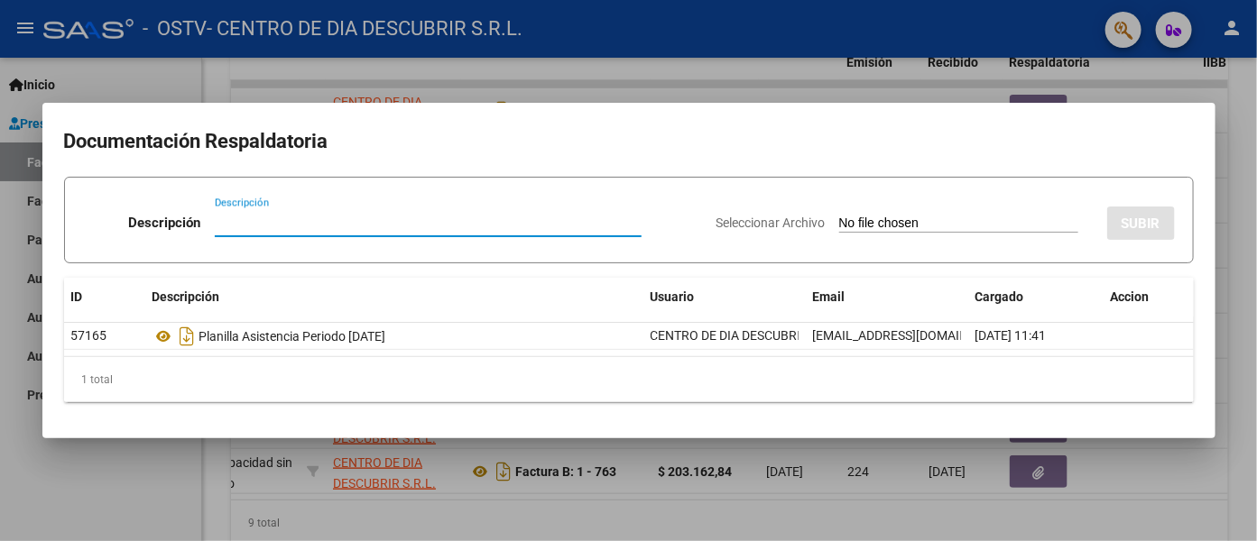
click at [415, 226] on input "Descripción" at bounding box center [428, 223] width 427 height 16
type input "CANCELACION FC 864"
click at [924, 246] on div "Seleccionar Archivo SUBIR" at bounding box center [945, 219] width 458 height 55
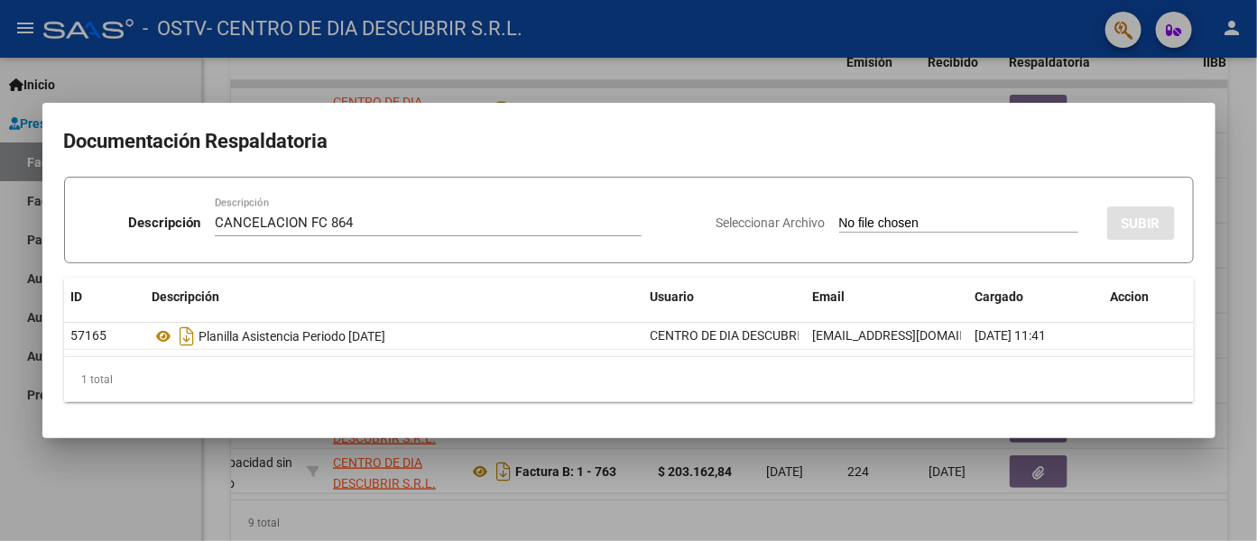
click at [922, 230] on input "Seleccionar Archivo" at bounding box center [958, 224] width 239 height 17
type input "C:\fakepath\Cancelacion FC 864 - [PERSON_NAME].pdf"
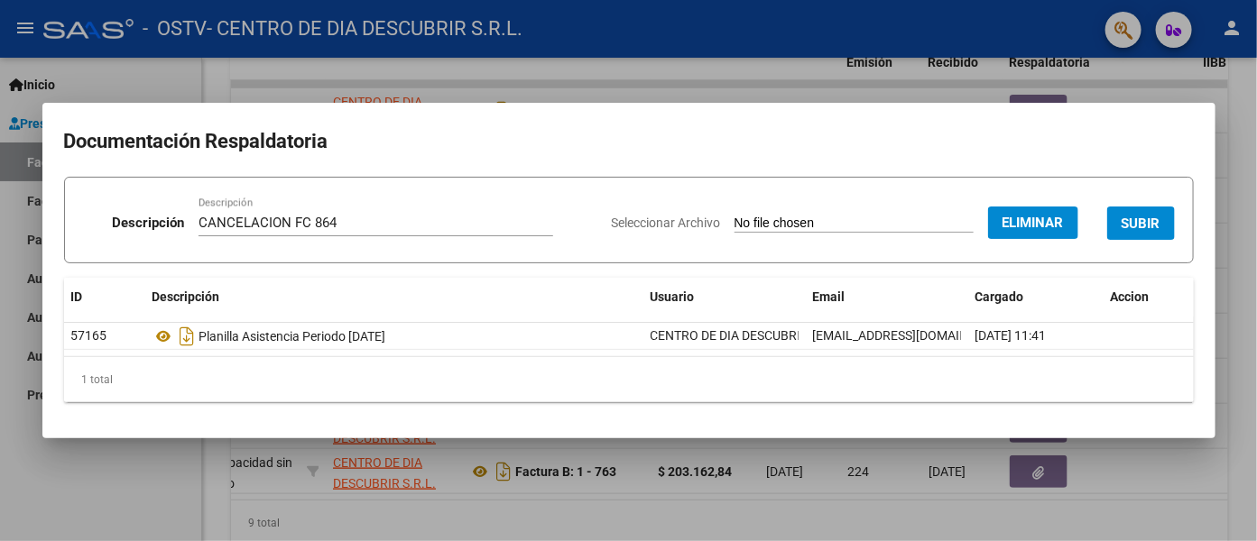
click at [1130, 217] on span "SUBIR" at bounding box center [1140, 224] width 39 height 16
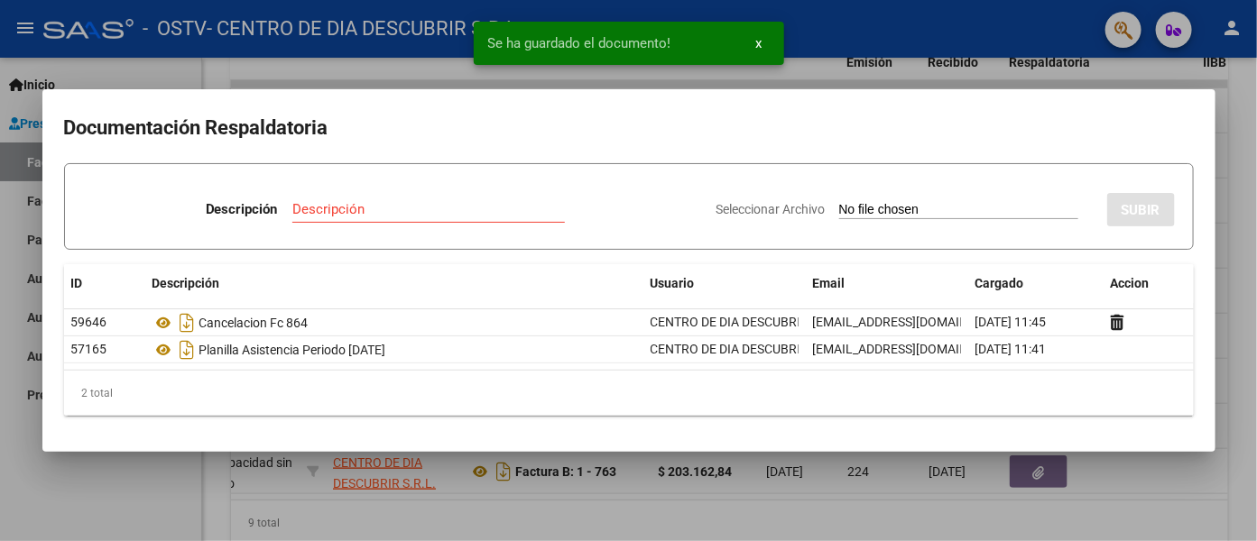
click at [1130, 146] on div at bounding box center [628, 270] width 1257 height 541
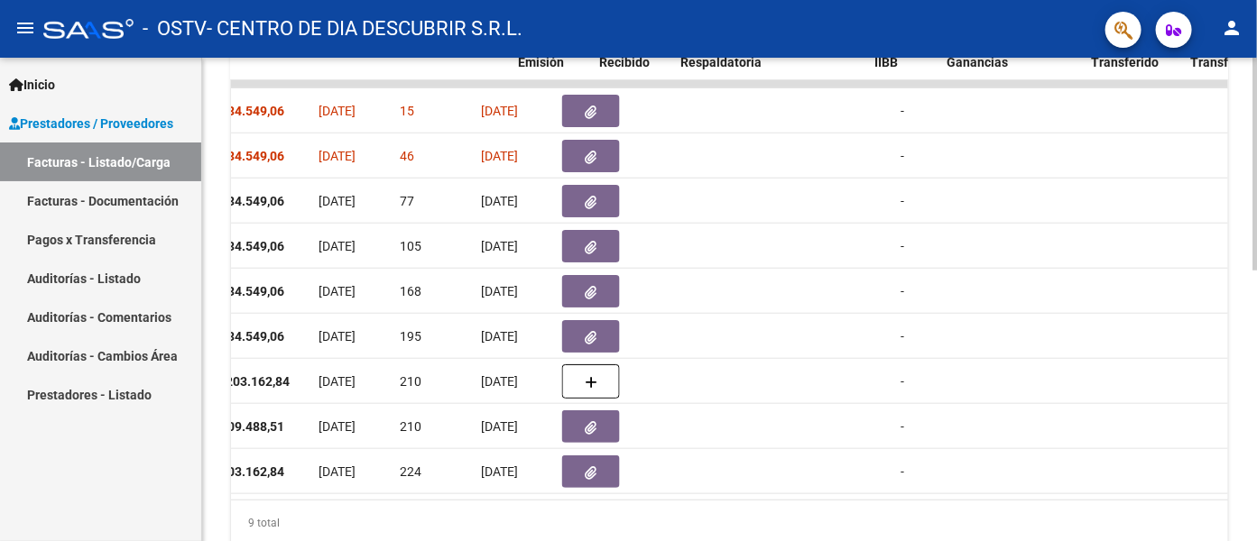
scroll to position [0, 733]
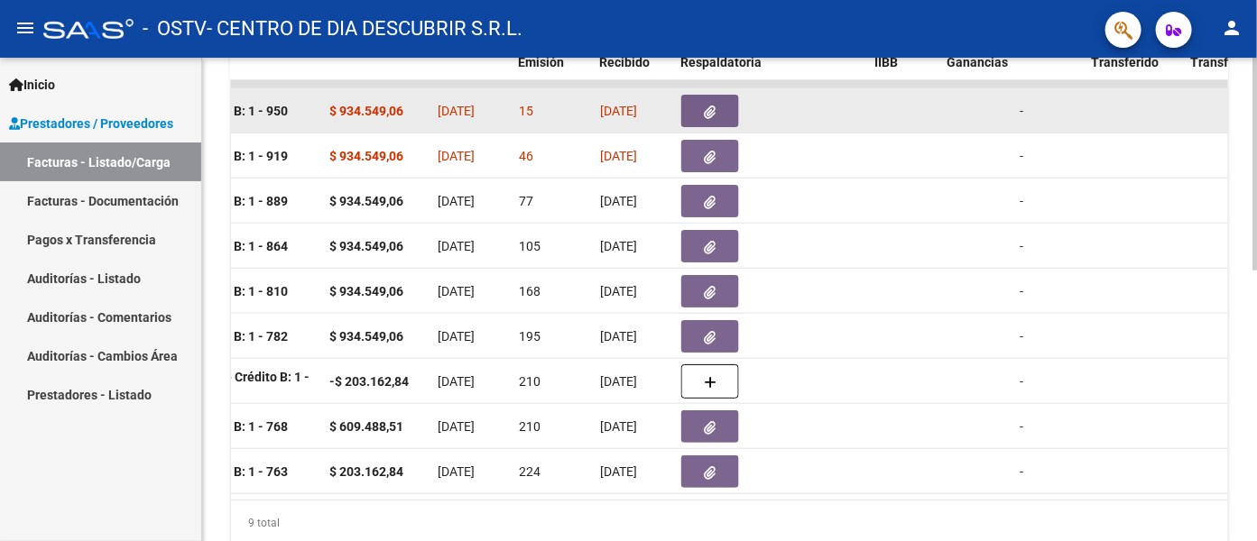
click at [713, 114] on icon "button" at bounding box center [711, 113] width 12 height 14
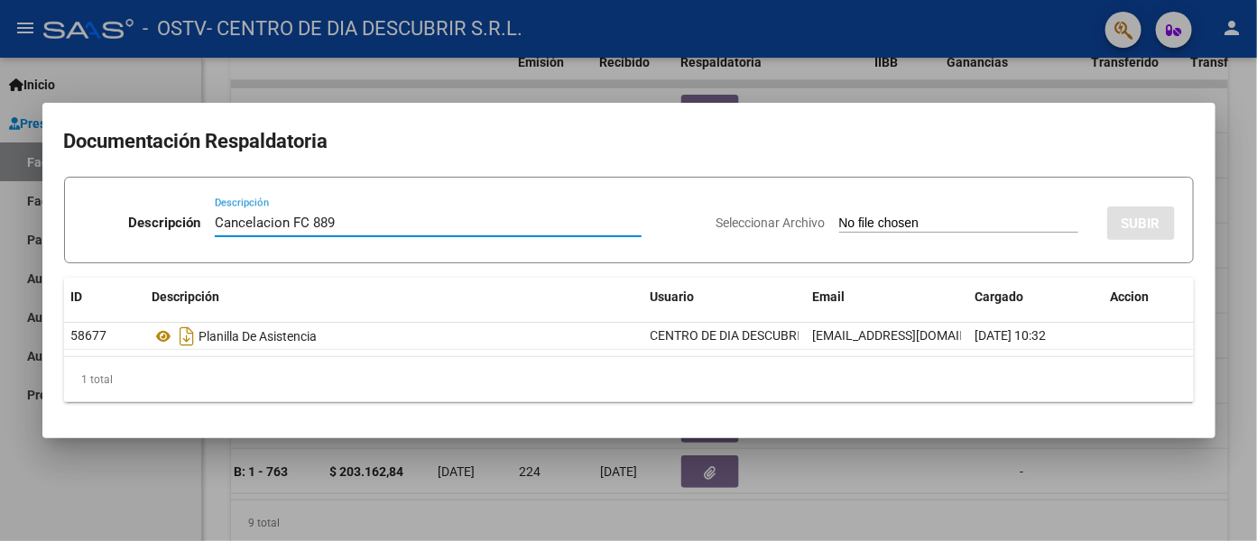
type input "Cancelacion FC 889"
click at [829, 199] on div "Seleccionar Archivo SUBIR" at bounding box center [945, 219] width 458 height 55
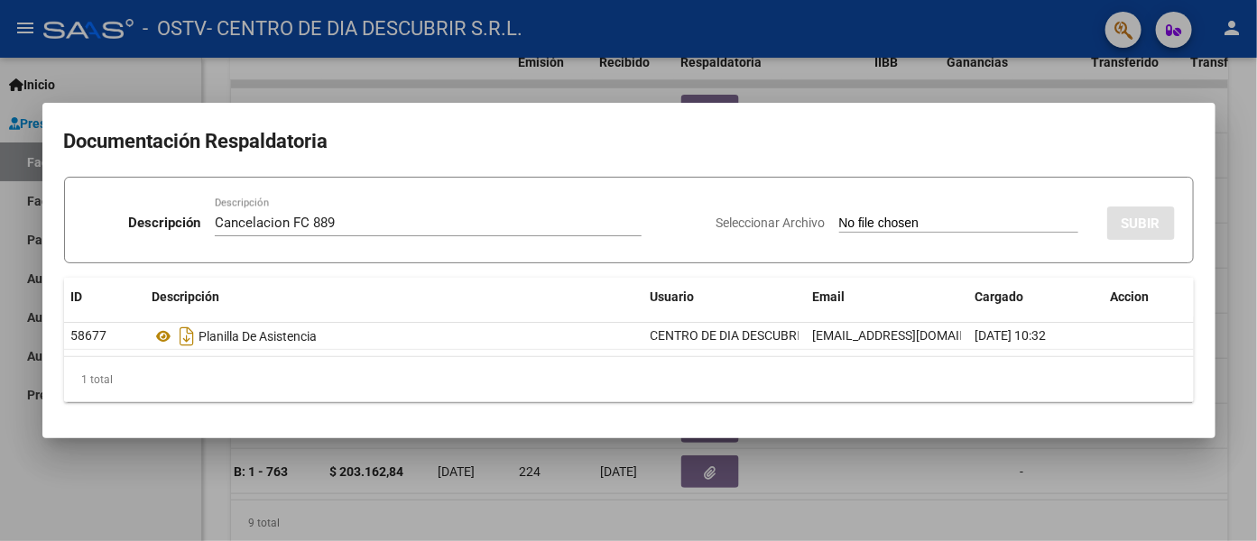
click at [845, 222] on input "Seleccionar Archivo" at bounding box center [958, 224] width 239 height 17
type input "C:\fakepath\Cancelacion FC 889 - [PERSON_NAME].pdf"
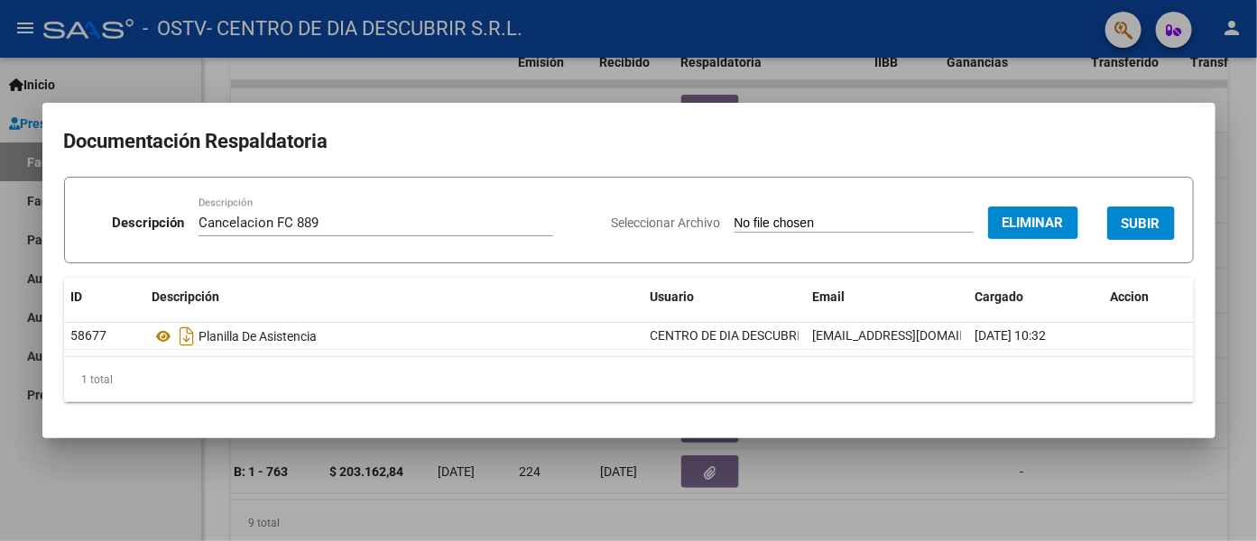
click at [1130, 235] on button "SUBIR" at bounding box center [1141, 223] width 68 height 33
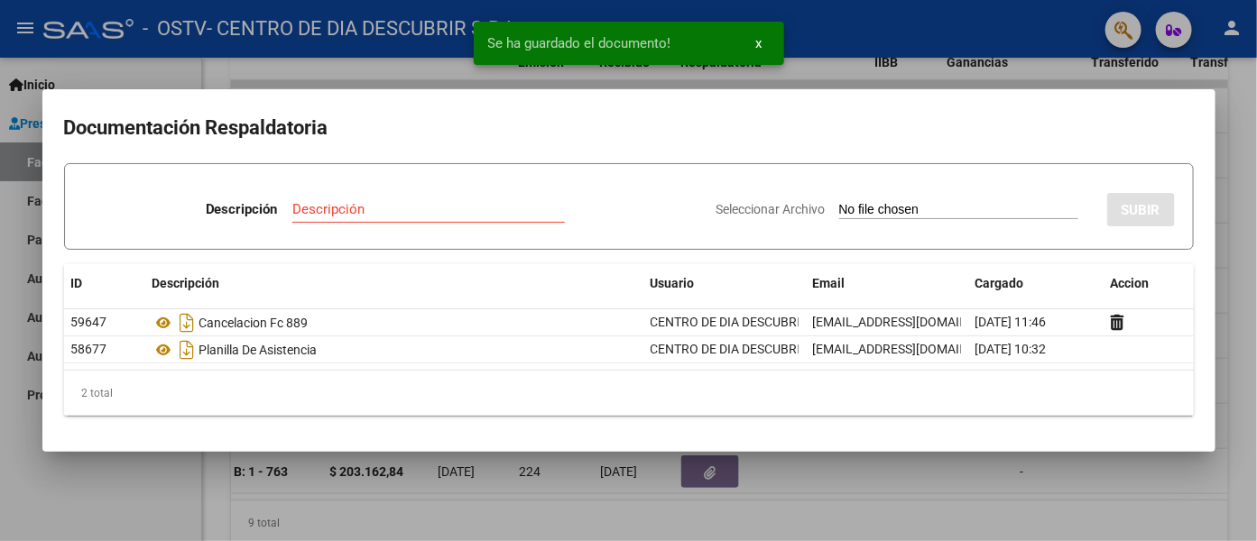
click at [1130, 208] on div at bounding box center [628, 270] width 1257 height 541
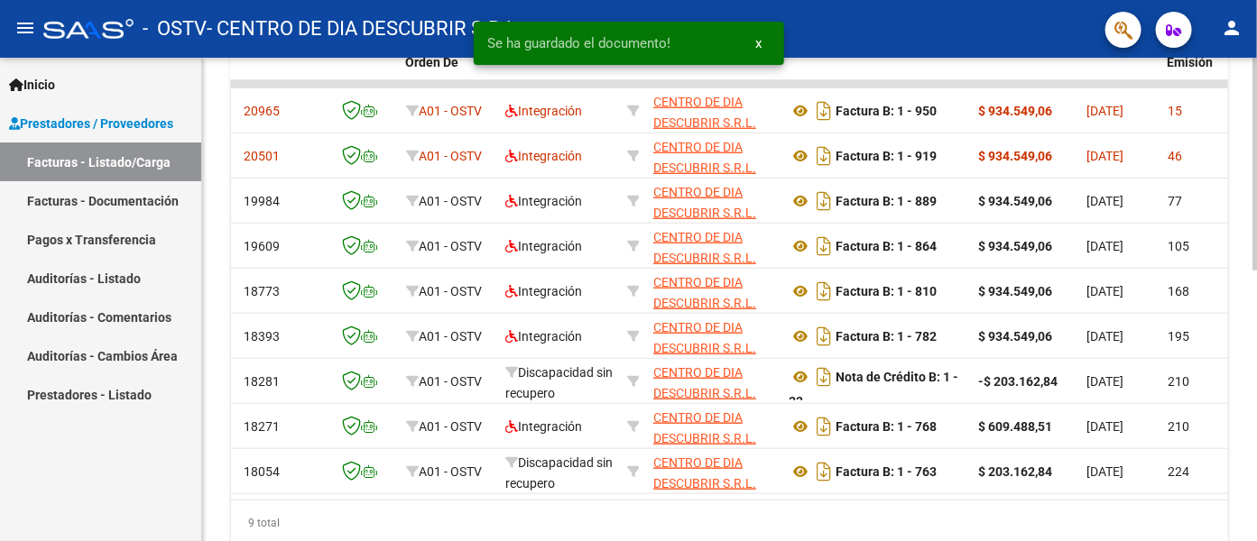
scroll to position [0, 0]
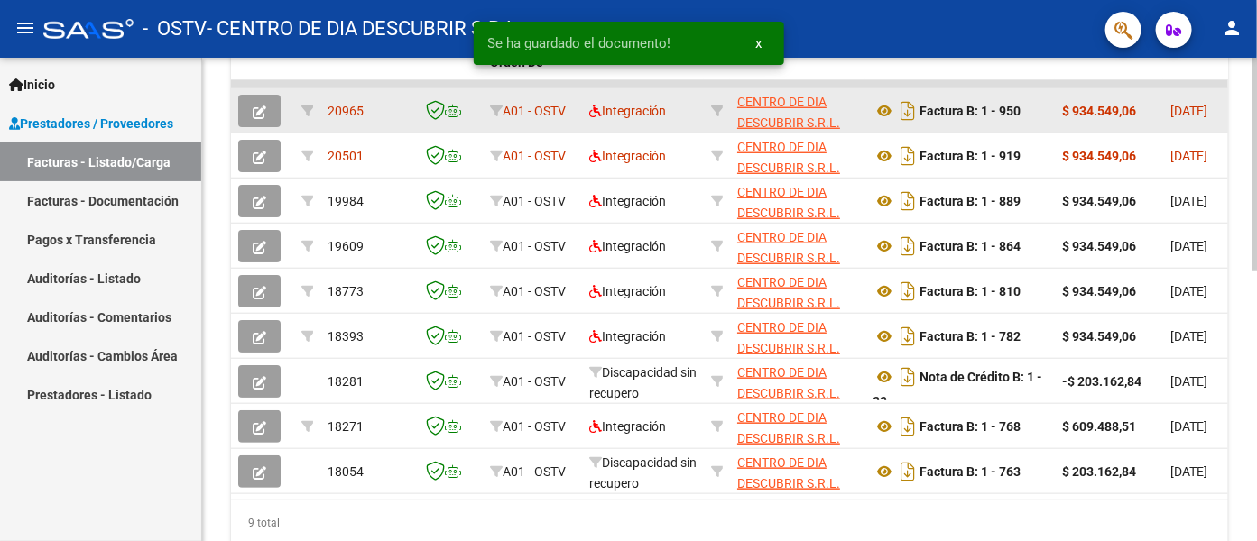
click at [253, 113] on icon "button" at bounding box center [260, 113] width 14 height 14
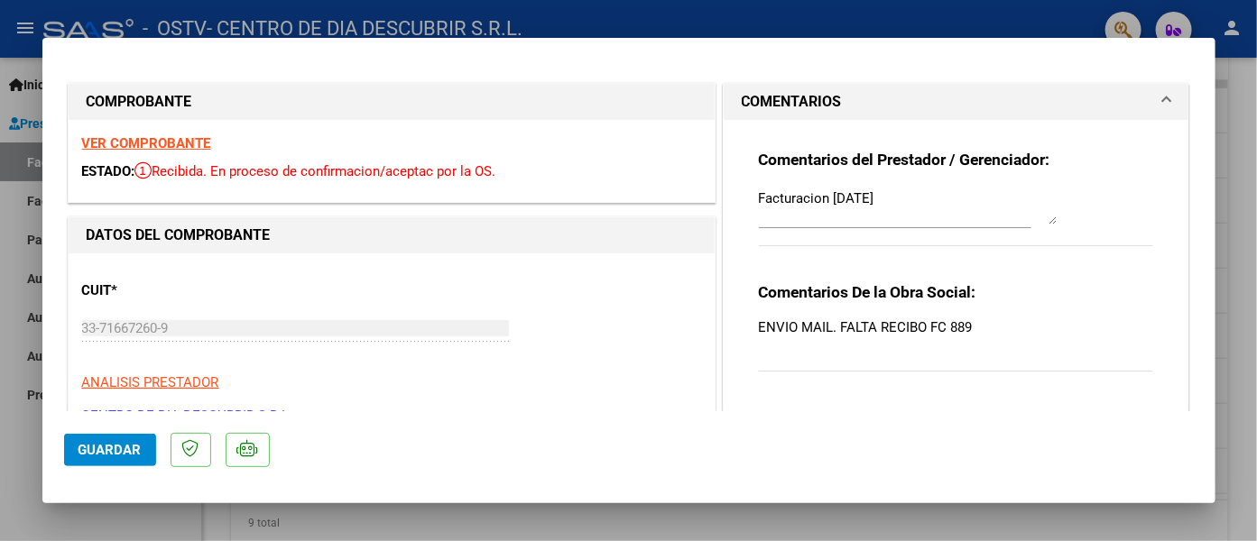
click at [1130, 147] on div at bounding box center [628, 270] width 1257 height 541
type input "$ 0,00"
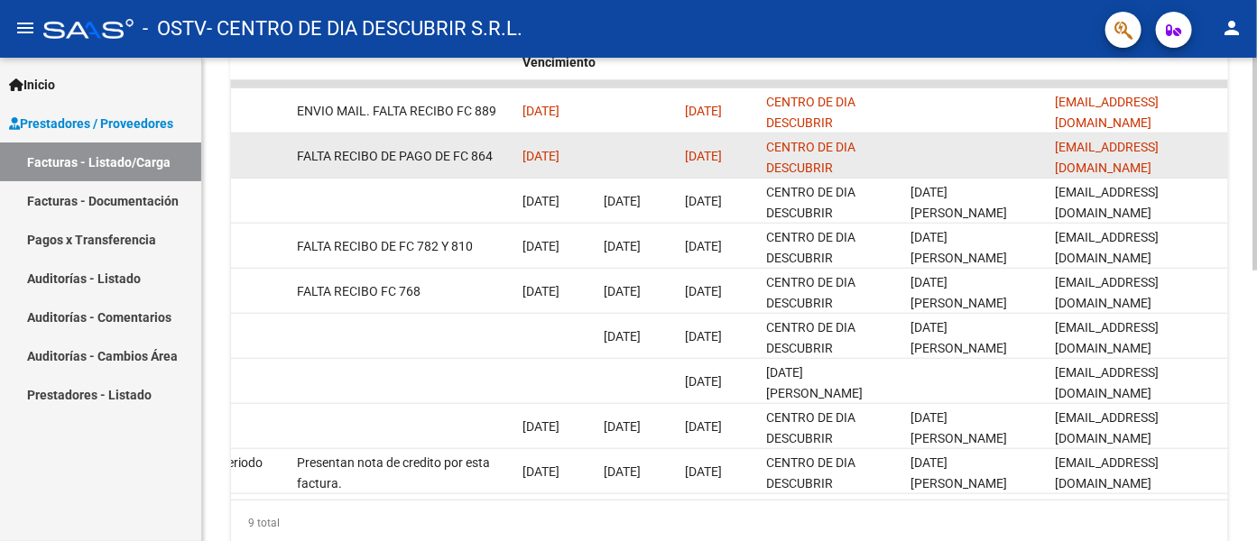
scroll to position [613, 0]
